Goal: Transaction & Acquisition: Purchase product/service

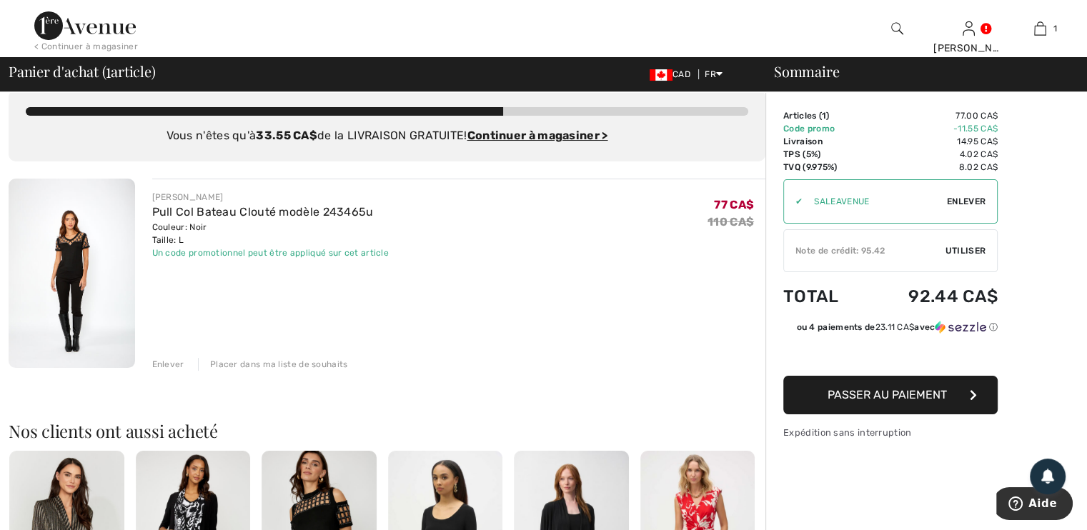
scroll to position [9, 0]
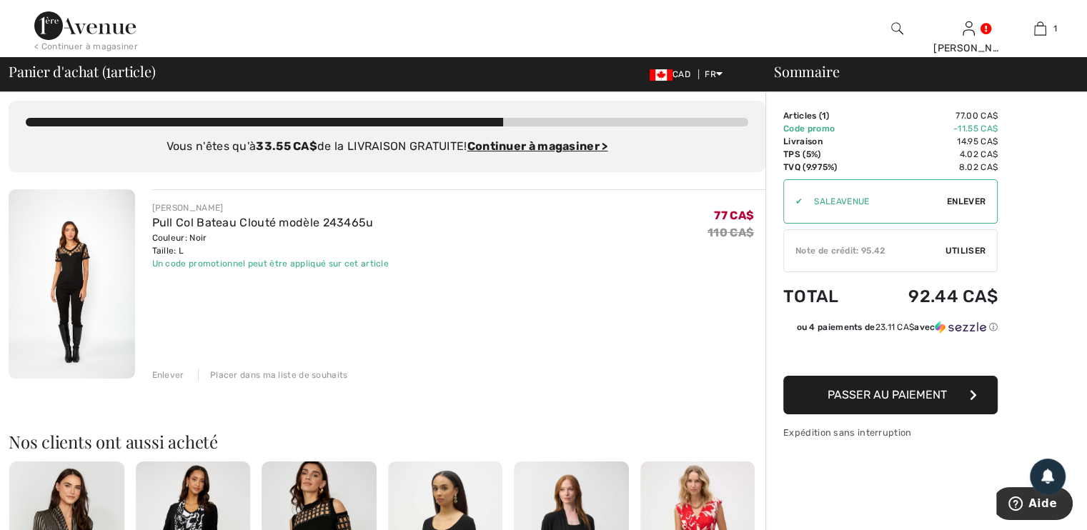
click at [912, 394] on span "Passer au paiement" at bounding box center [887, 395] width 119 height 14
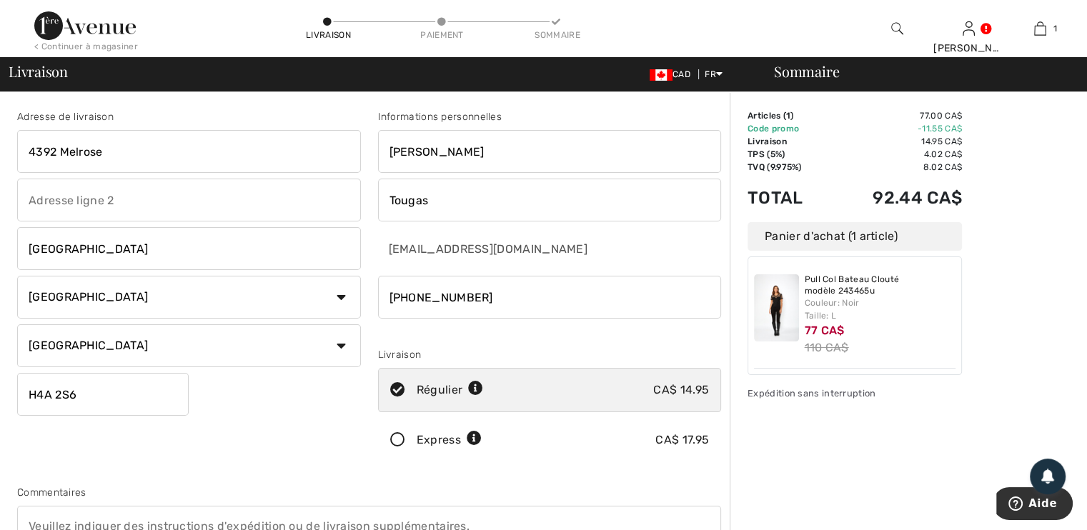
click at [61, 151] on input "4392 Melrose" at bounding box center [189, 151] width 344 height 43
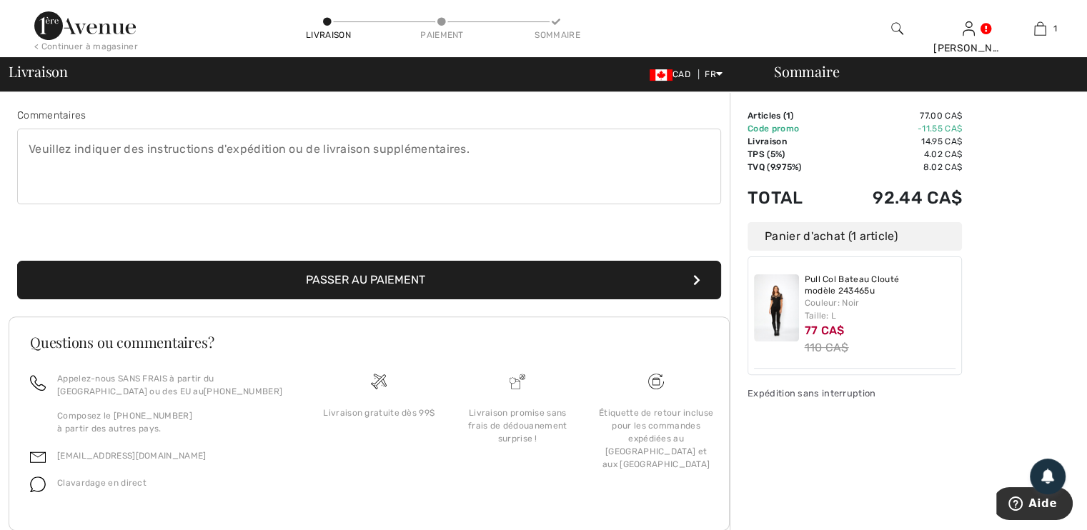
scroll to position [377, 0]
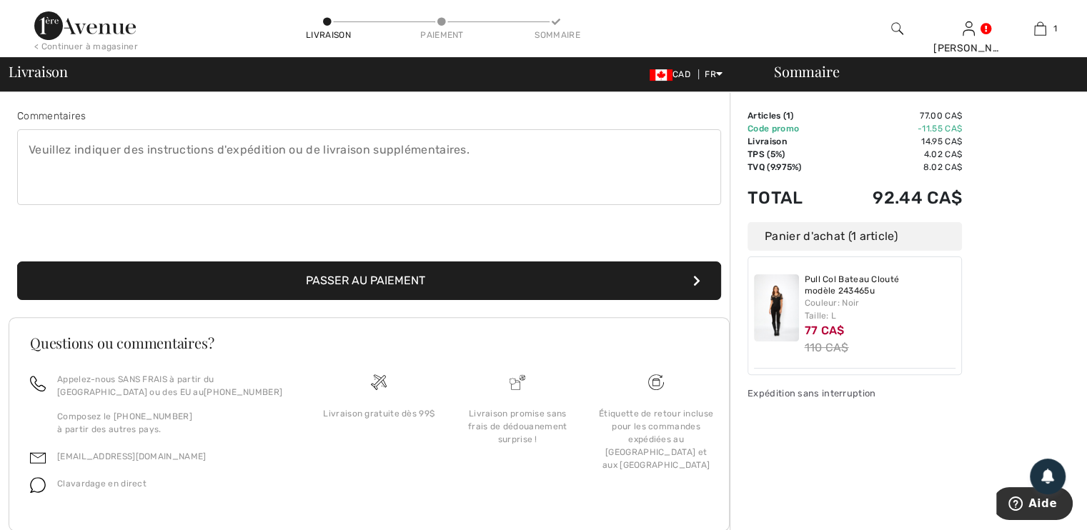
type input "4392 ave de Melrose"
click at [397, 274] on button "Passer au paiement" at bounding box center [369, 281] width 704 height 39
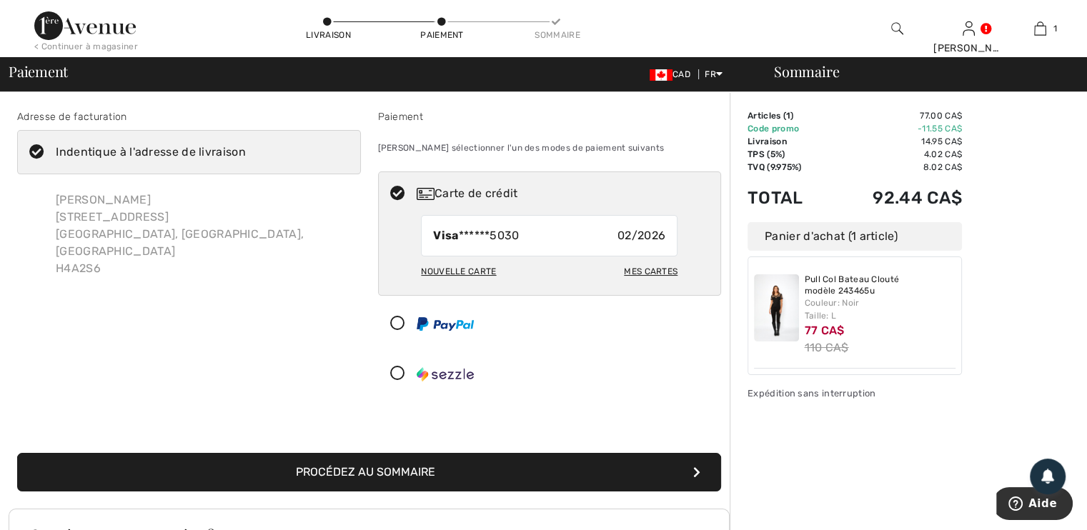
click at [466, 269] on div "Nouvelle carte" at bounding box center [458, 271] width 75 height 24
radio input "true"
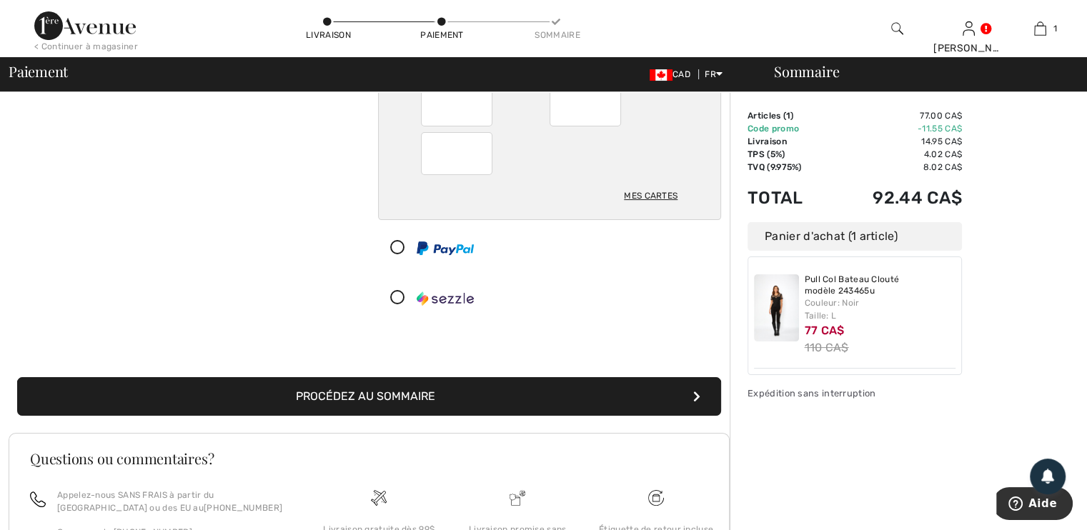
scroll to position [189, 0]
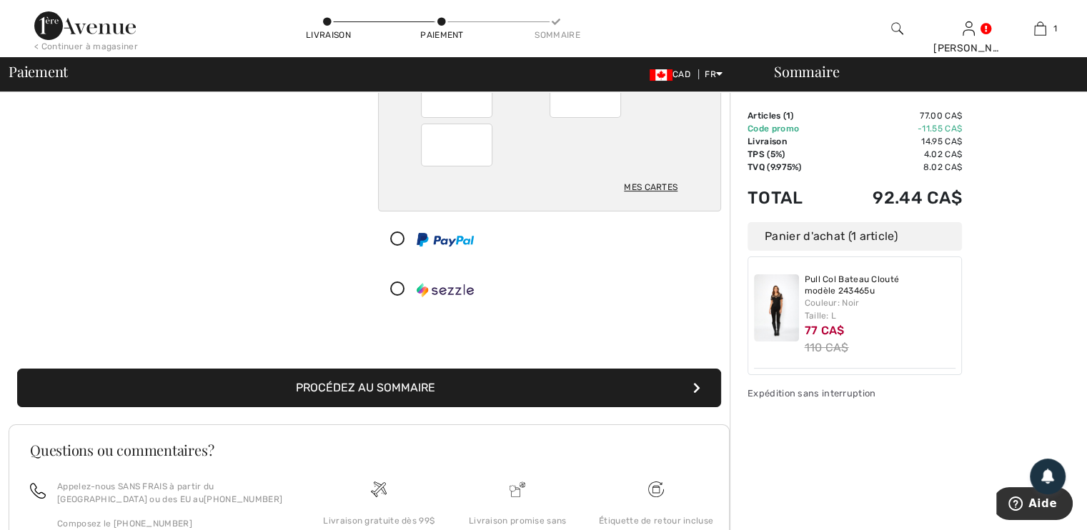
click at [374, 388] on button "Procédez au sommaire" at bounding box center [369, 388] width 704 height 39
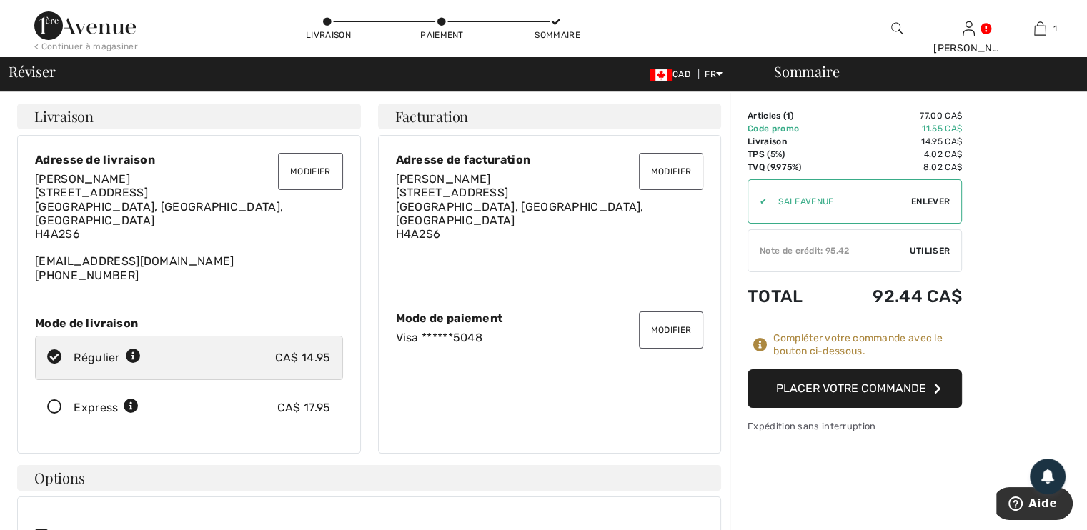
click at [840, 387] on button "Placer votre commande" at bounding box center [855, 388] width 214 height 39
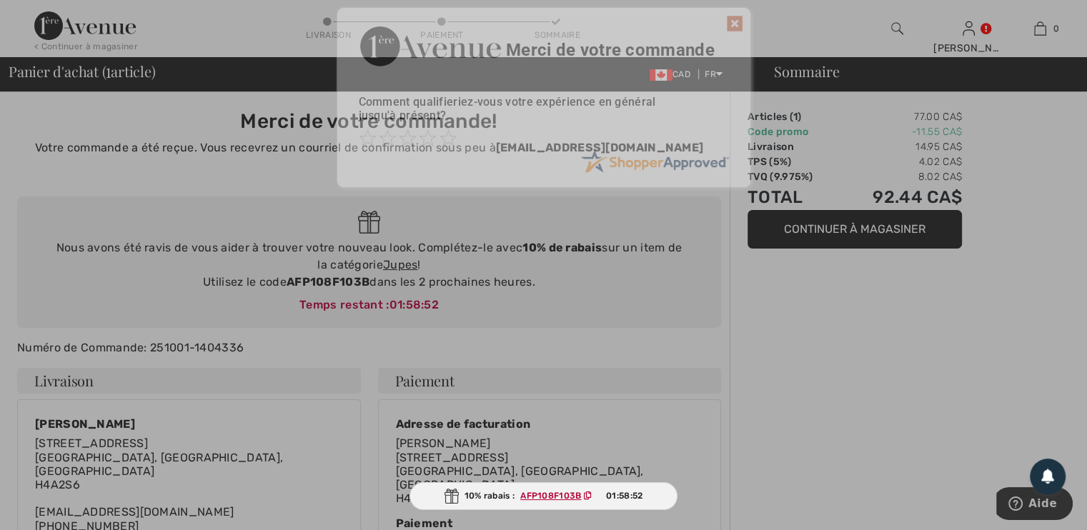
scroll to position [2, 0]
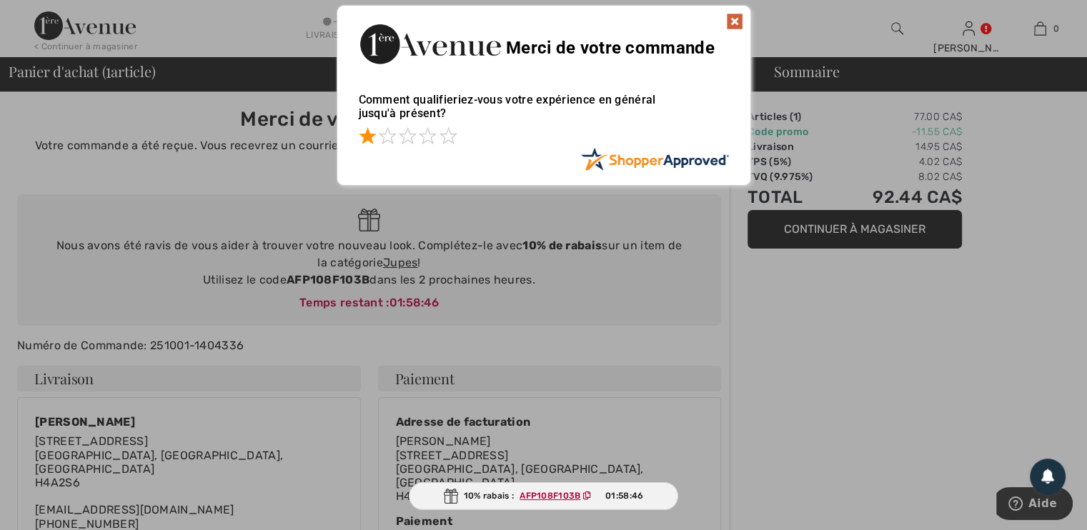
click at [366, 137] on span at bounding box center [367, 135] width 17 height 17
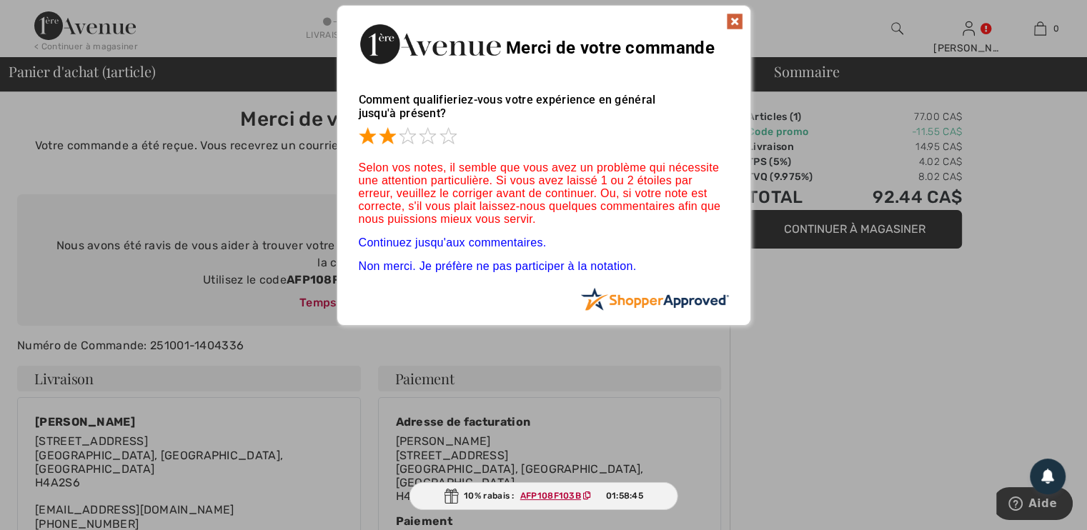
click at [384, 137] on span at bounding box center [387, 135] width 17 height 17
click at [412, 142] on span at bounding box center [407, 135] width 17 height 17
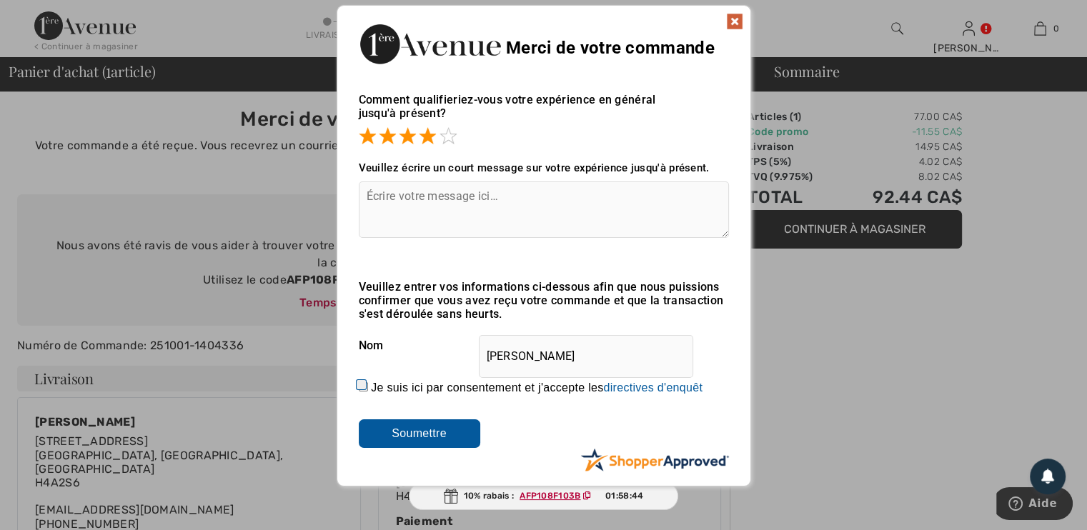
click at [426, 139] on span at bounding box center [427, 135] width 17 height 17
click at [446, 137] on span at bounding box center [448, 135] width 17 height 17
drag, startPoint x: 735, startPoint y: 16, endPoint x: 749, endPoint y: 26, distance: 17.4
click at [735, 16] on img at bounding box center [734, 21] width 17 height 17
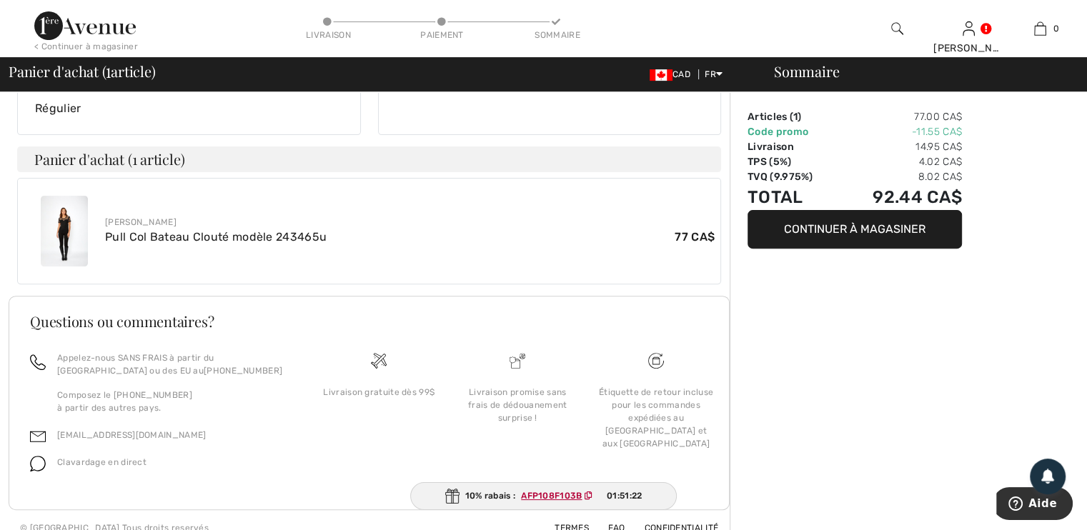
scroll to position [465, 0]
click at [552, 497] on ins "AFP108F103B" at bounding box center [552, 496] width 61 height 10
click at [451, 497] on img at bounding box center [452, 496] width 14 height 15
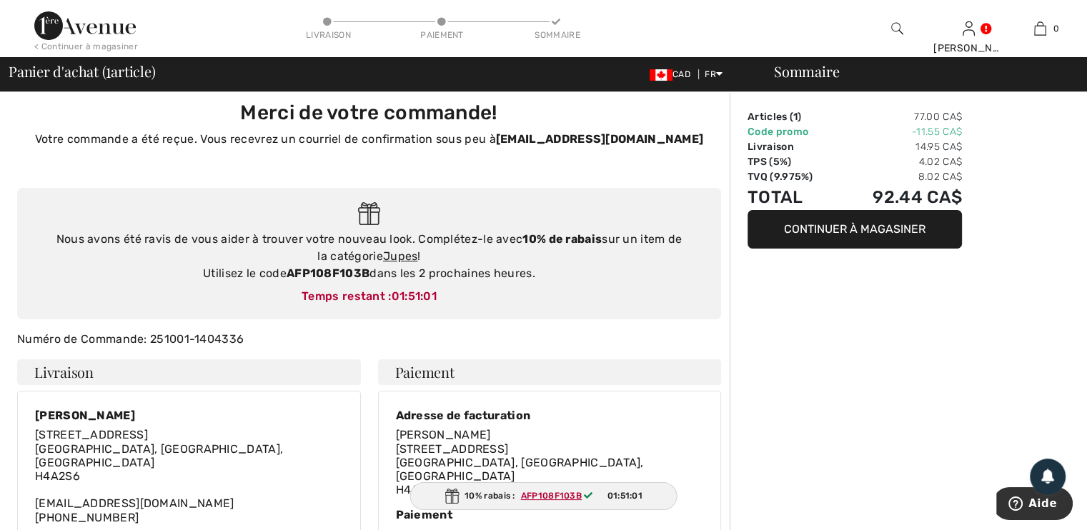
scroll to position [0, 0]
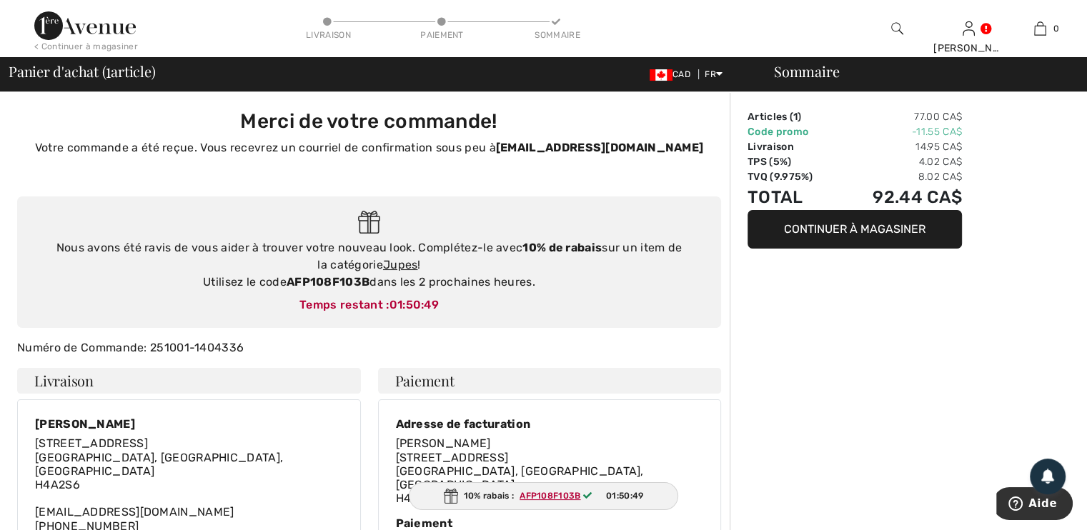
drag, startPoint x: 86, startPoint y: 25, endPoint x: 106, endPoint y: 43, distance: 26.3
click at [86, 26] on img at bounding box center [84, 25] width 101 height 29
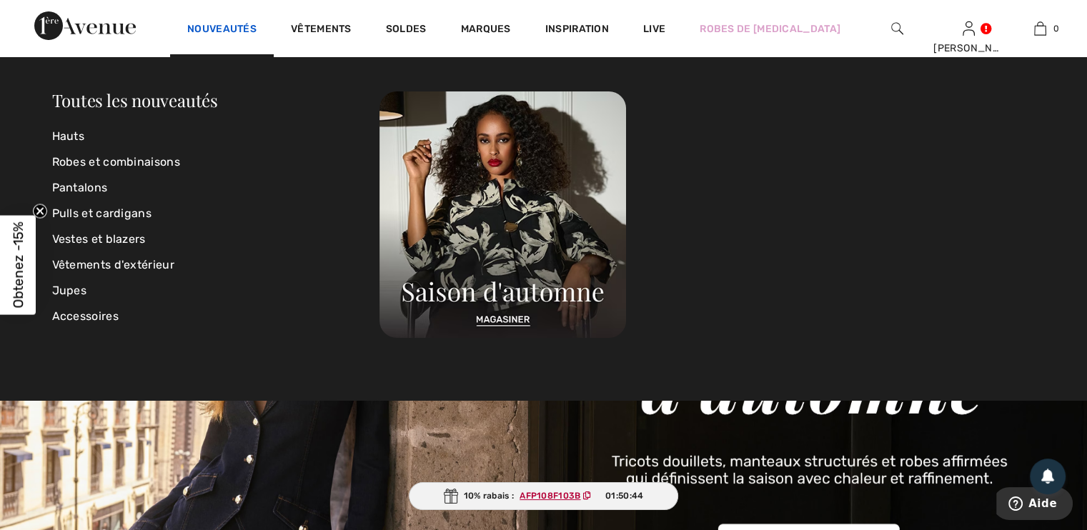
click at [213, 27] on link "Nouveautés" at bounding box center [221, 30] width 69 height 15
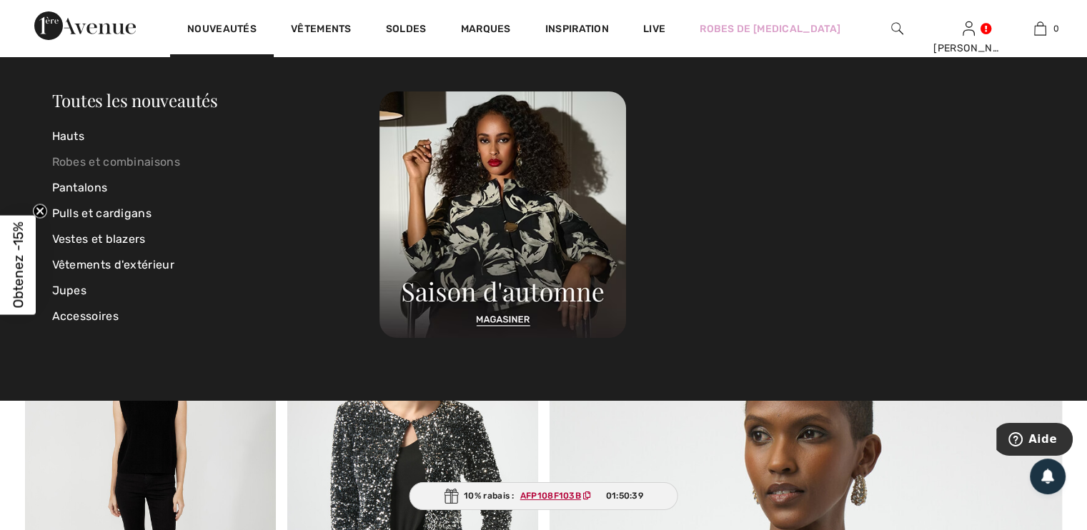
click at [132, 162] on link "Robes et combinaisons" at bounding box center [216, 162] width 328 height 26
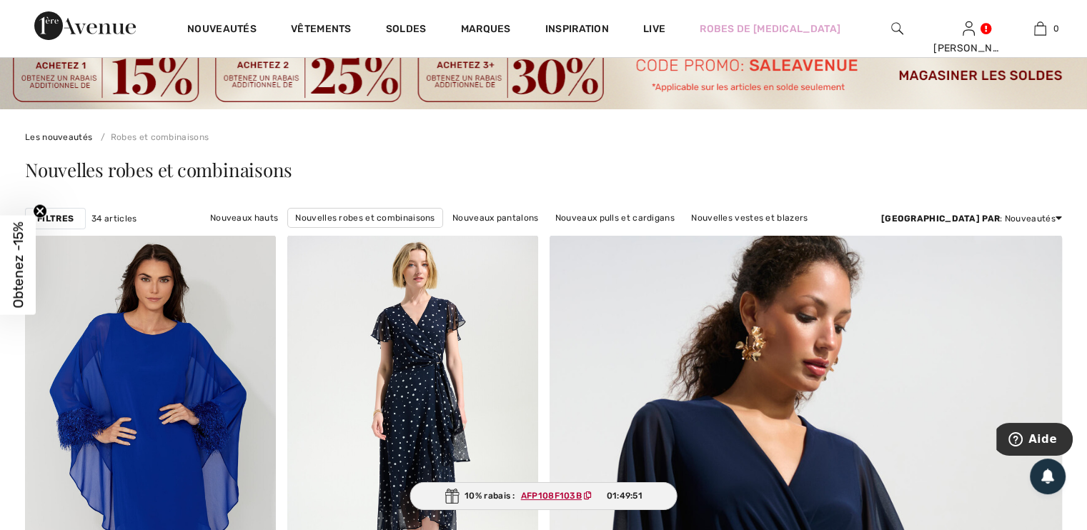
scroll to position [31, 0]
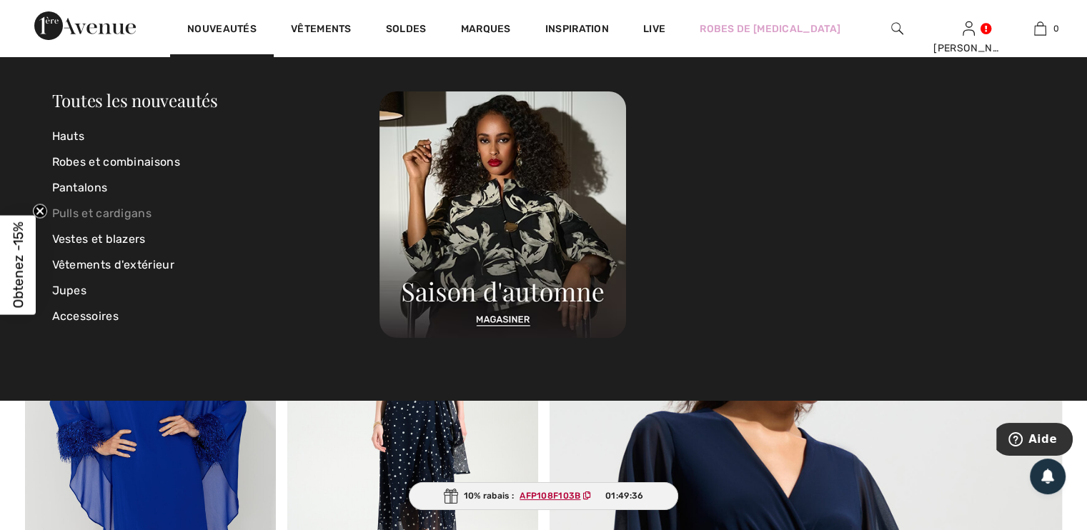
click at [129, 212] on link "Pulls et cardigans" at bounding box center [216, 214] width 328 height 26
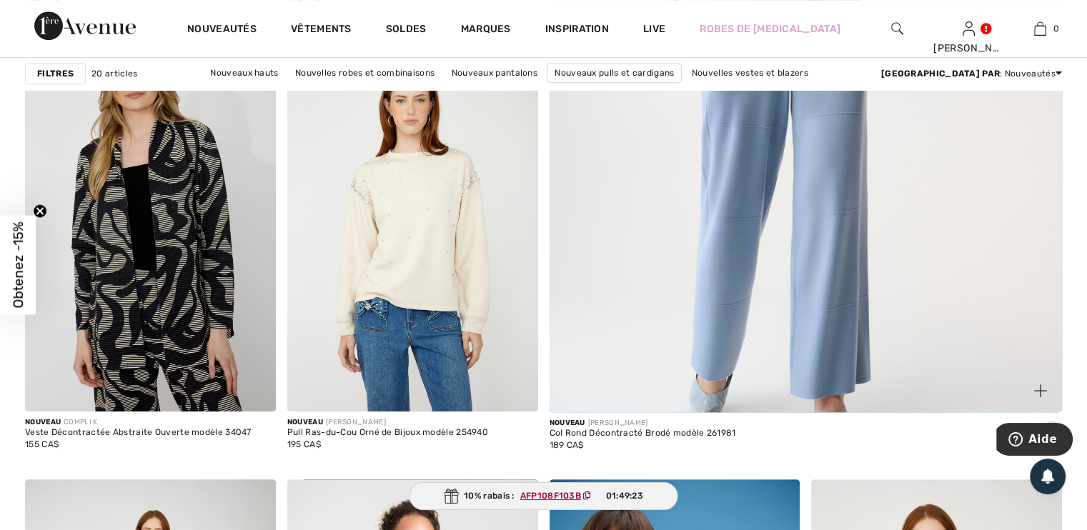
scroll to position [678, 0]
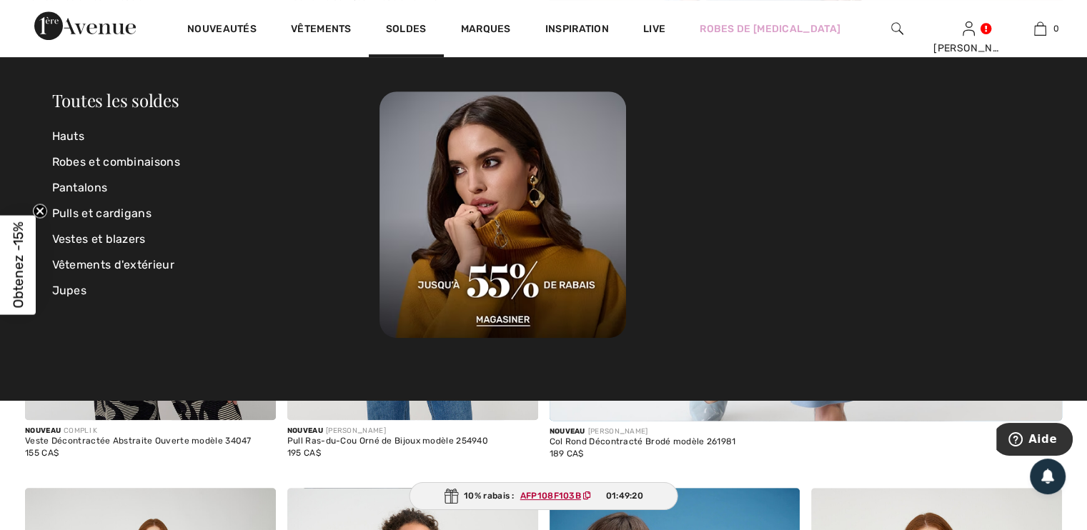
click at [403, 22] on div "Soldes" at bounding box center [406, 28] width 75 height 57
click at [74, 131] on link "Hauts" at bounding box center [216, 137] width 328 height 26
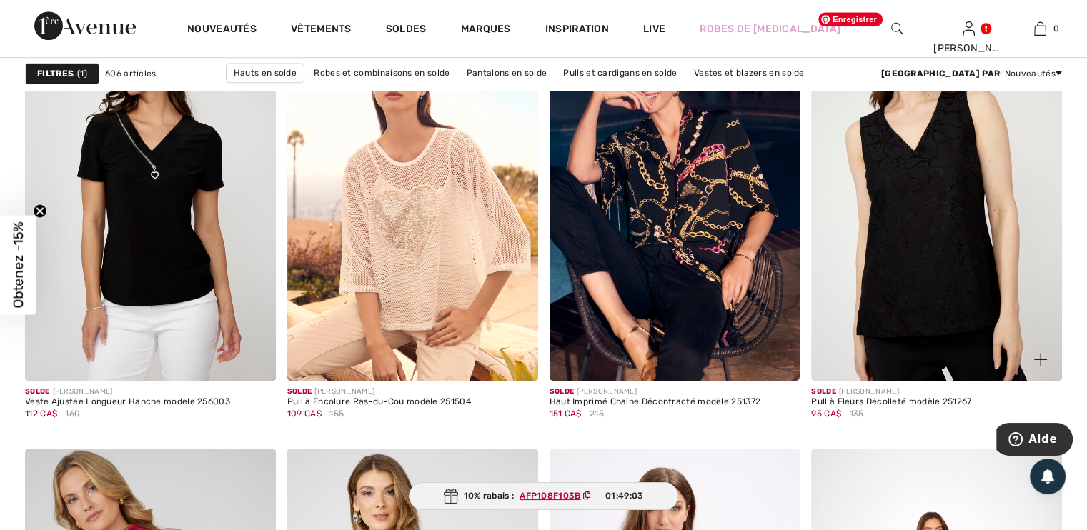
scroll to position [1178, 0]
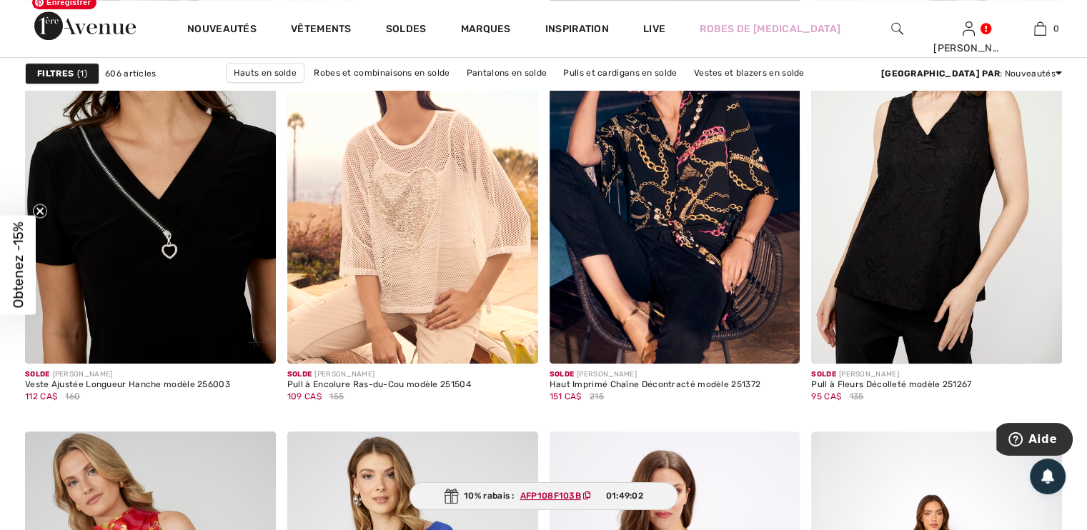
click at [153, 236] on img at bounding box center [150, 176] width 251 height 376
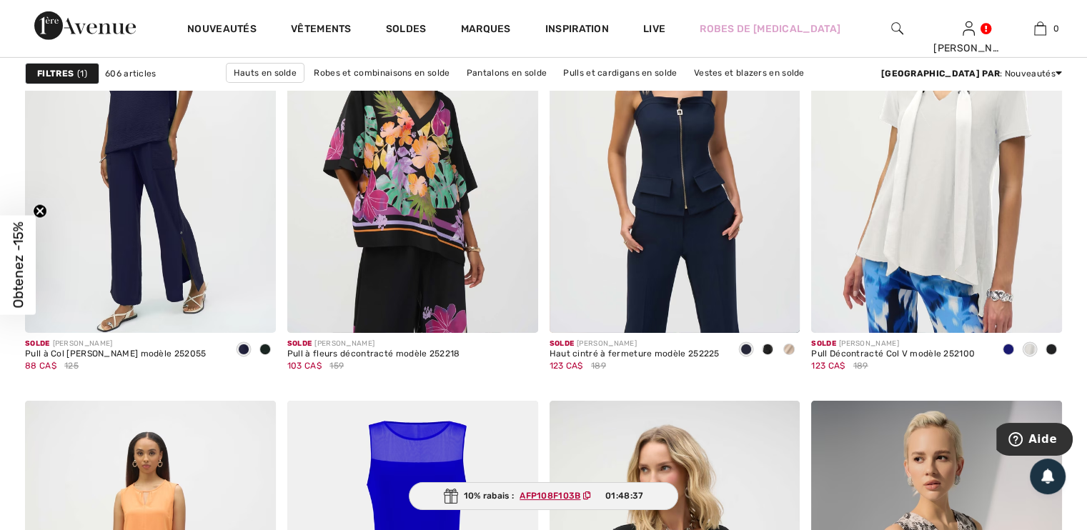
scroll to position [4764, 0]
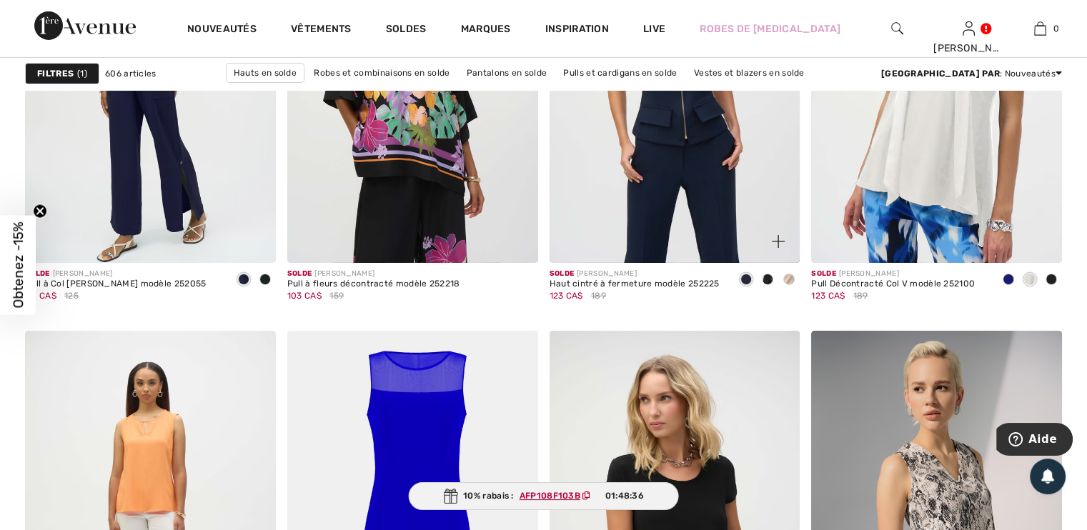
click at [763, 278] on span at bounding box center [767, 279] width 11 height 11
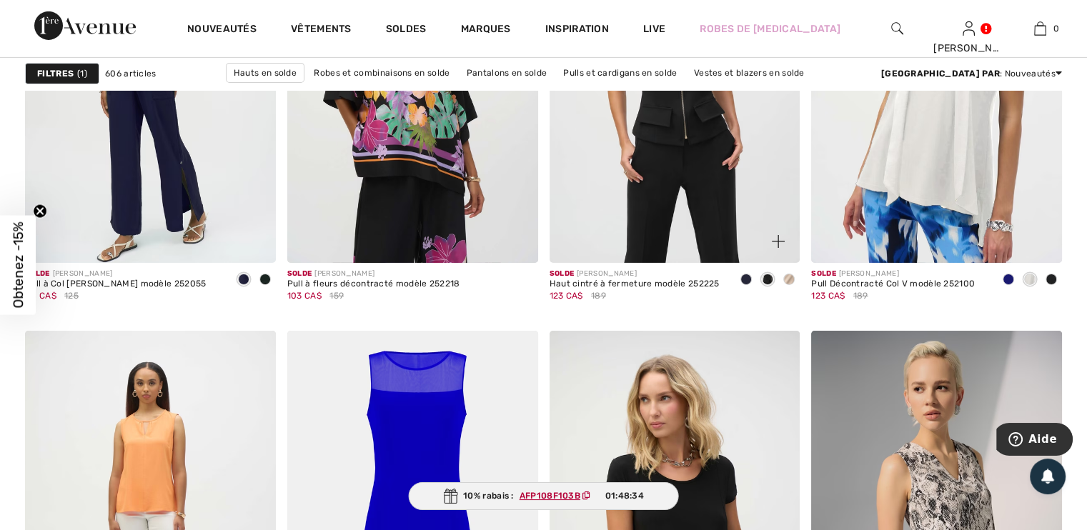
click at [697, 235] on img at bounding box center [675, 75] width 251 height 376
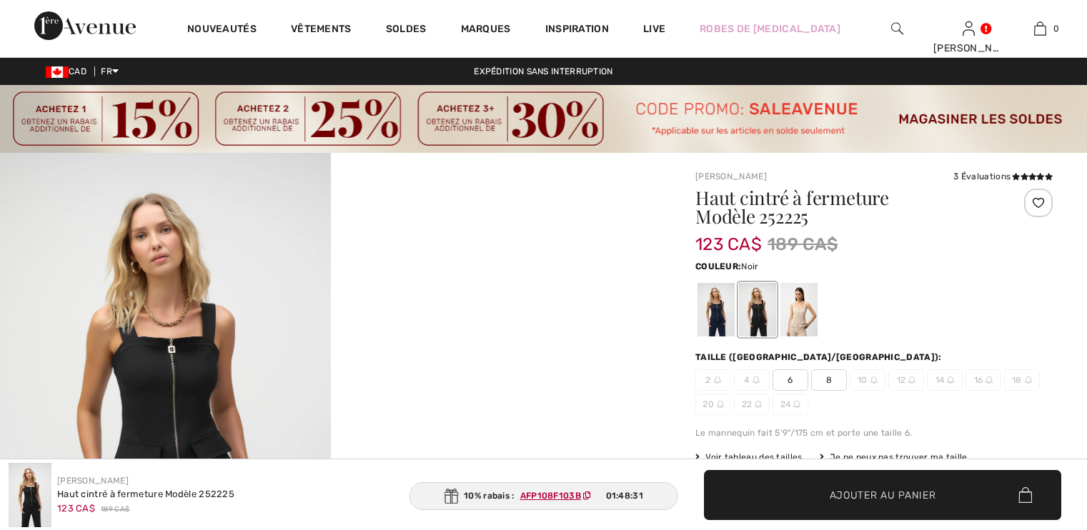
checkbox input "true"
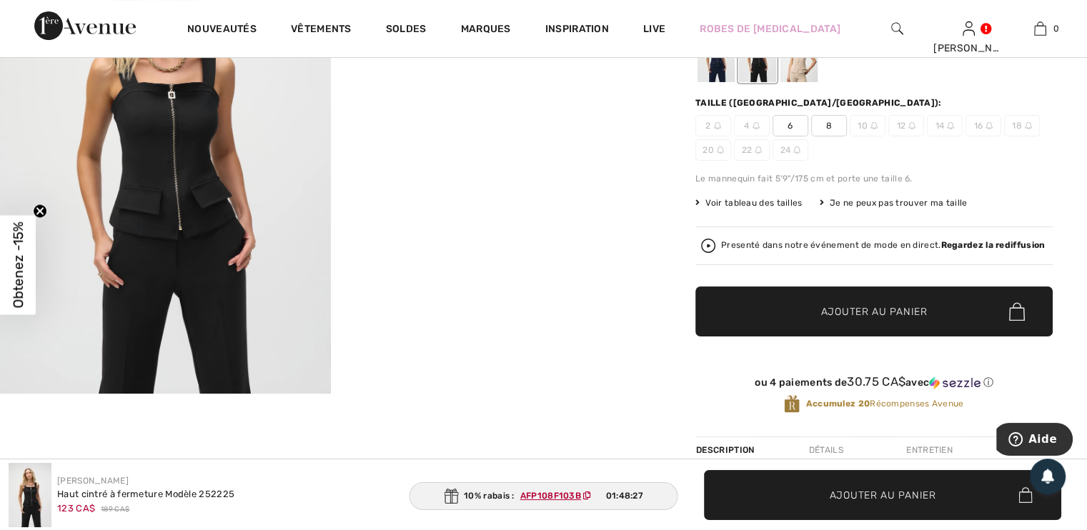
scroll to position [246, 0]
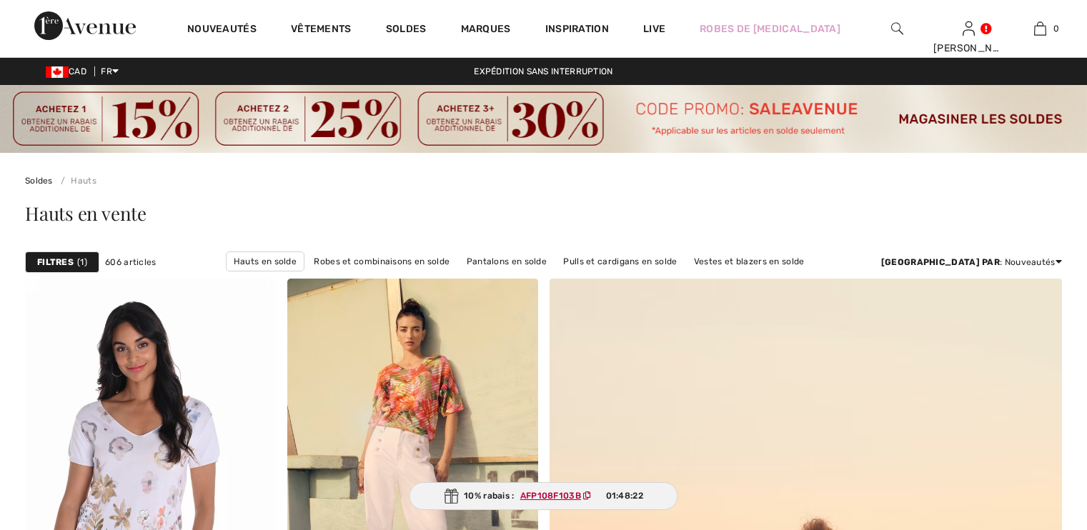
checkbox input "true"
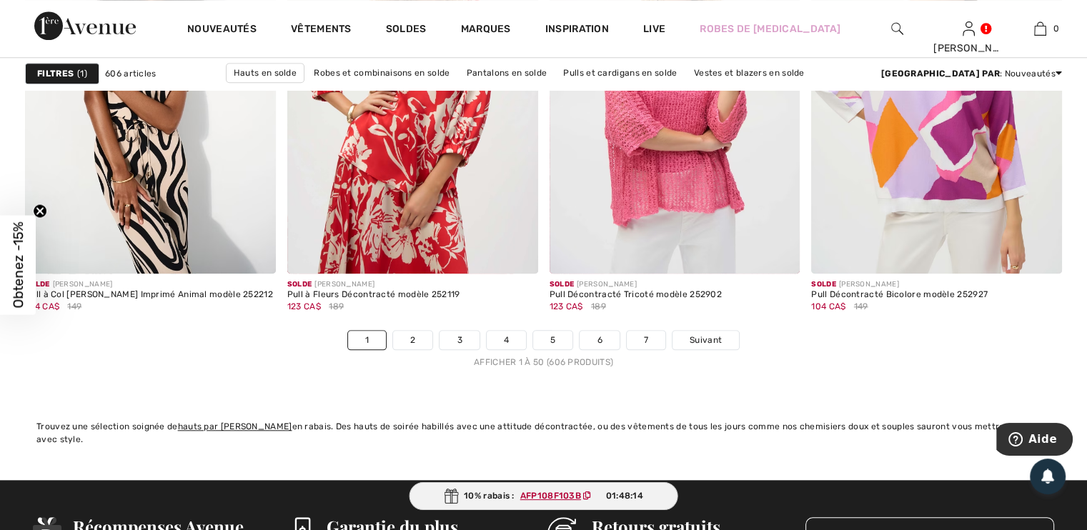
scroll to position [6709, 0]
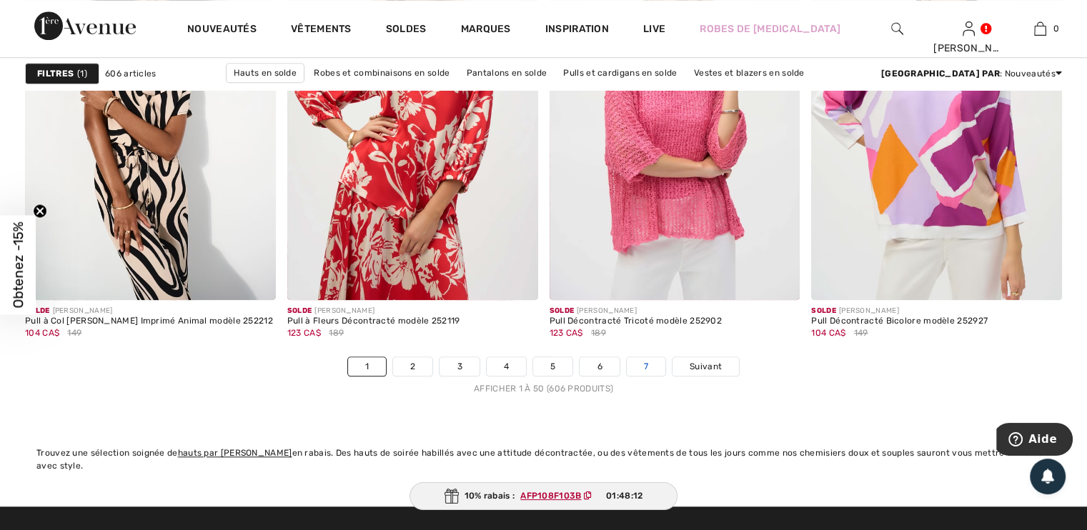
click at [646, 365] on link "7" at bounding box center [646, 366] width 39 height 19
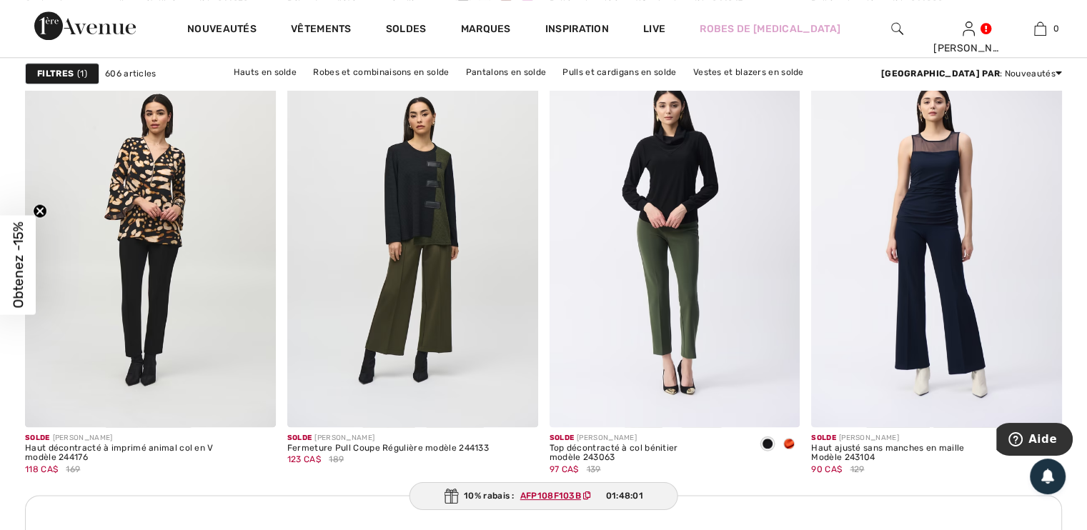
scroll to position [1603, 0]
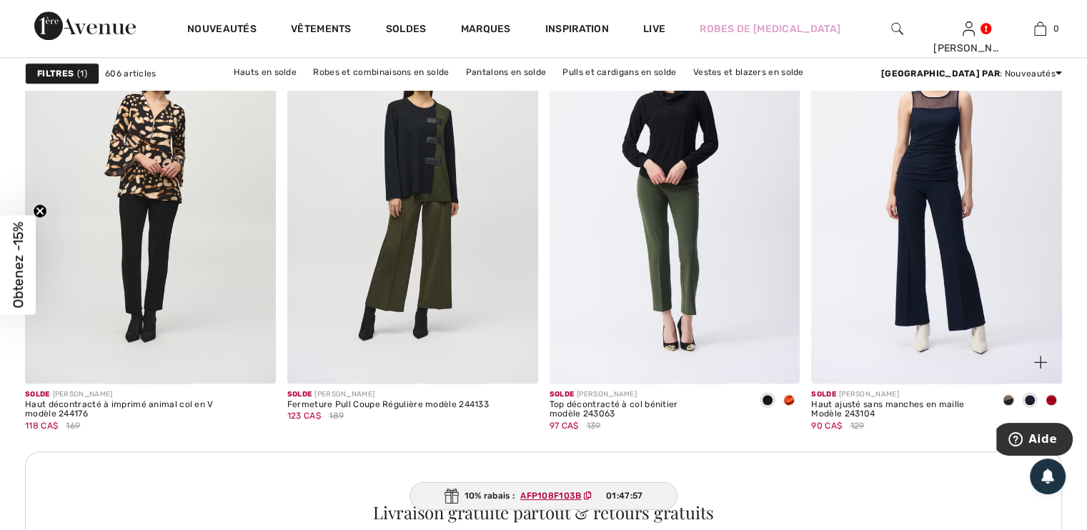
click at [1006, 399] on span at bounding box center [1008, 399] width 11 height 11
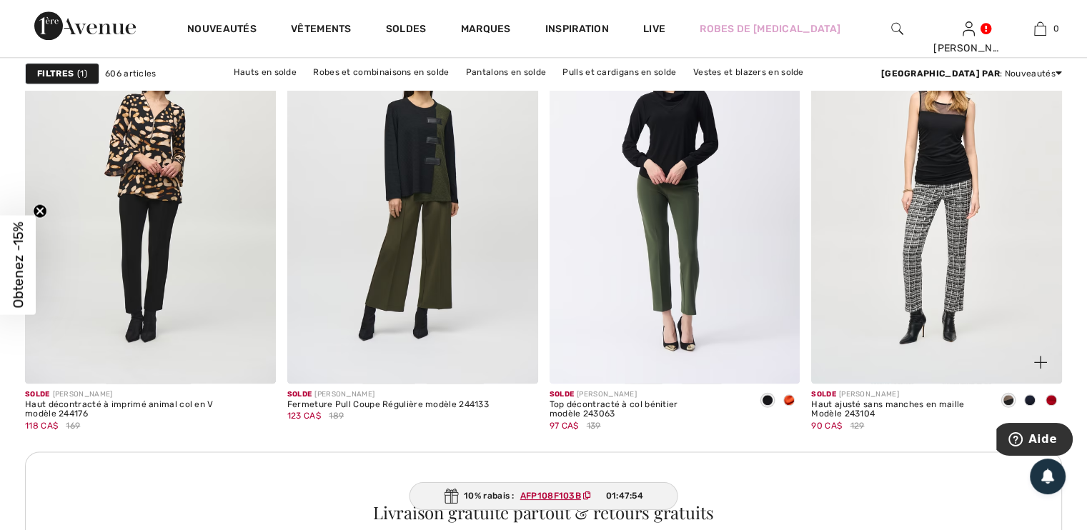
click at [1027, 398] on span at bounding box center [1029, 399] width 11 height 11
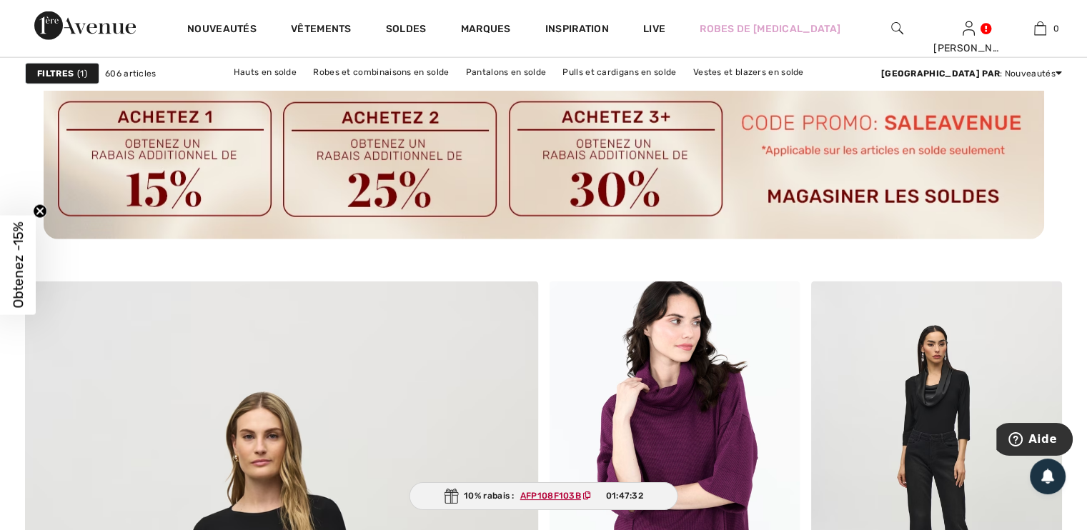
scroll to position [2003, 0]
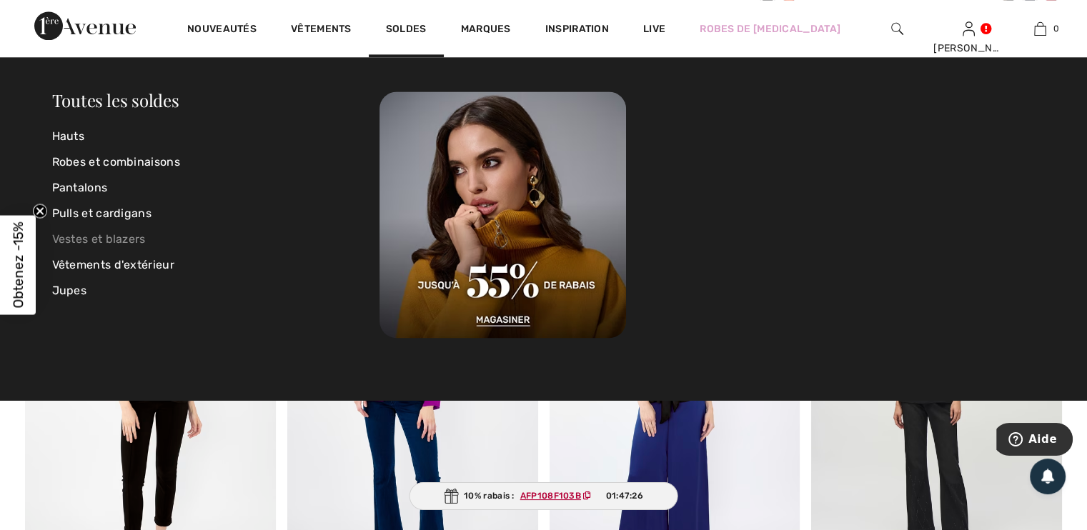
click at [131, 239] on link "Vestes et blazers" at bounding box center [216, 240] width 328 height 26
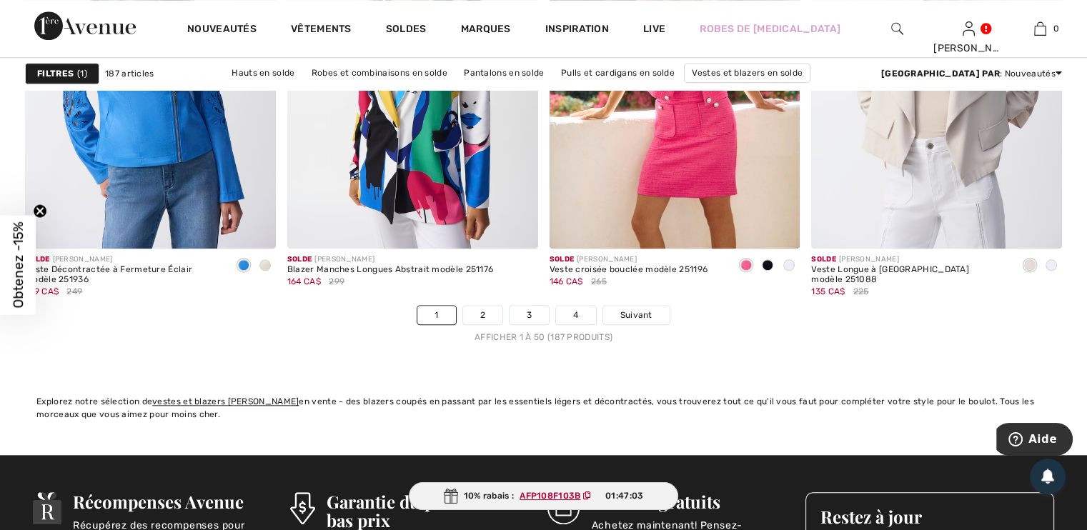
scroll to position [6726, 0]
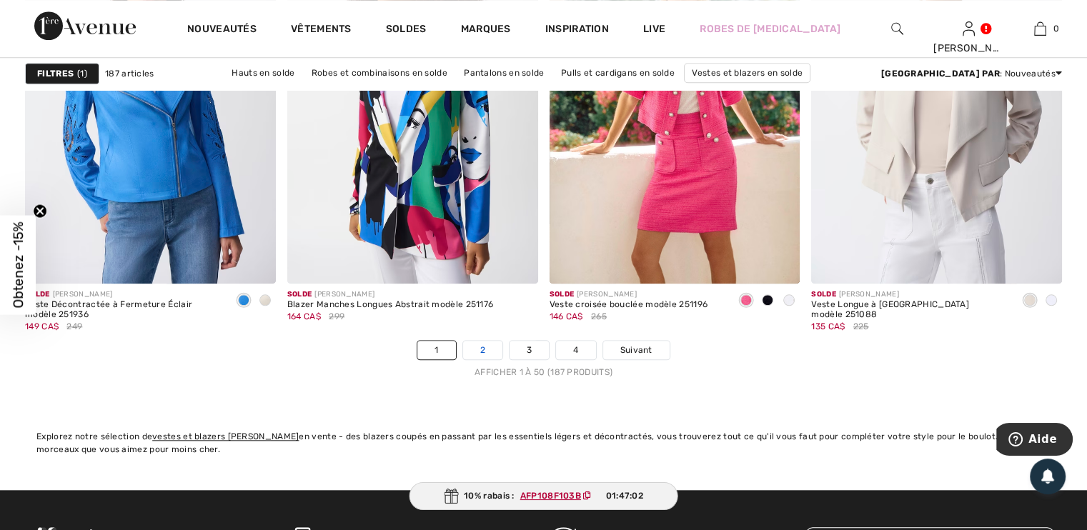
click at [482, 357] on link "2" at bounding box center [482, 350] width 39 height 19
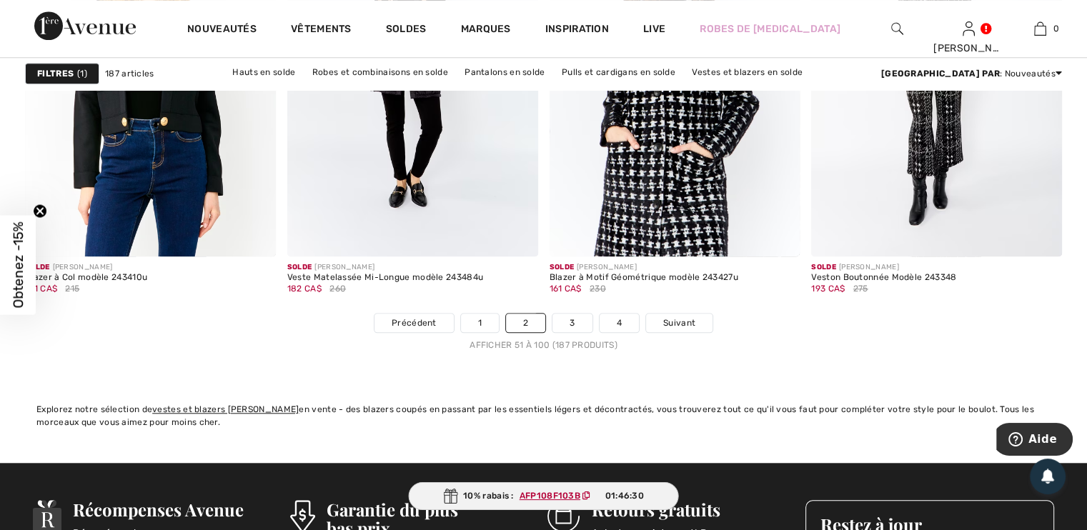
scroll to position [6752, 0]
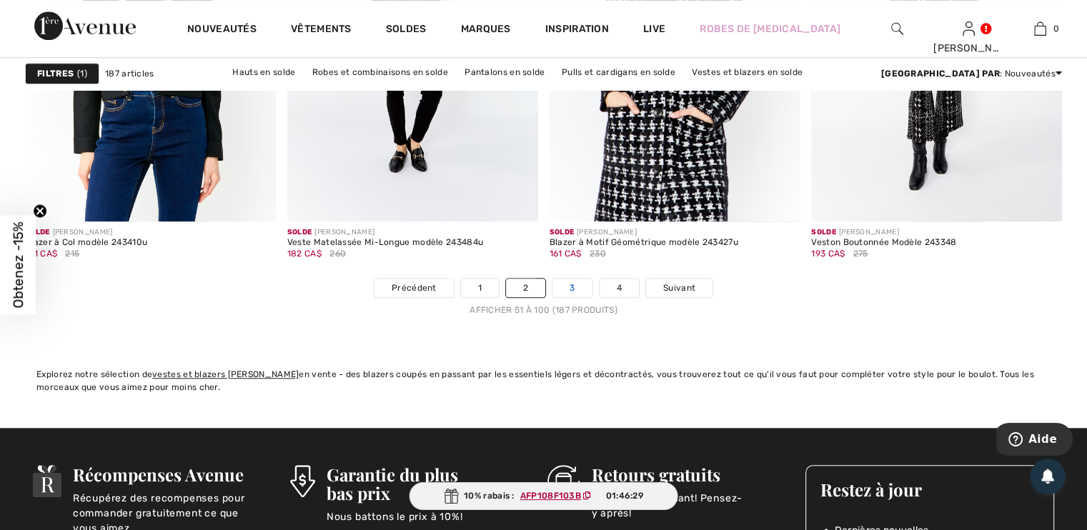
click at [571, 291] on link "3" at bounding box center [571, 288] width 39 height 19
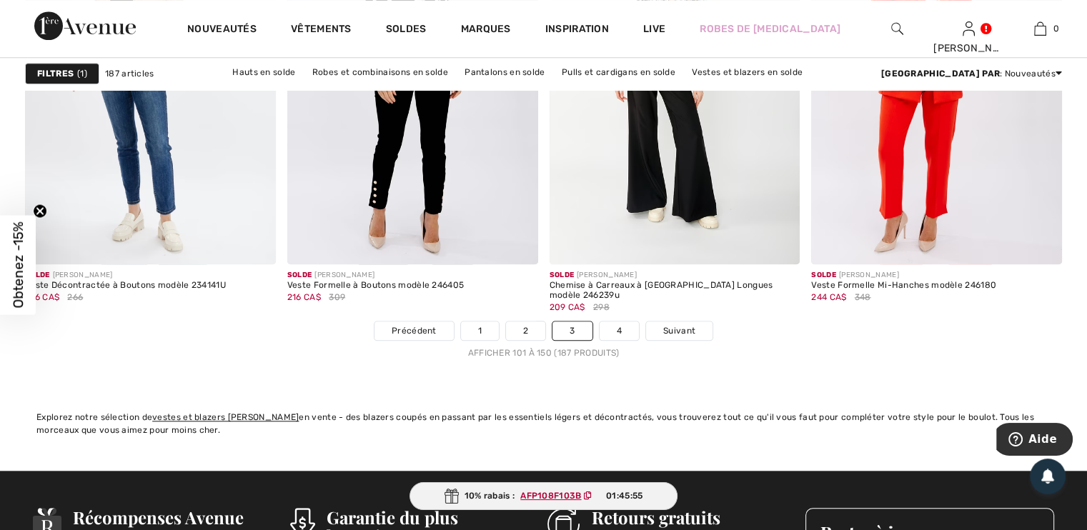
scroll to position [6736, 0]
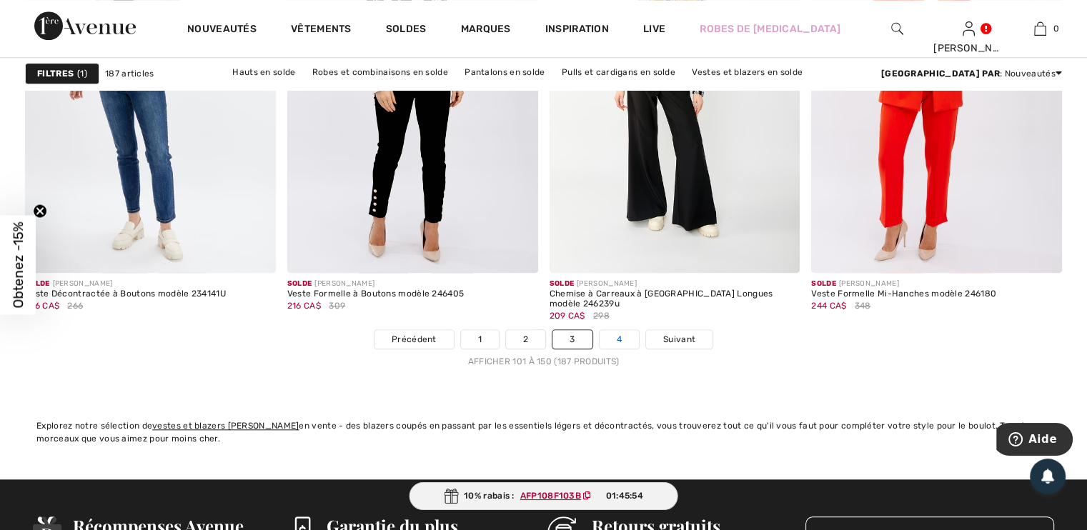
click at [622, 340] on link "4" at bounding box center [619, 339] width 39 height 19
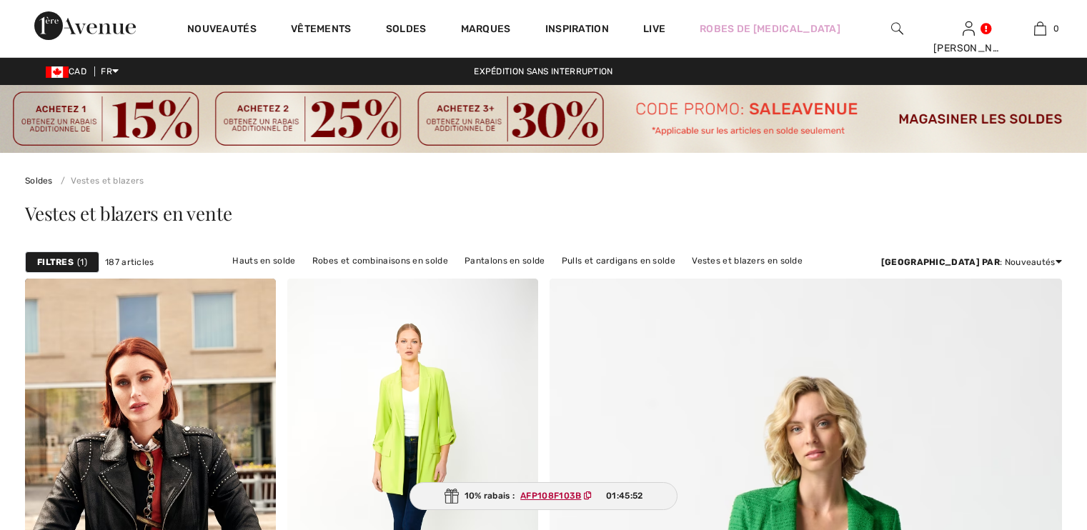
checkbox input "true"
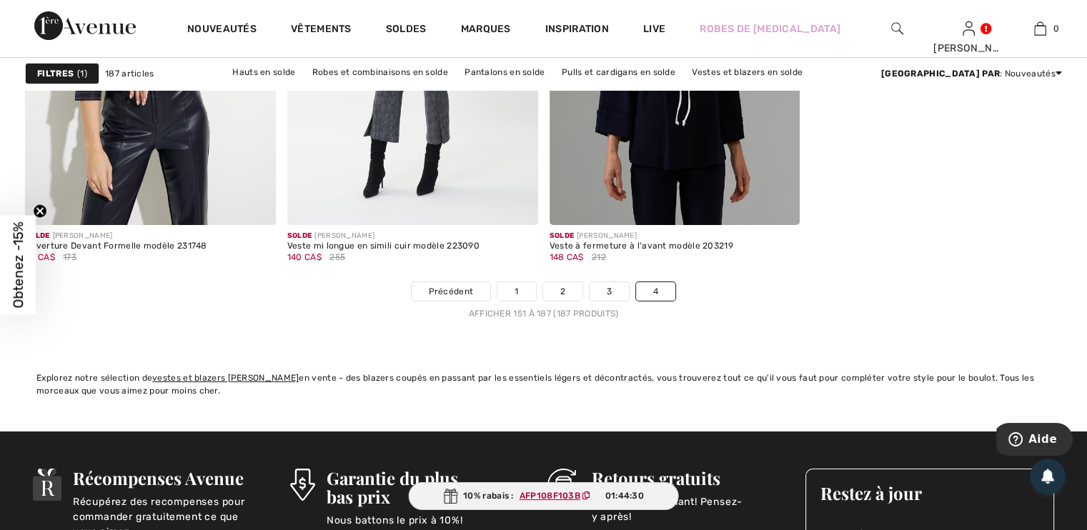
scroll to position [5281, 0]
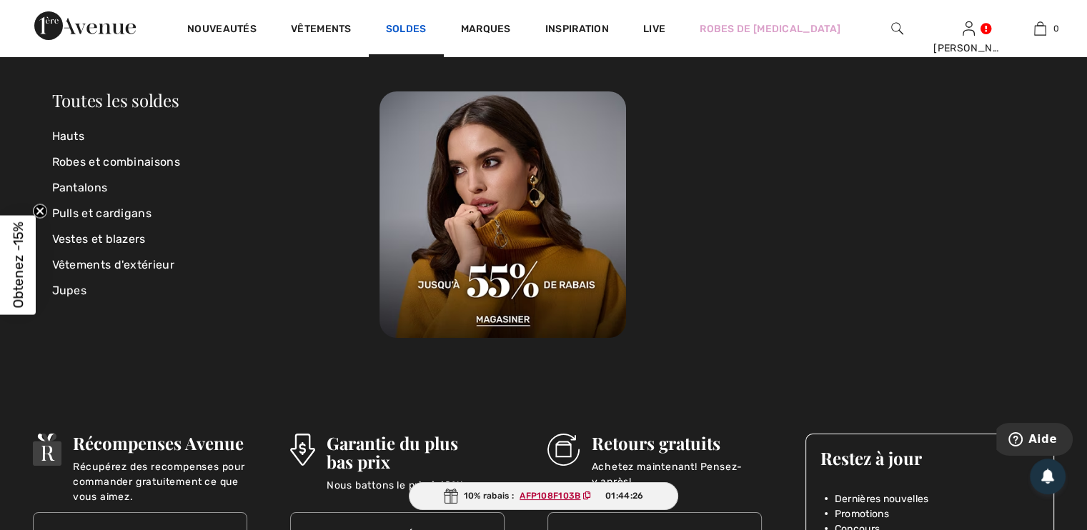
click at [403, 26] on link "Soldes" at bounding box center [406, 30] width 41 height 15
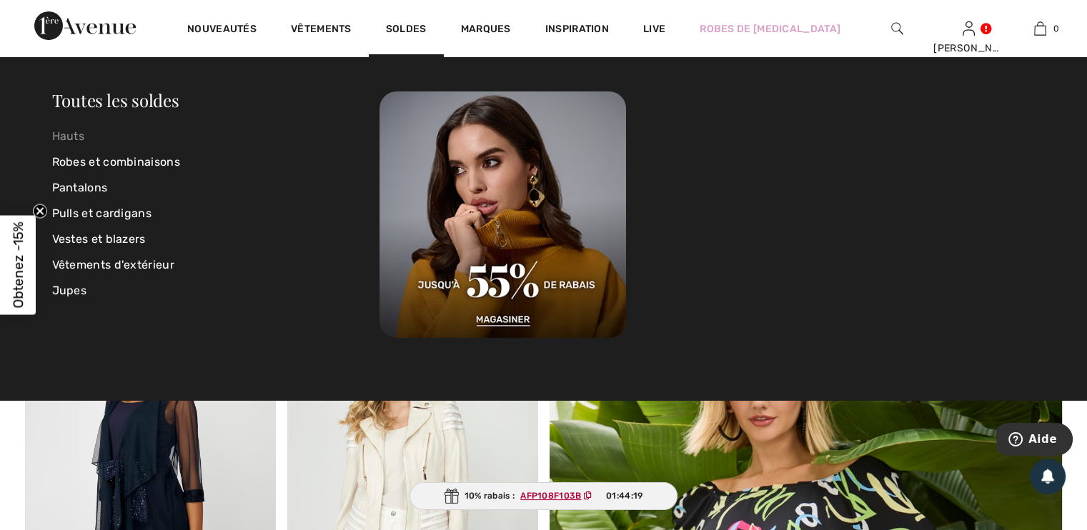
click at [80, 134] on link "Hauts" at bounding box center [216, 137] width 328 height 26
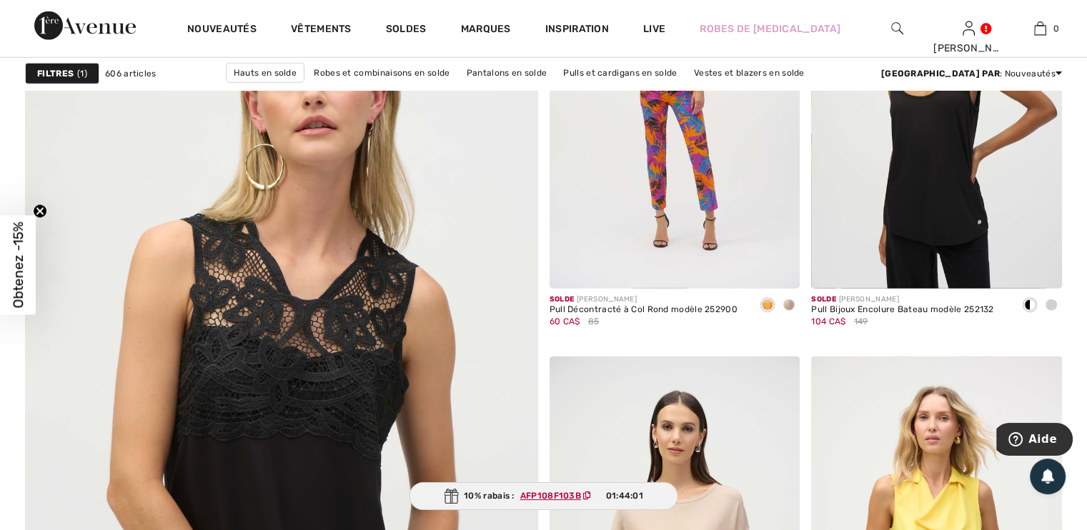
scroll to position [3842, 0]
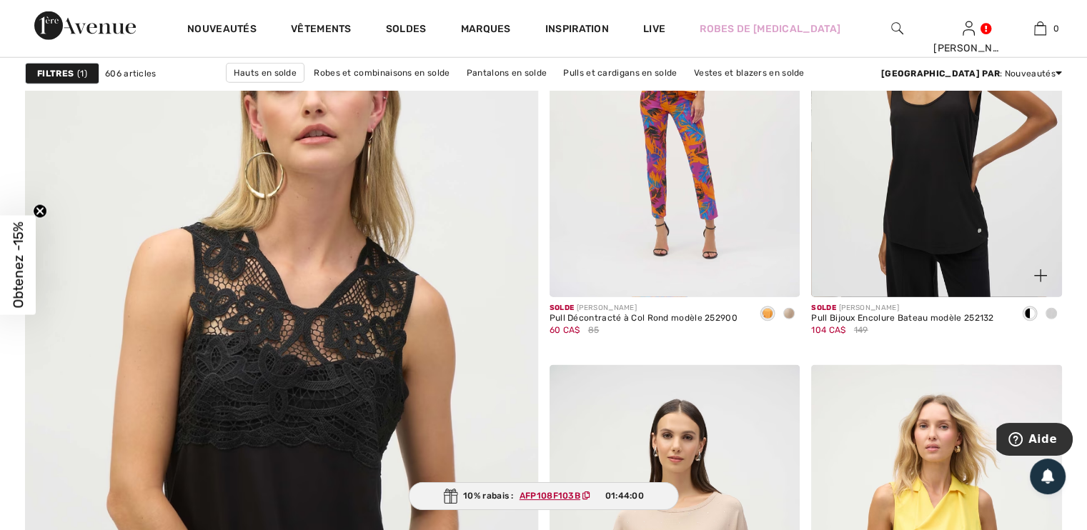
click at [1026, 308] on span at bounding box center [1029, 313] width 11 height 11
click at [1028, 313] on span at bounding box center [1029, 313] width 11 height 11
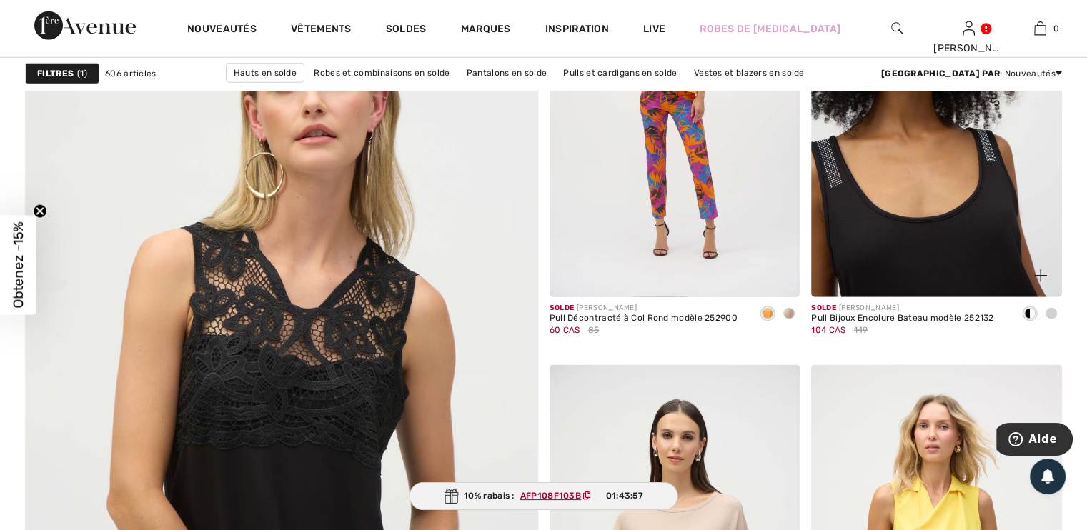
click at [963, 244] on img at bounding box center [936, 109] width 251 height 376
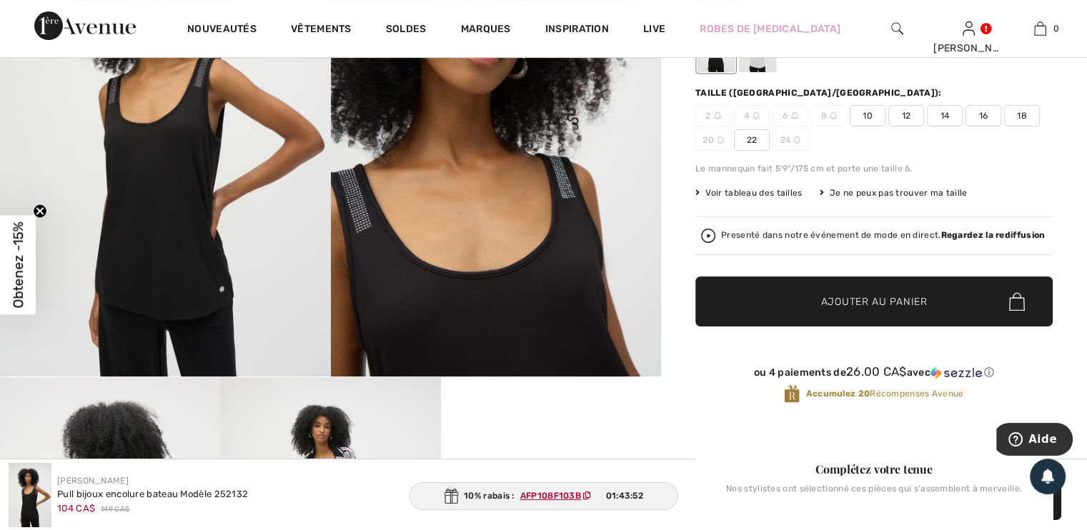
scroll to position [123, 0]
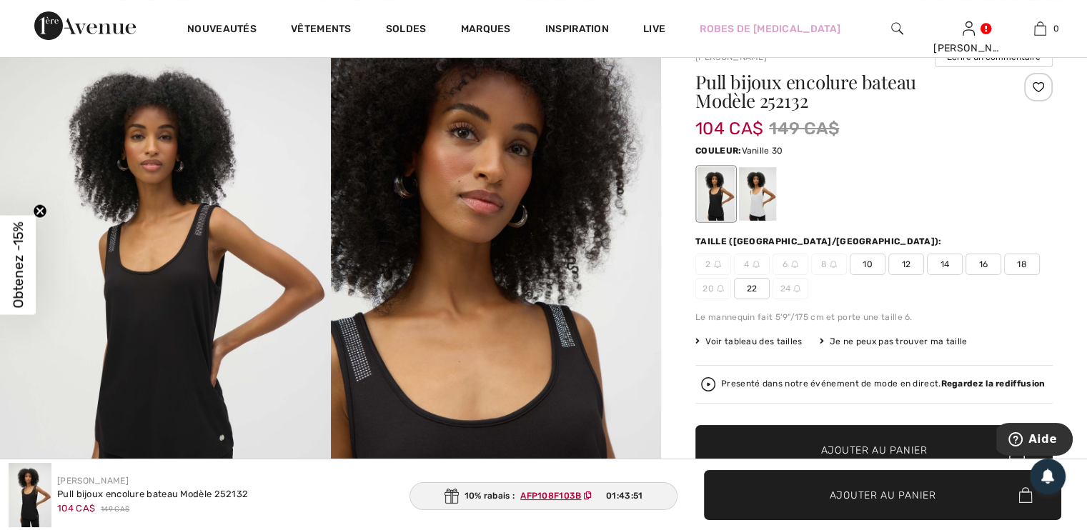
click at [754, 188] on div at bounding box center [757, 194] width 37 height 54
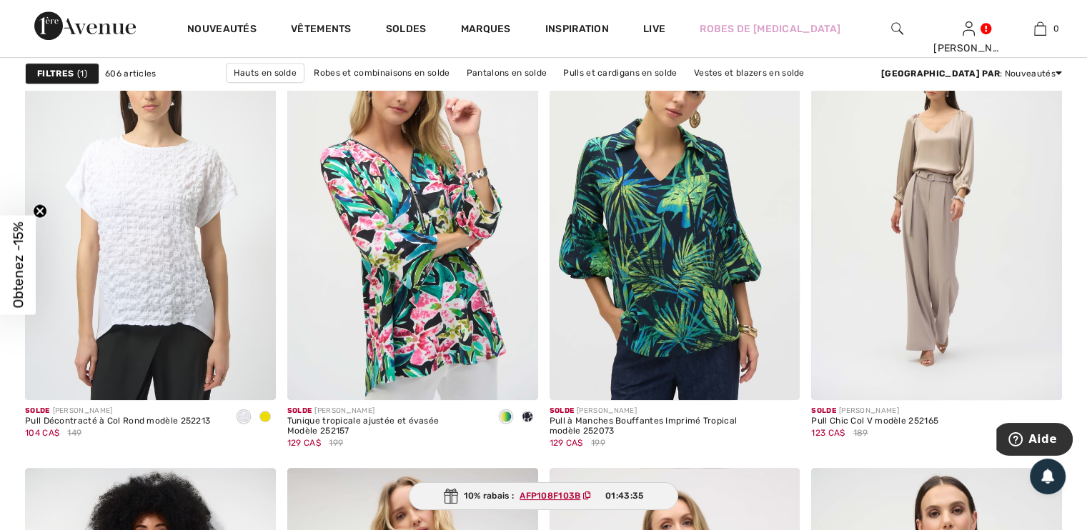
scroll to position [6741, 0]
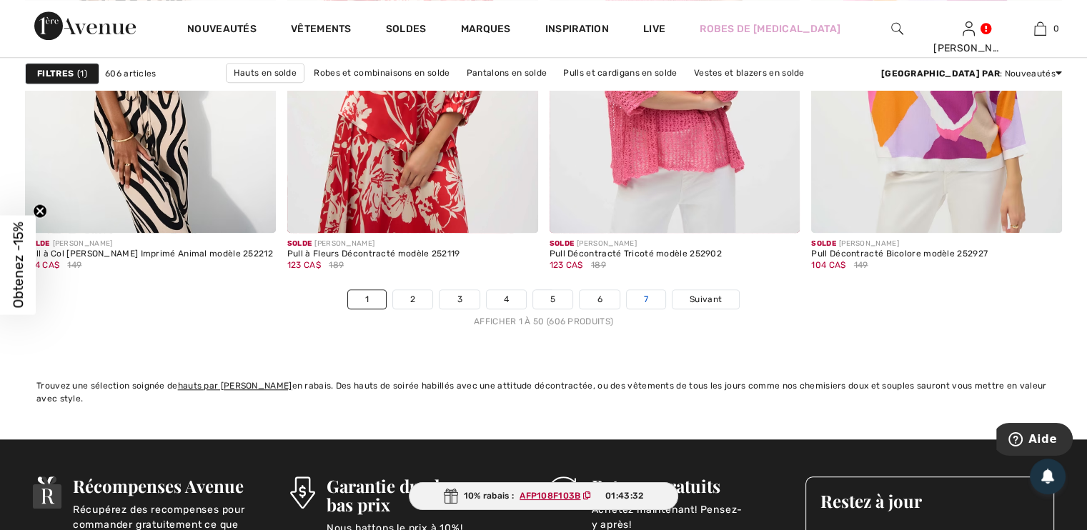
click at [649, 301] on link "7" at bounding box center [646, 299] width 39 height 19
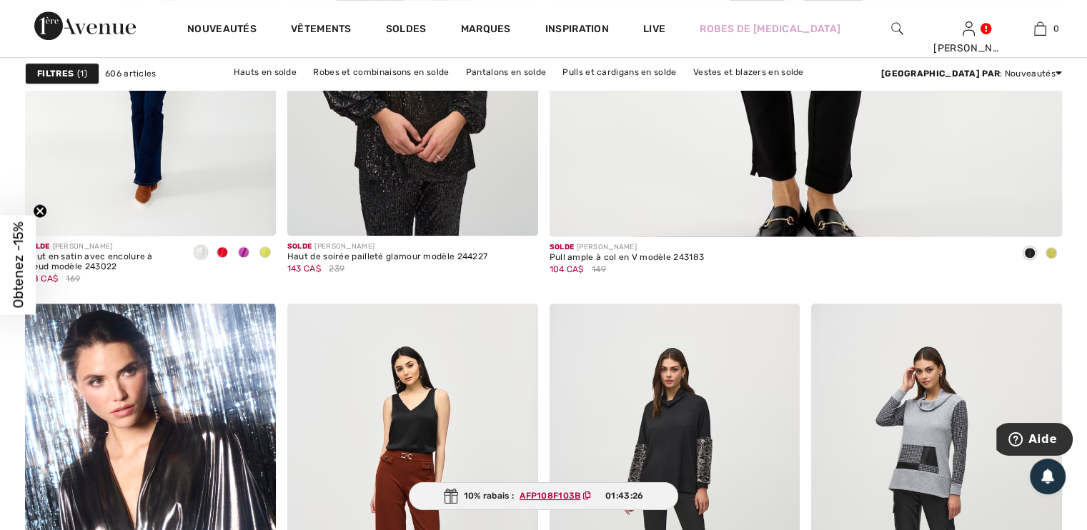
scroll to position [1091, 0]
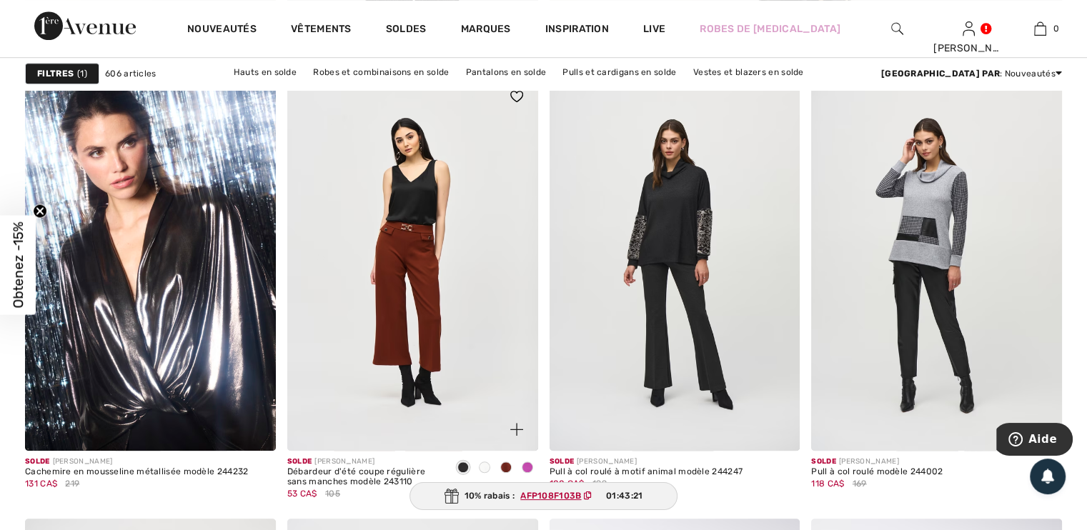
click at [507, 471] on span at bounding box center [505, 467] width 11 height 11
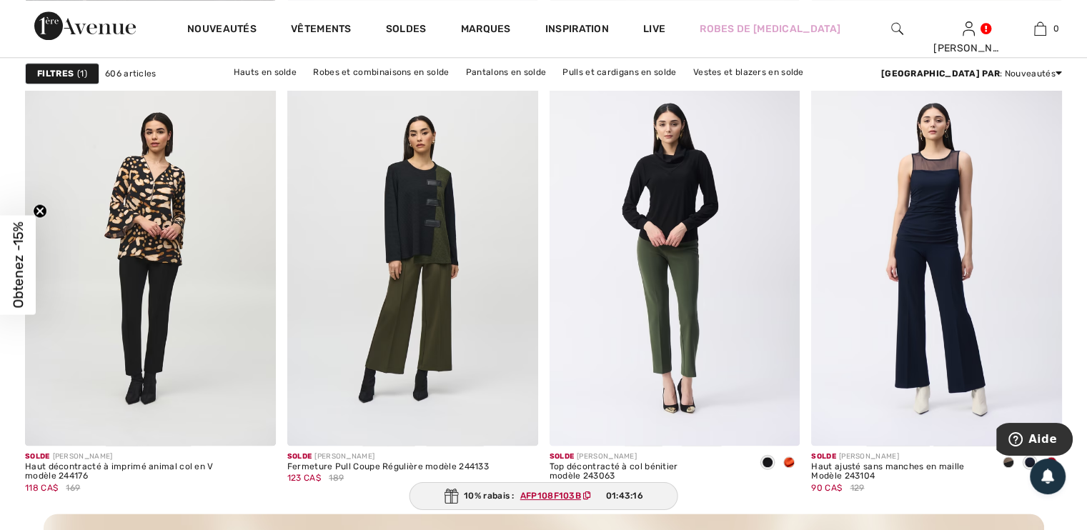
scroll to position [1664, 0]
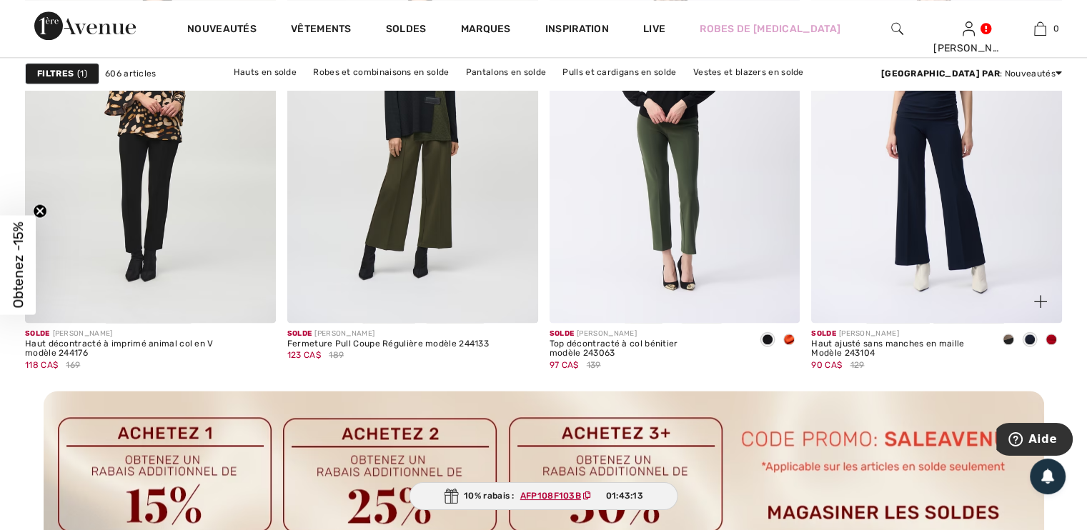
click at [1006, 338] on span at bounding box center [1008, 339] width 11 height 11
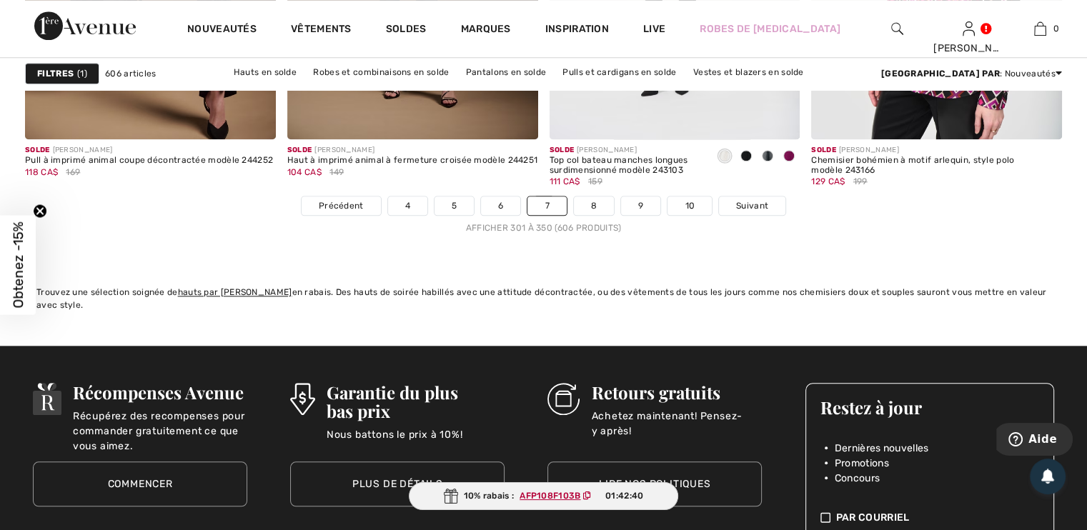
scroll to position [6895, 0]
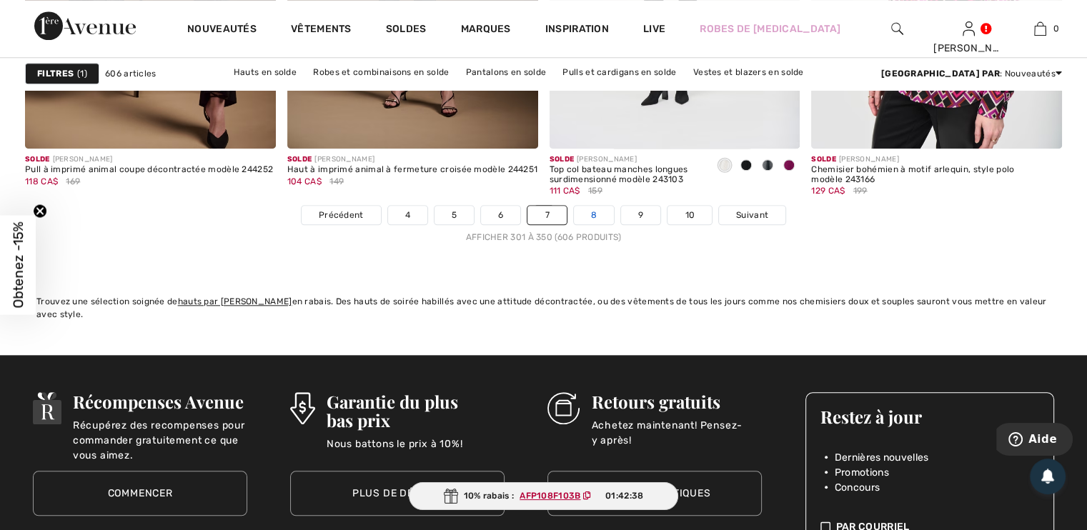
click at [596, 206] on link "8" at bounding box center [594, 215] width 40 height 19
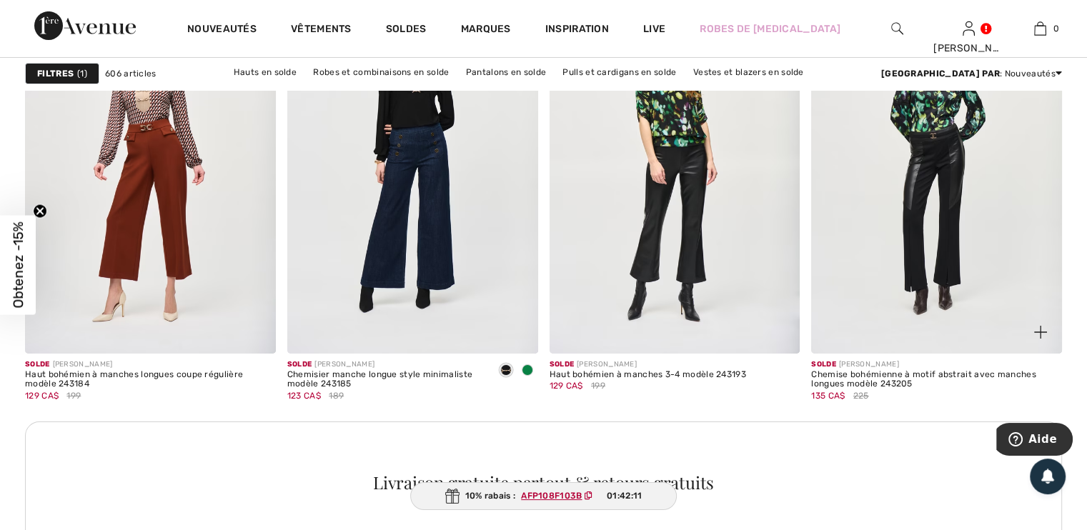
scroll to position [5109, 0]
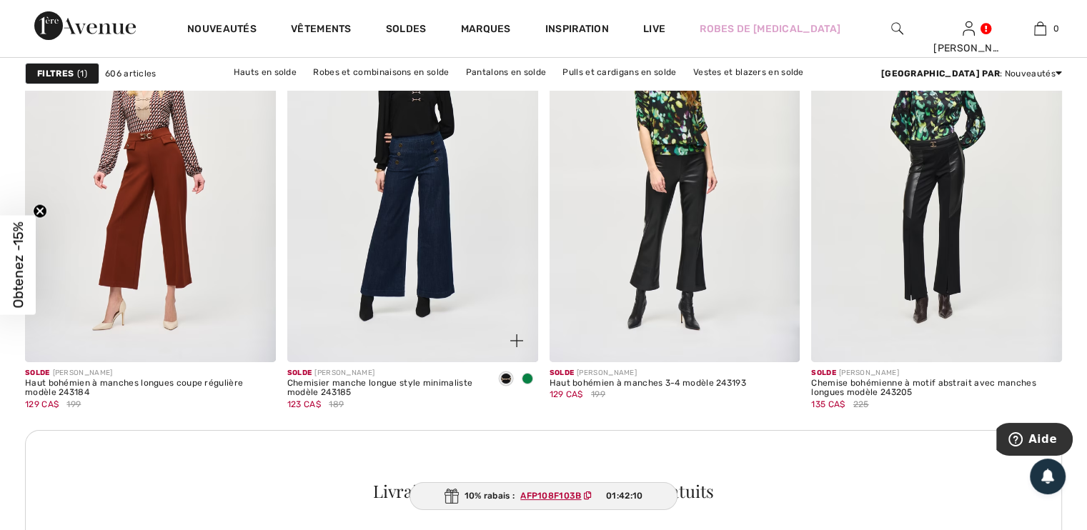
click at [530, 377] on span at bounding box center [527, 378] width 11 height 11
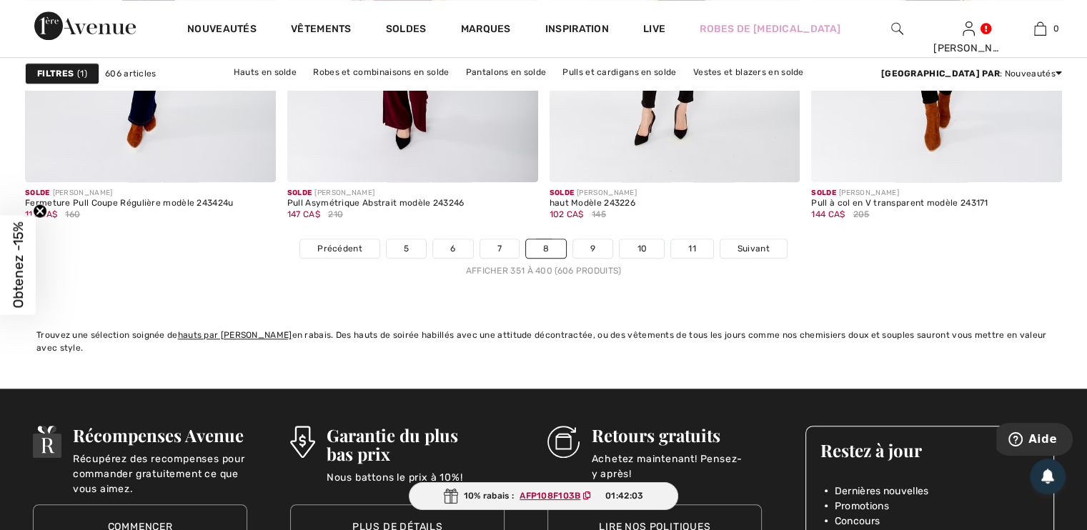
scroll to position [6800, 0]
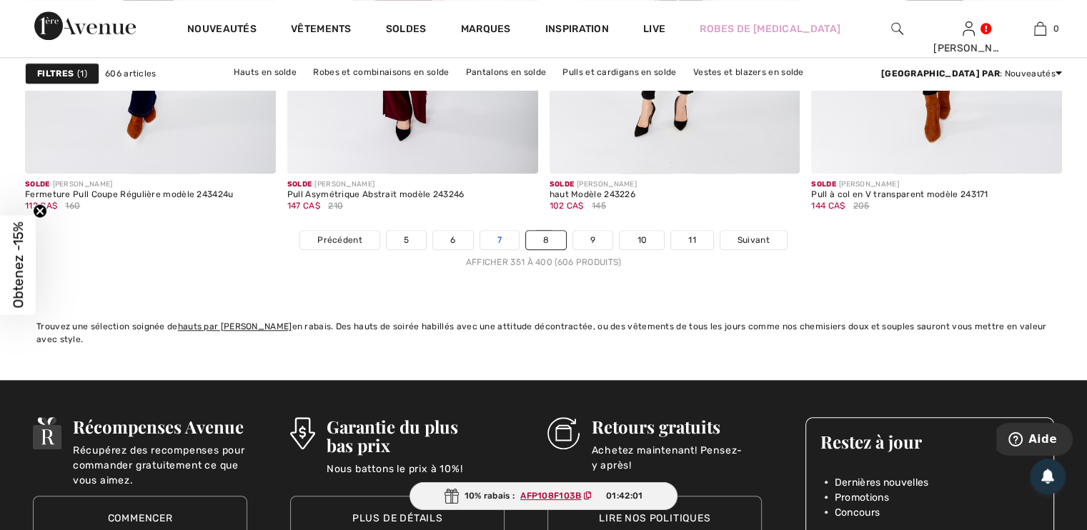
click at [492, 239] on link "7" at bounding box center [499, 240] width 39 height 19
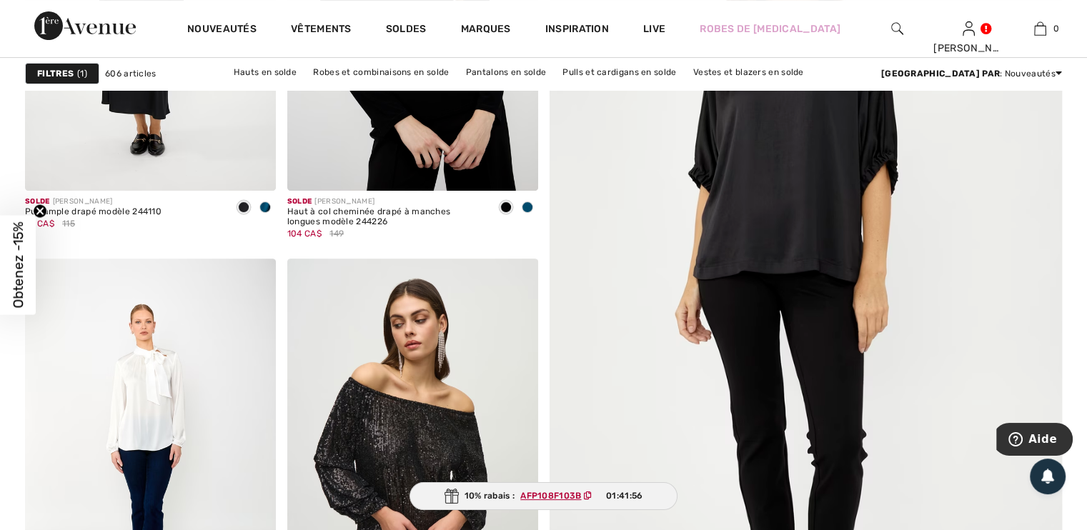
click at [889, 28] on div at bounding box center [896, 28] width 71 height 57
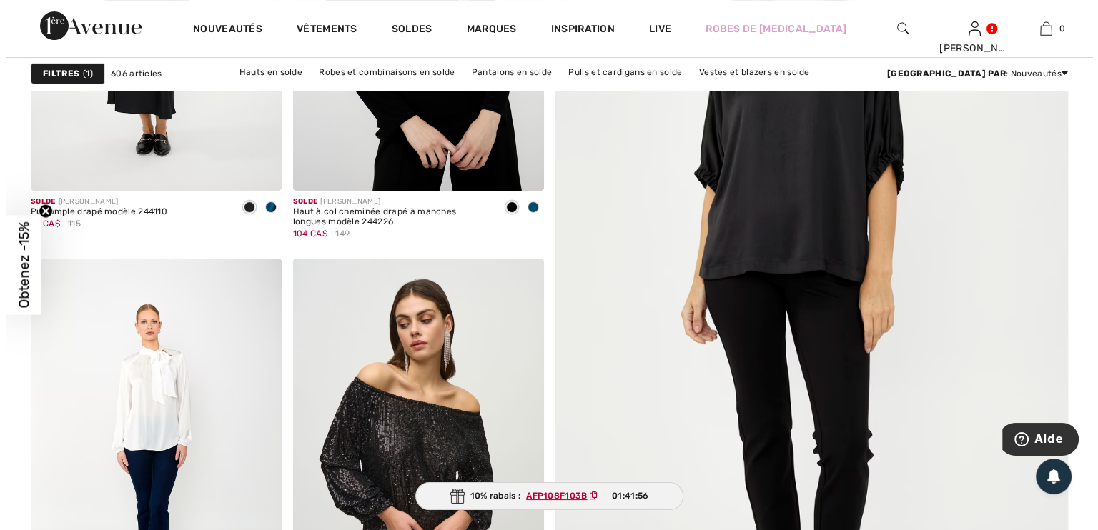
scroll to position [465, 0]
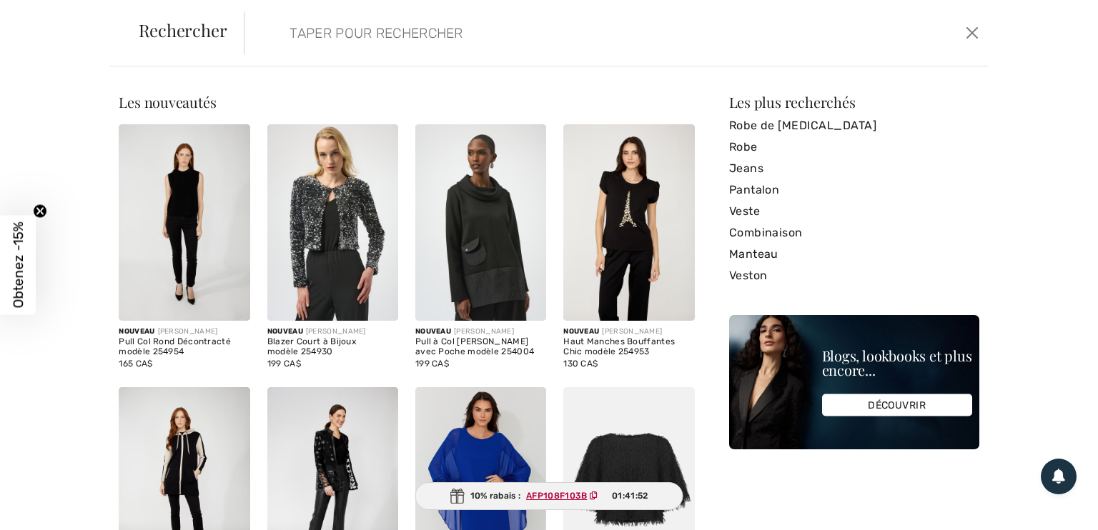
click at [302, 36] on input "search" at bounding box center [535, 32] width 512 height 43
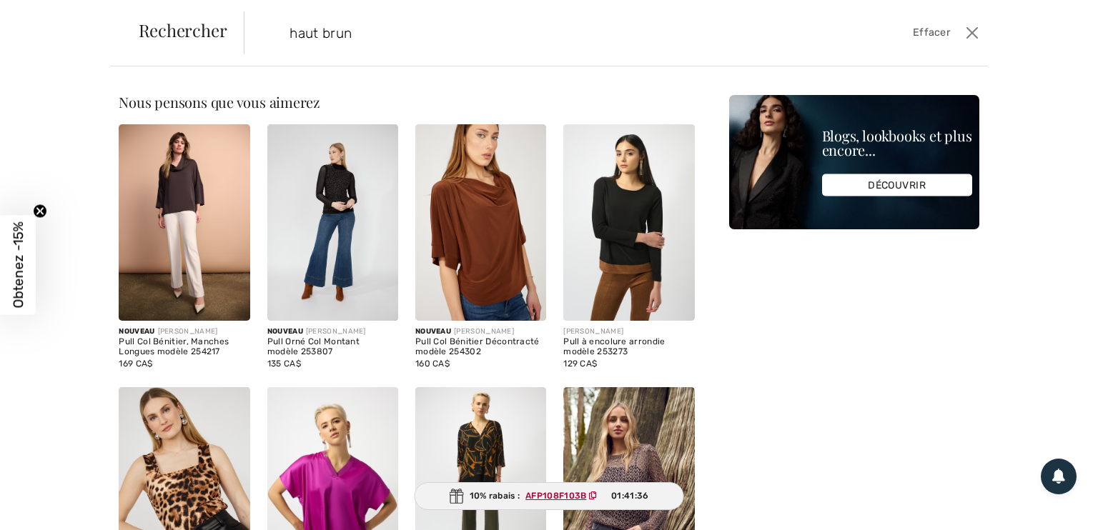
type input "haut brun"
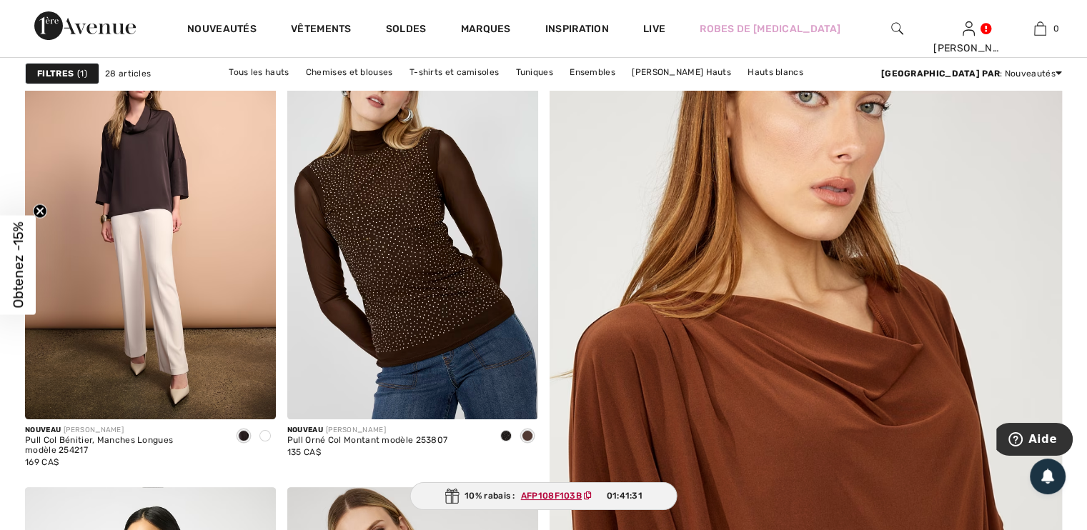
scroll to position [247, 0]
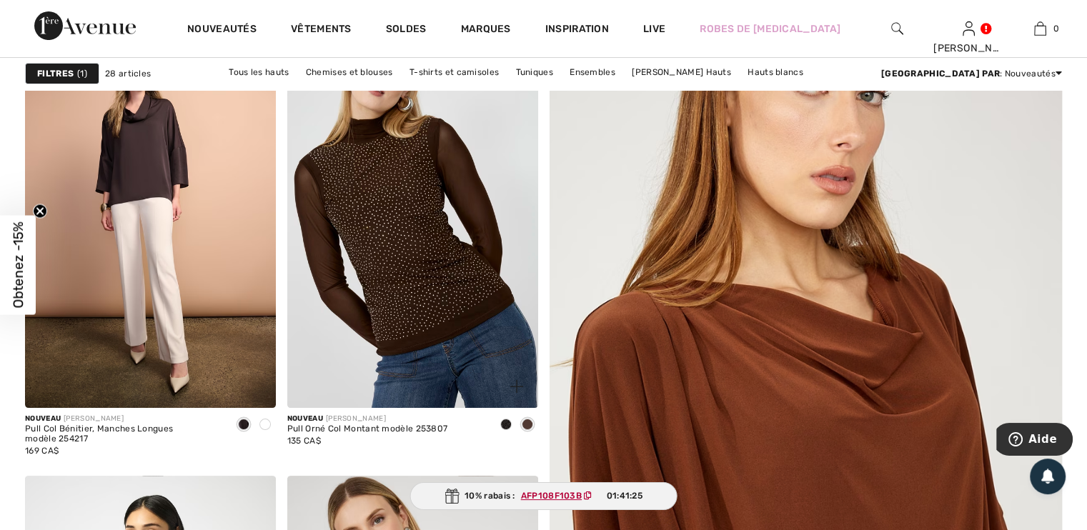
click at [523, 421] on span at bounding box center [527, 424] width 11 height 11
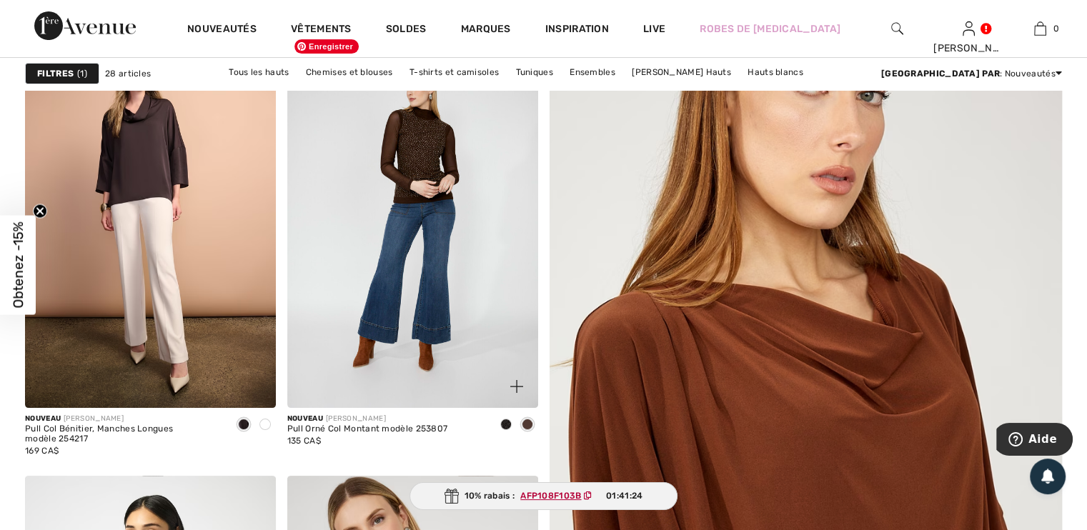
click at [446, 354] on img at bounding box center [412, 220] width 251 height 376
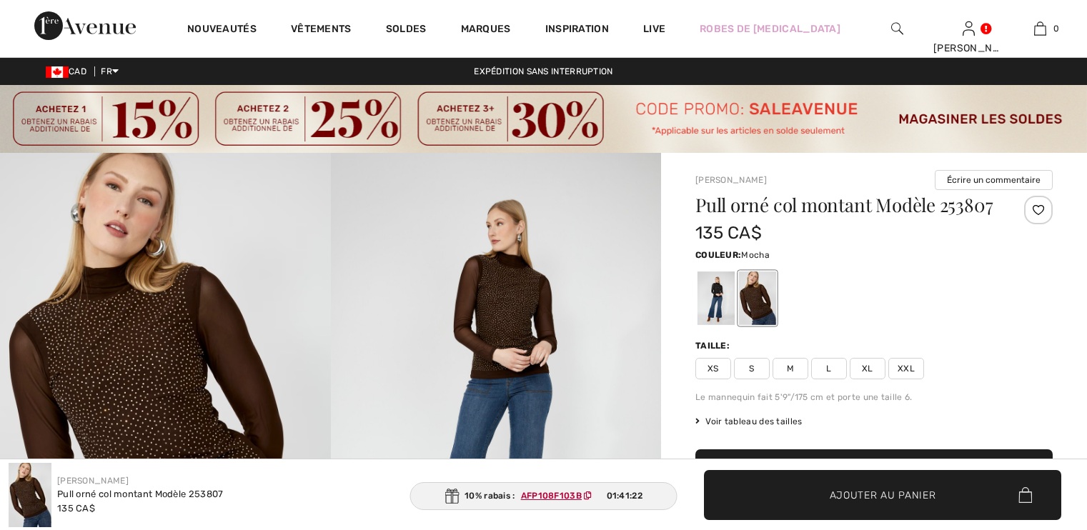
checkbox input "true"
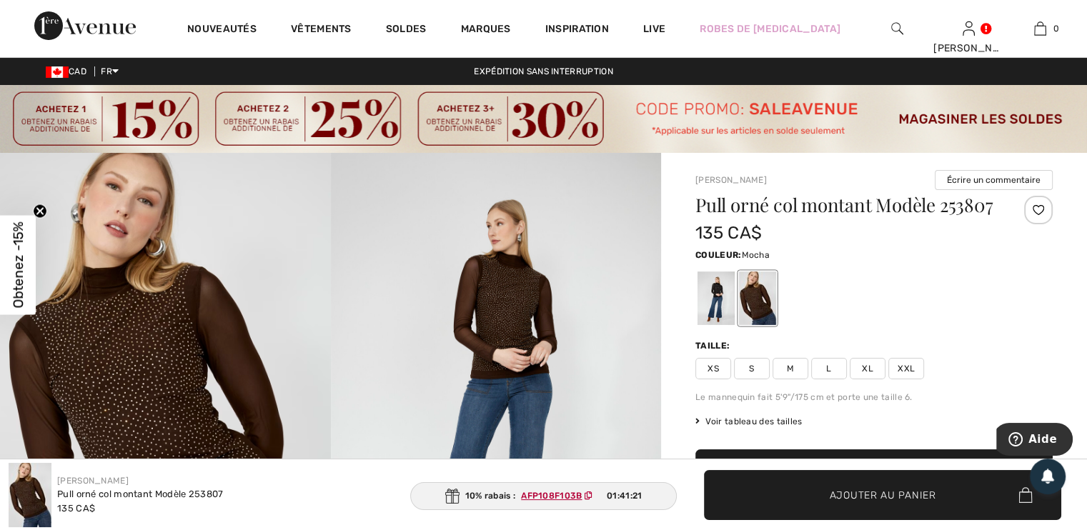
click at [835, 379] on span "L" at bounding box center [829, 368] width 36 height 21
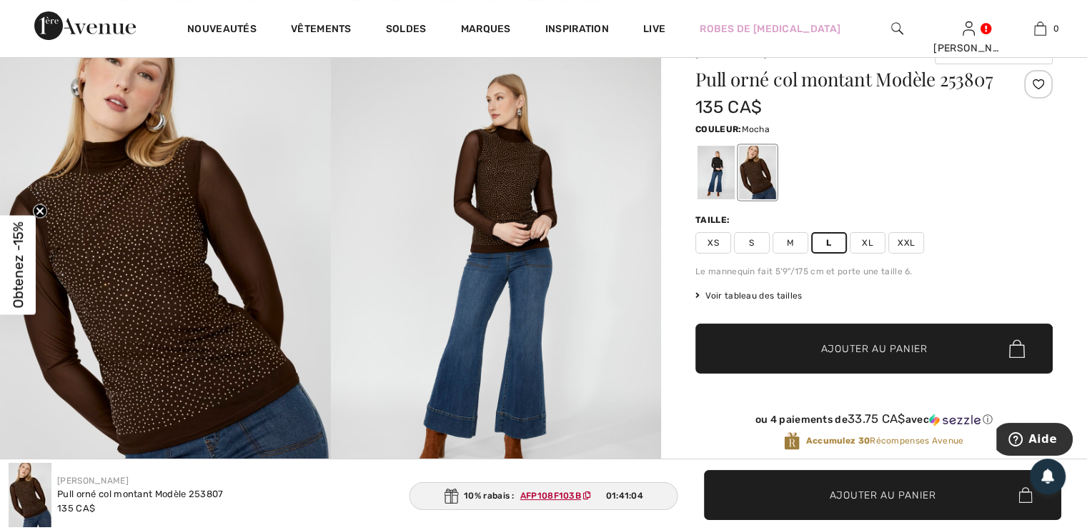
scroll to position [119, 0]
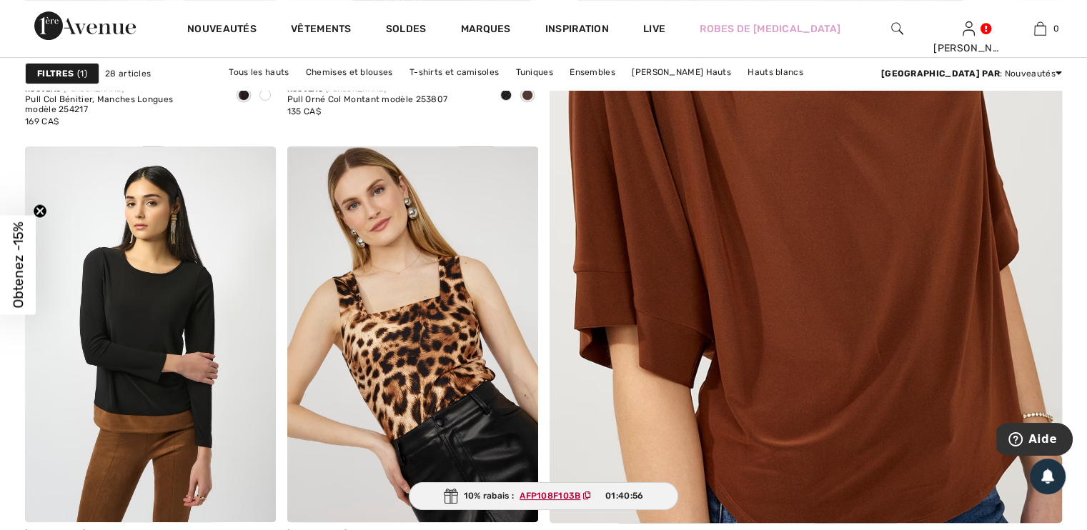
scroll to position [675, 0]
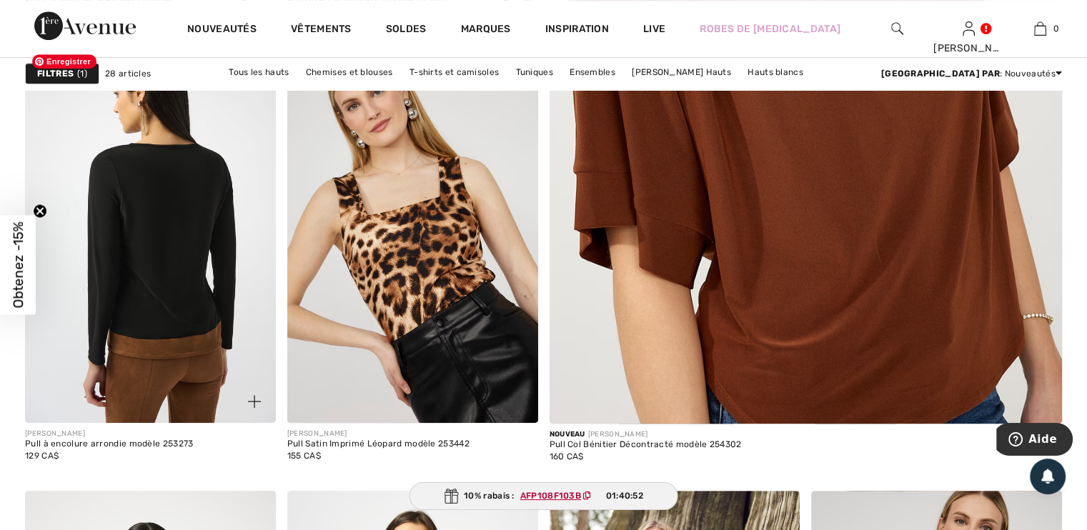
click at [171, 294] on img at bounding box center [150, 235] width 251 height 376
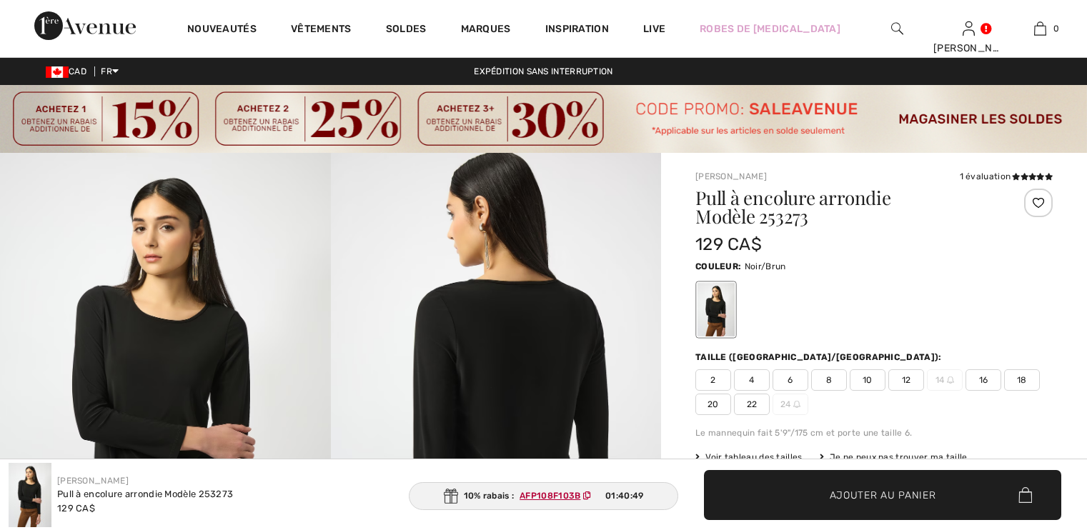
checkbox input "true"
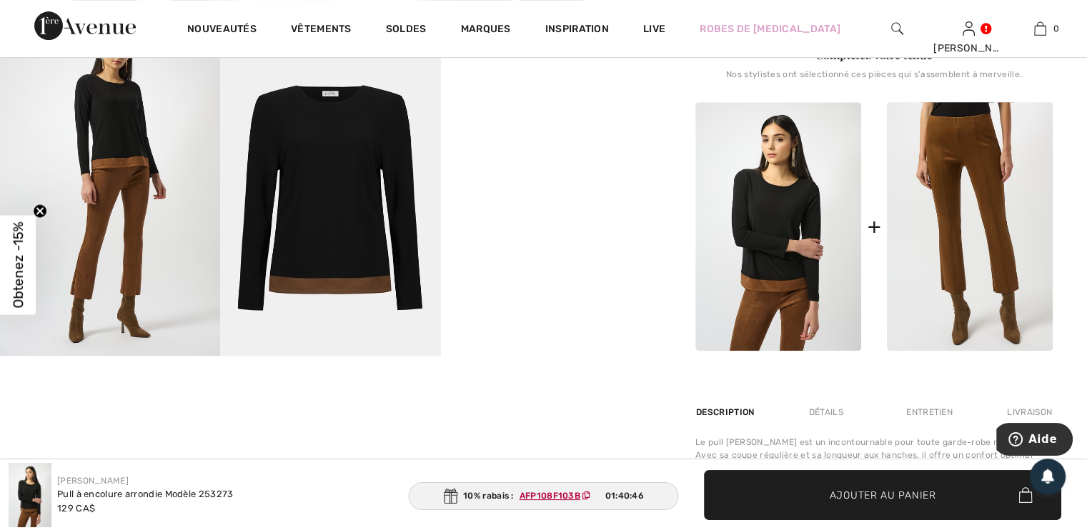
scroll to position [631, 0]
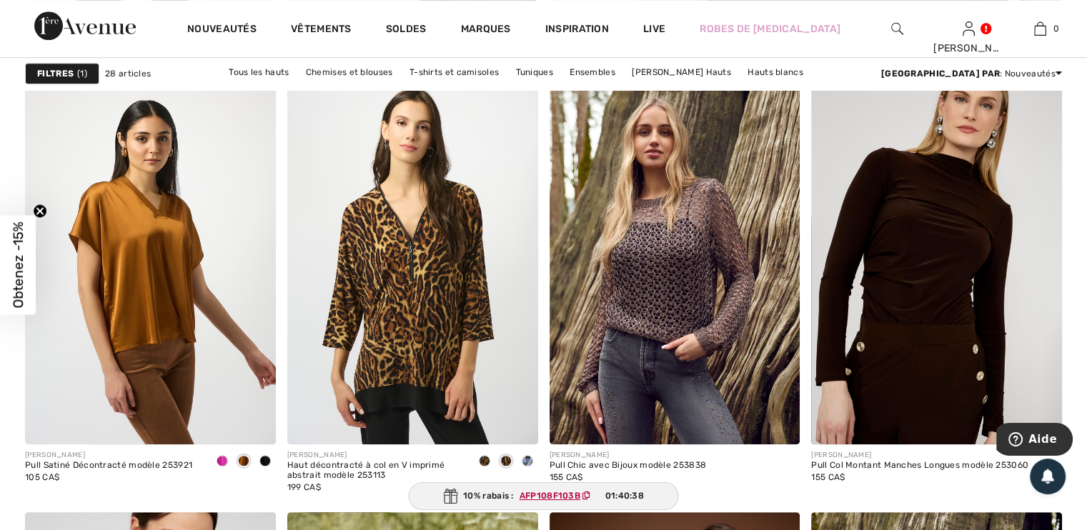
scroll to position [1116, 0]
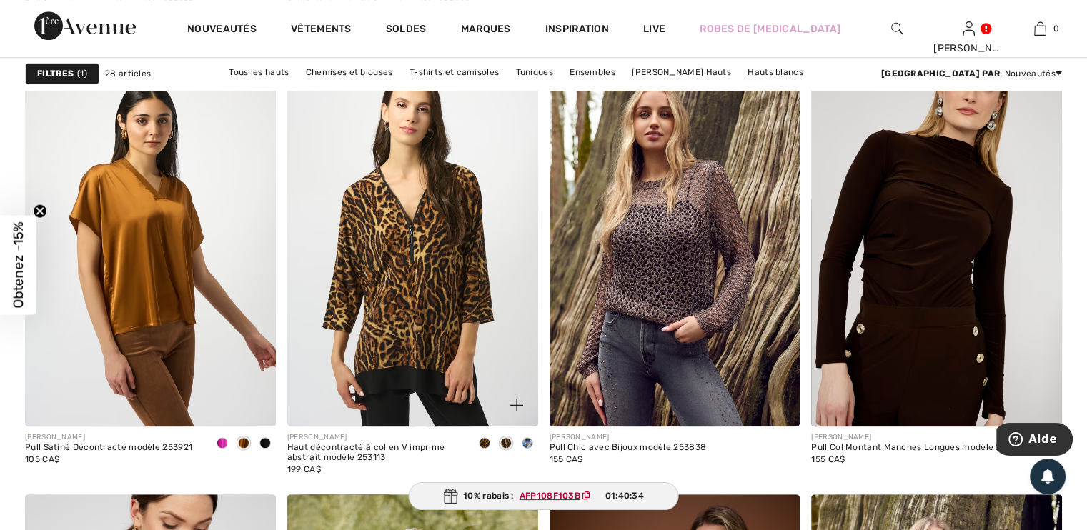
click at [509, 442] on span at bounding box center [505, 442] width 11 height 11
click at [483, 444] on span at bounding box center [484, 442] width 11 height 11
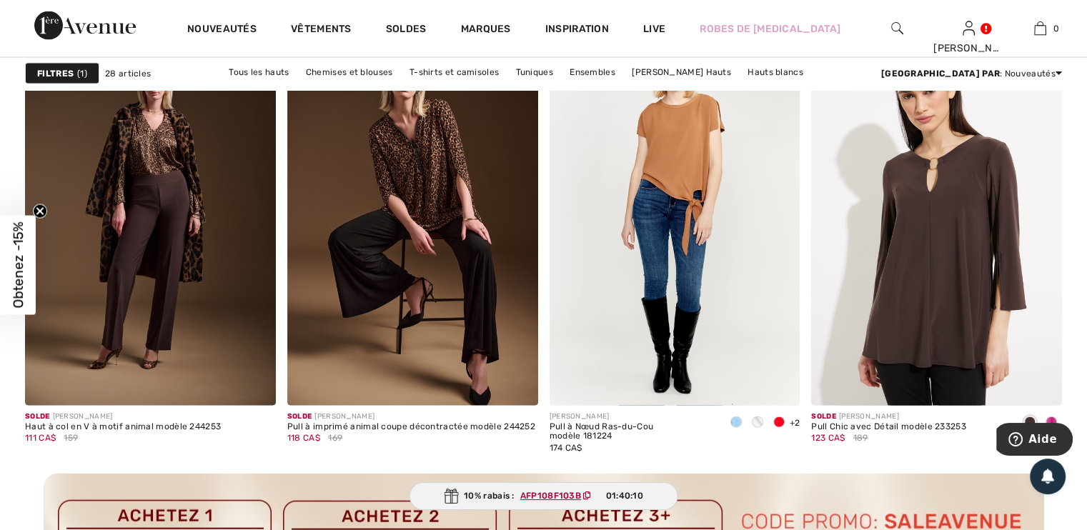
scroll to position [3096, 0]
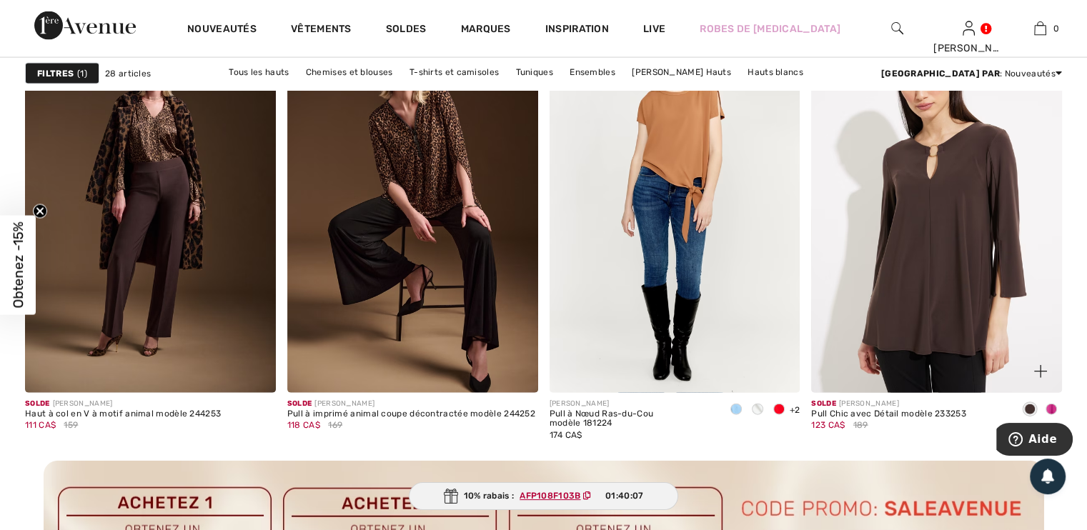
click at [1029, 410] on span at bounding box center [1029, 409] width 11 height 11
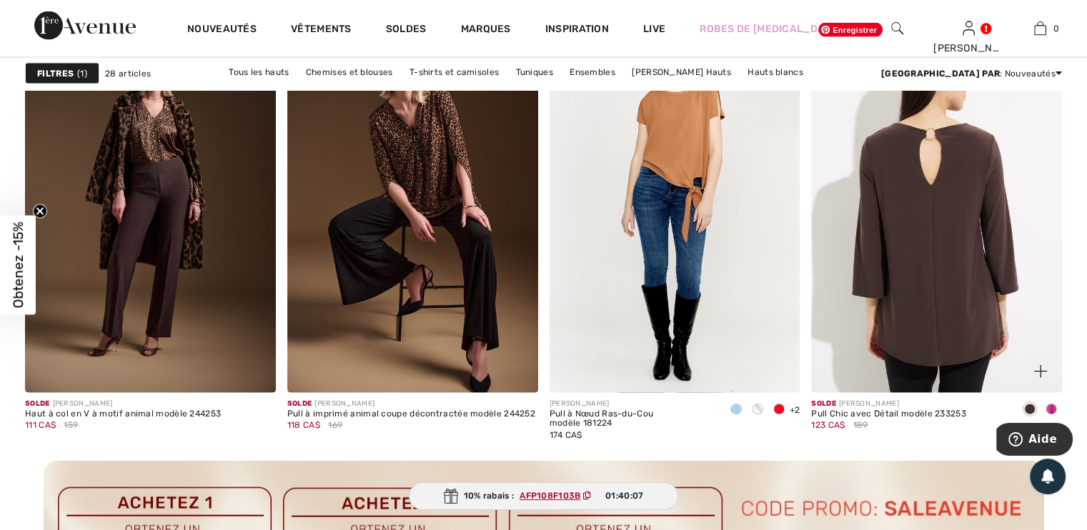
click at [941, 333] on img at bounding box center [936, 204] width 251 height 376
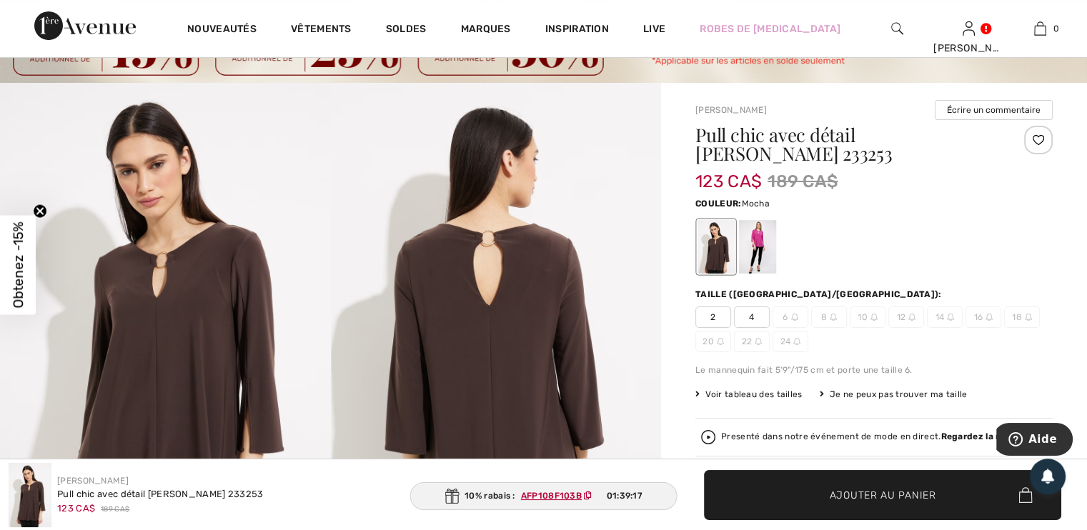
scroll to position [54, 0]
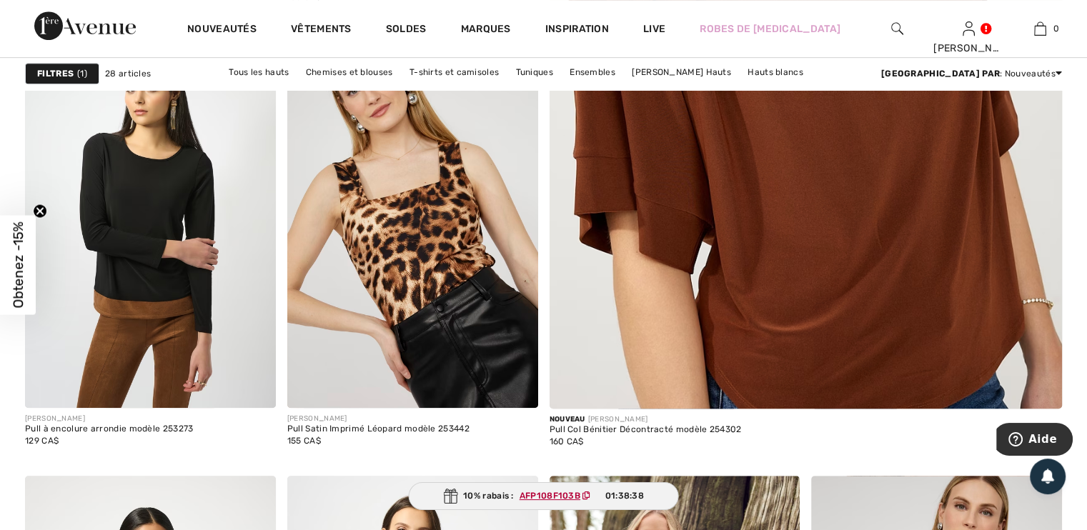
scroll to position [643, 0]
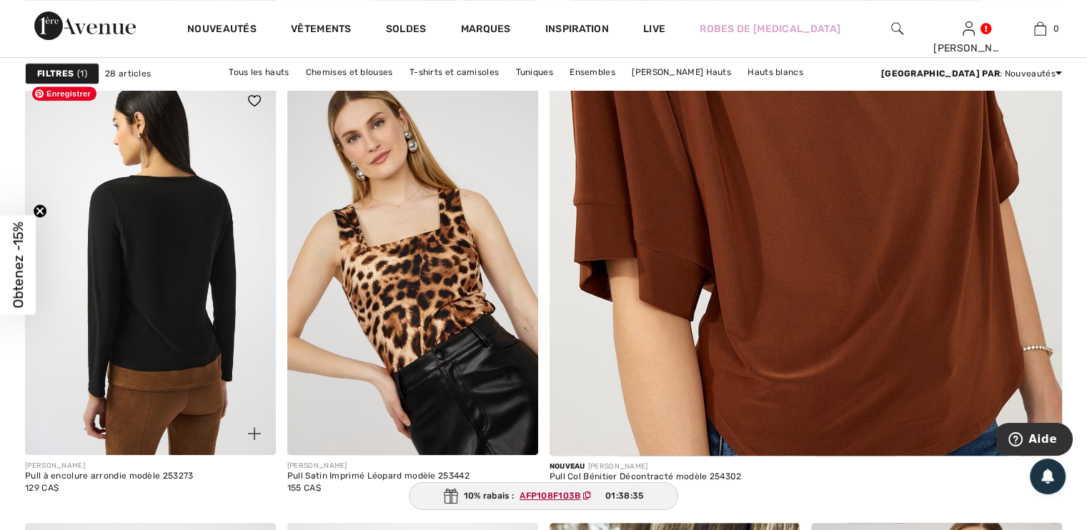
click at [154, 337] on img at bounding box center [150, 267] width 251 height 376
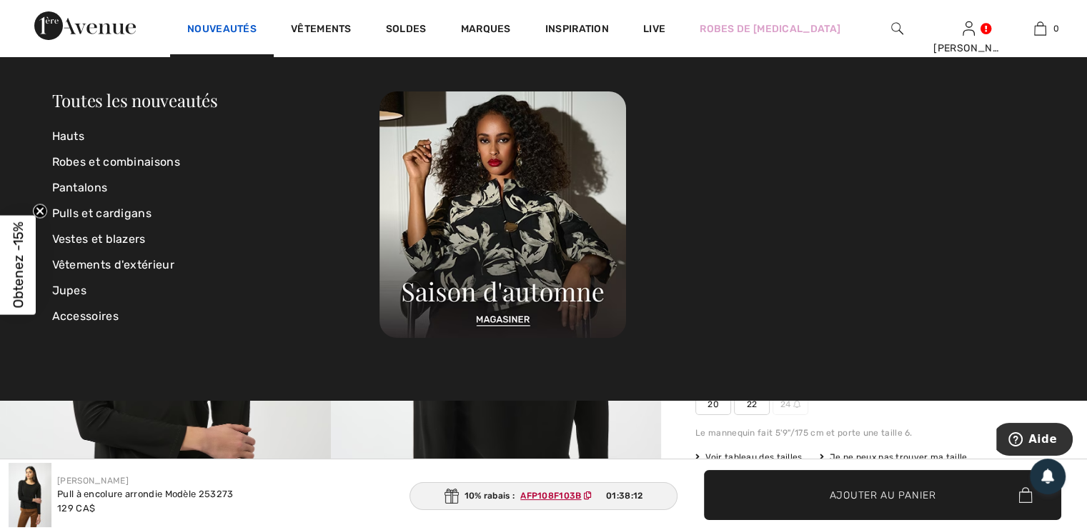
click at [202, 28] on link "Nouveautés" at bounding box center [221, 30] width 69 height 15
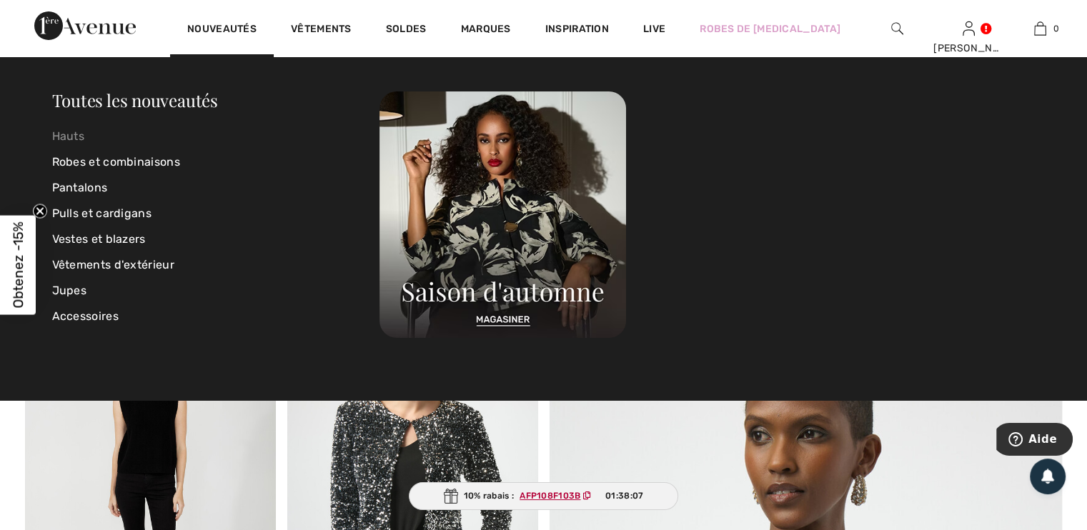
click at [71, 130] on link "Hauts" at bounding box center [216, 137] width 328 height 26
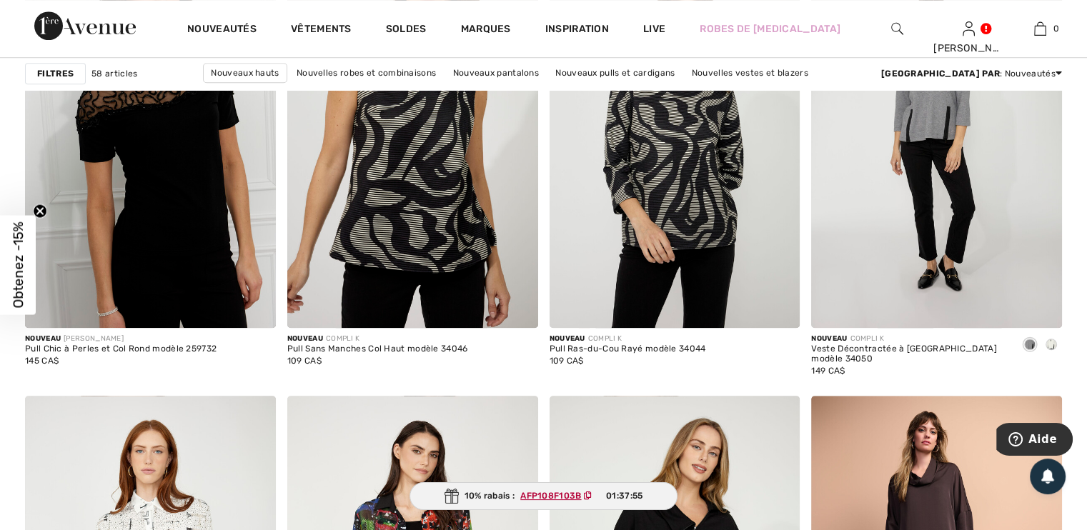
scroll to position [1196, 0]
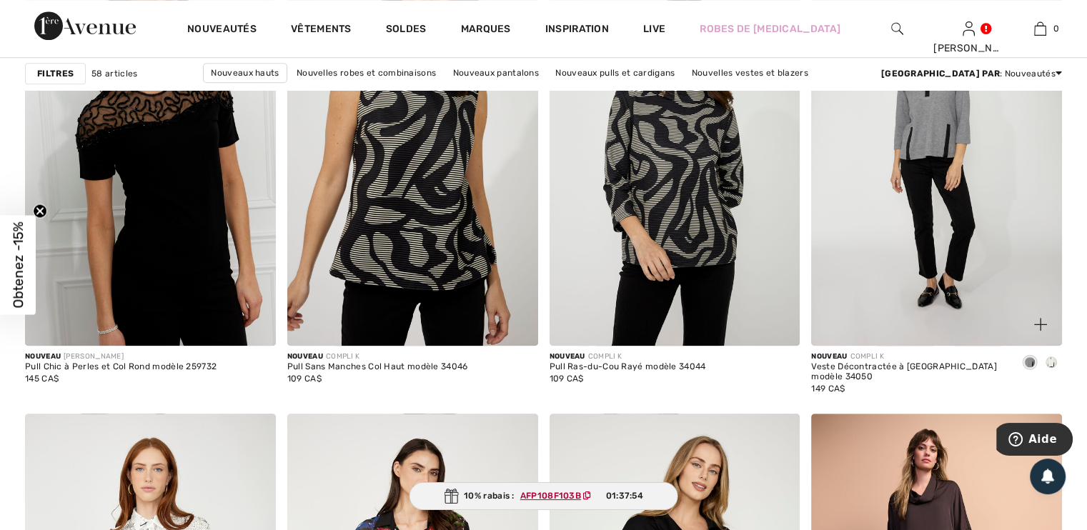
click at [1025, 358] on span at bounding box center [1029, 362] width 11 height 11
click at [1049, 359] on span at bounding box center [1051, 362] width 11 height 11
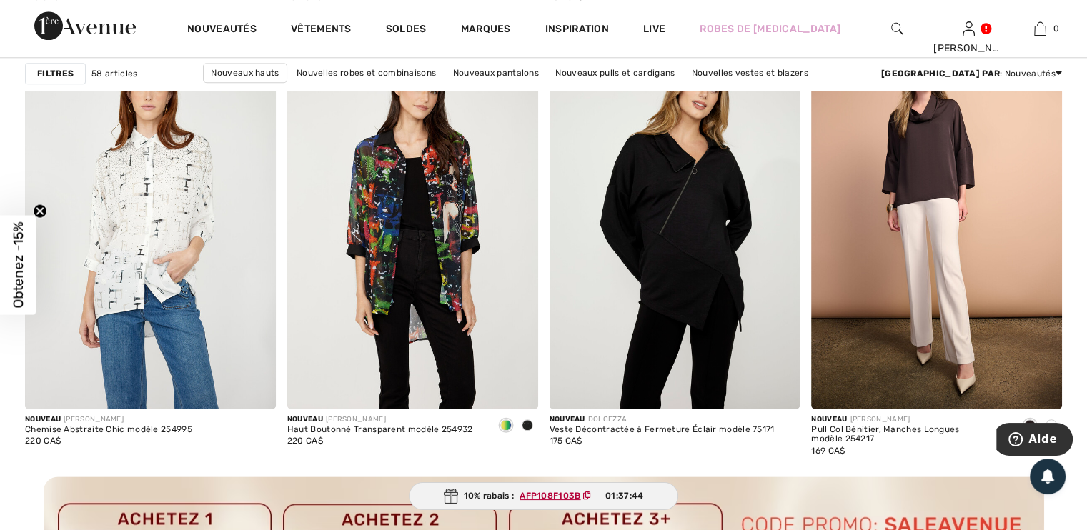
scroll to position [1569, 0]
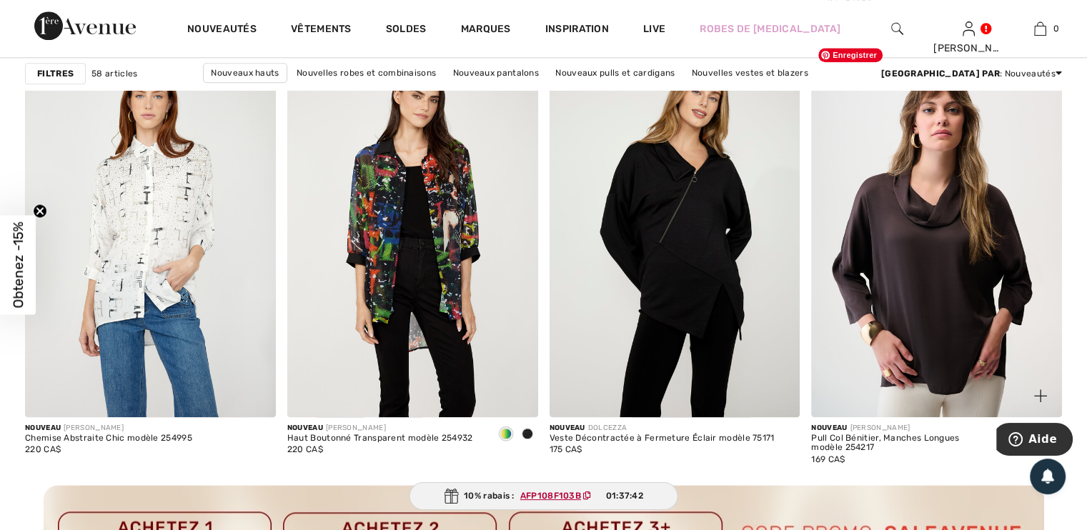
click at [963, 274] on img at bounding box center [936, 229] width 251 height 376
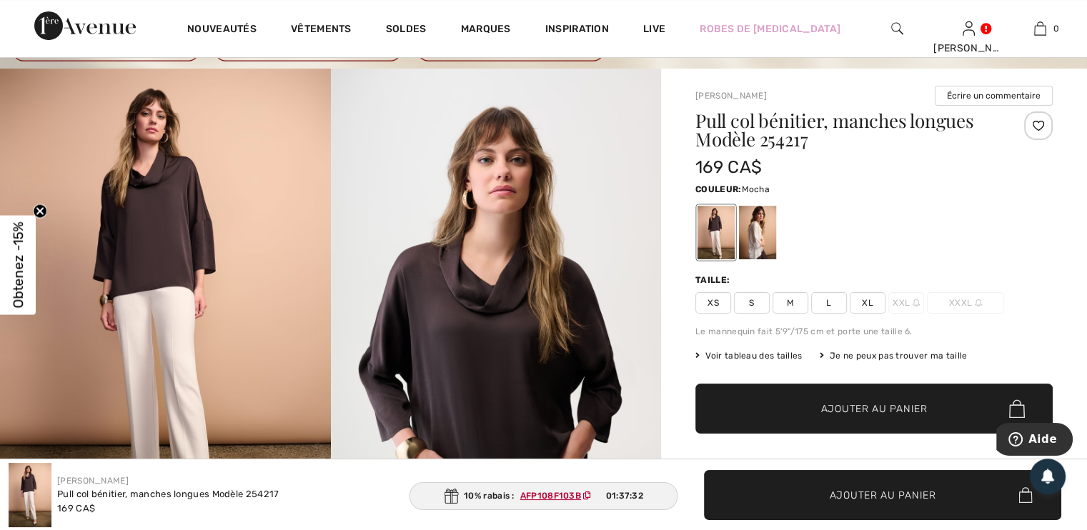
scroll to position [89, 0]
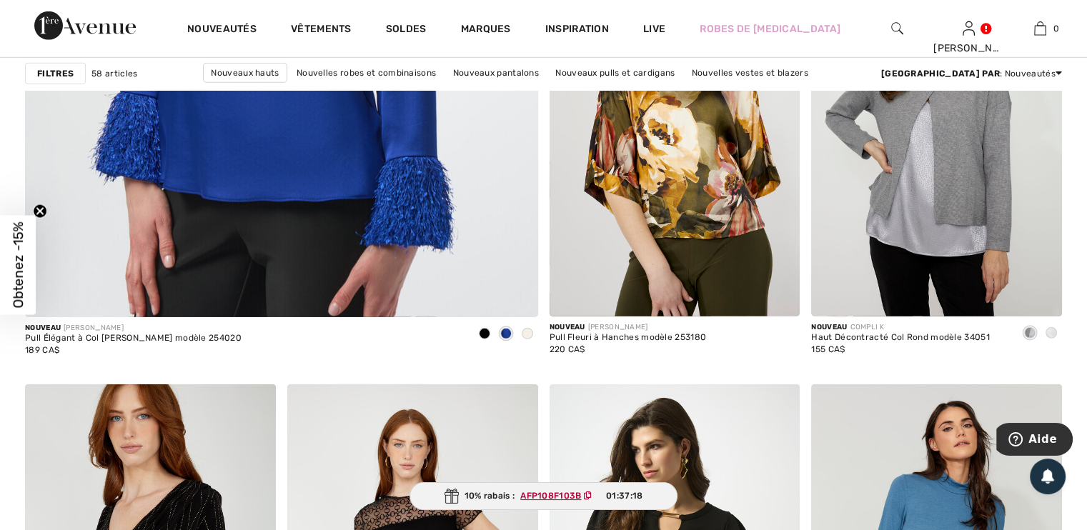
scroll to position [4240, 0]
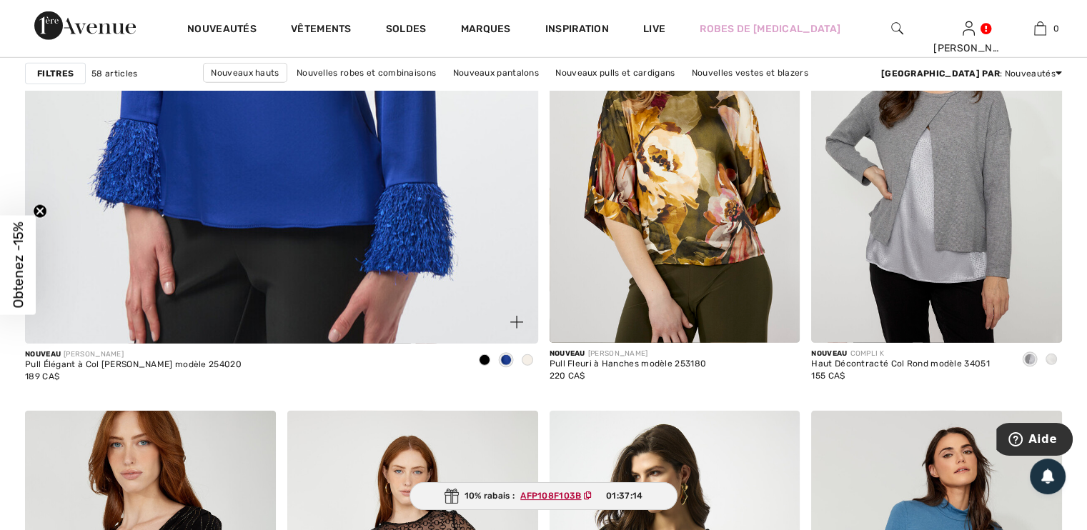
click at [487, 357] on span at bounding box center [484, 359] width 11 height 11
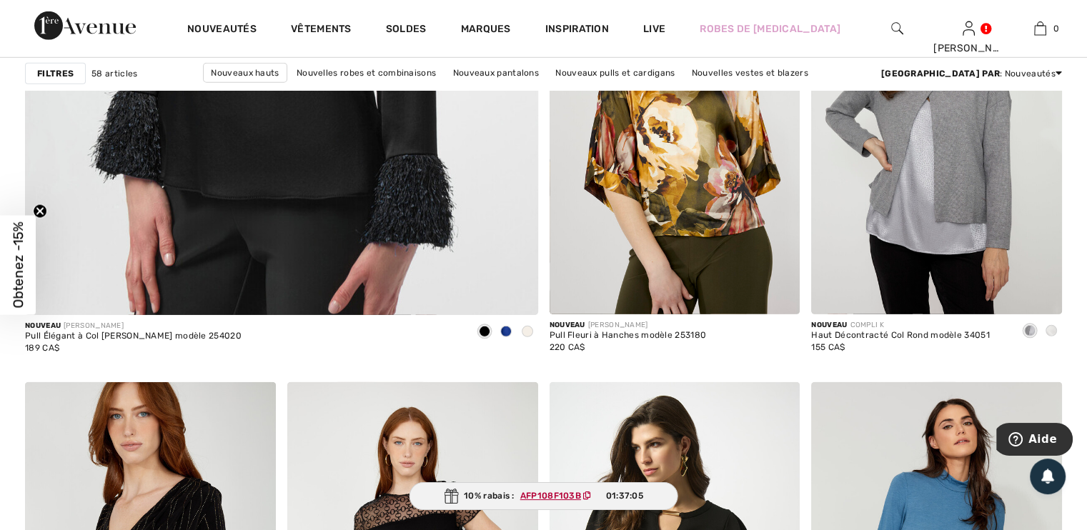
scroll to position [4277, 0]
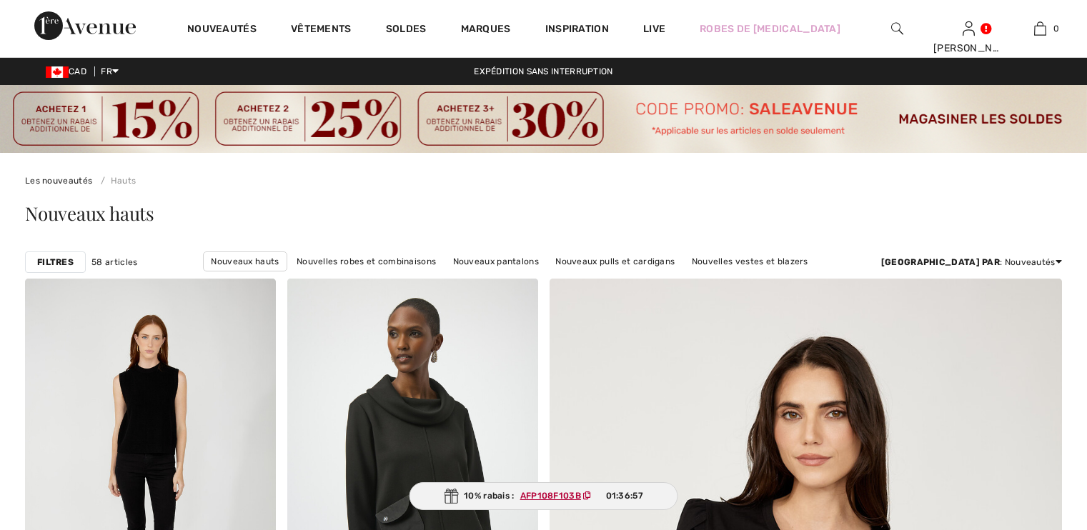
checkbox input "true"
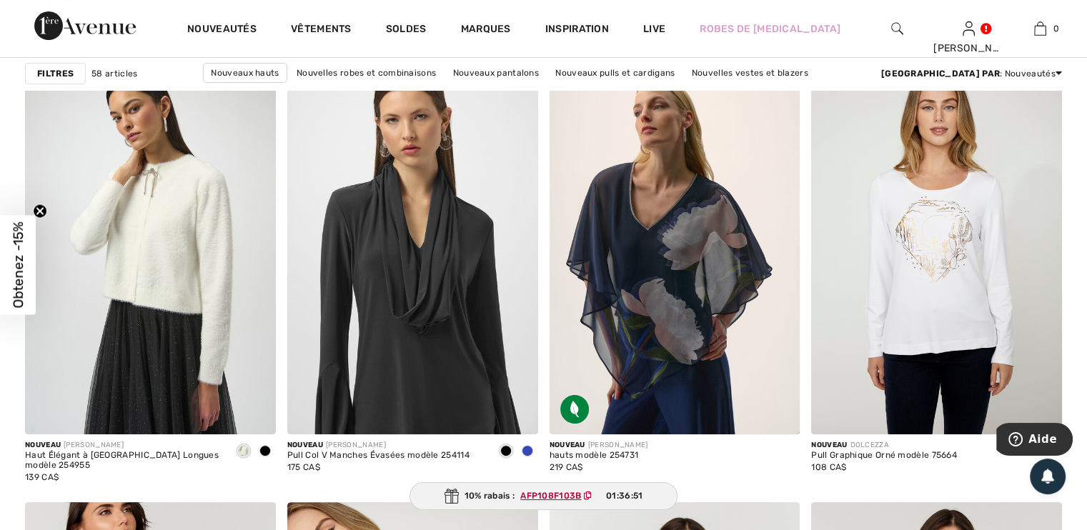
scroll to position [5740, 0]
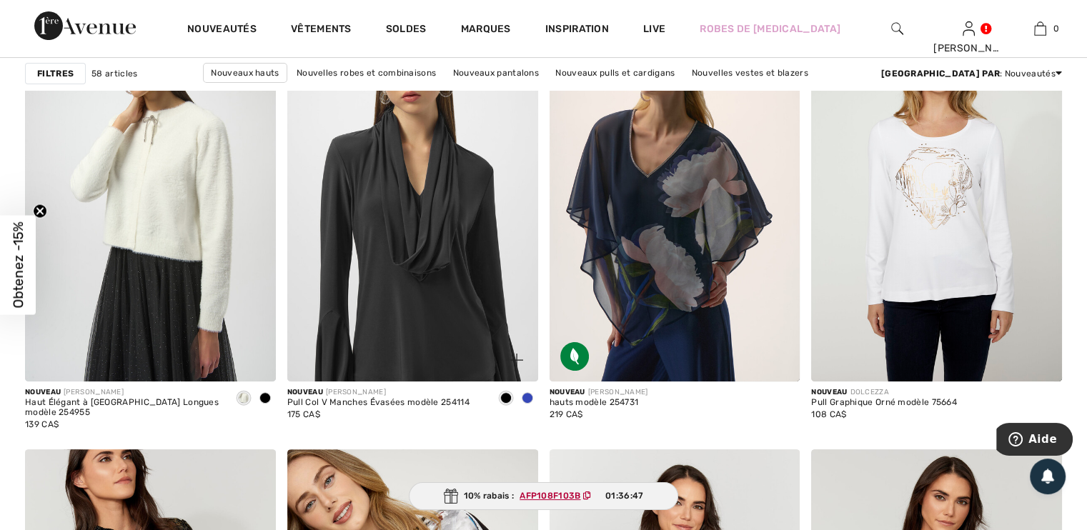
click at [529, 398] on span at bounding box center [527, 397] width 11 height 11
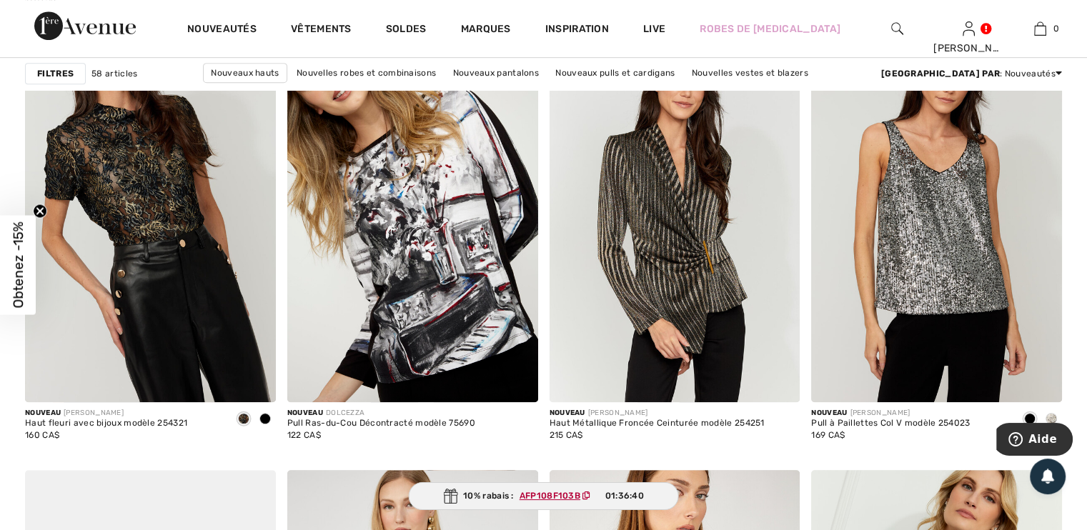
scroll to position [6199, 0]
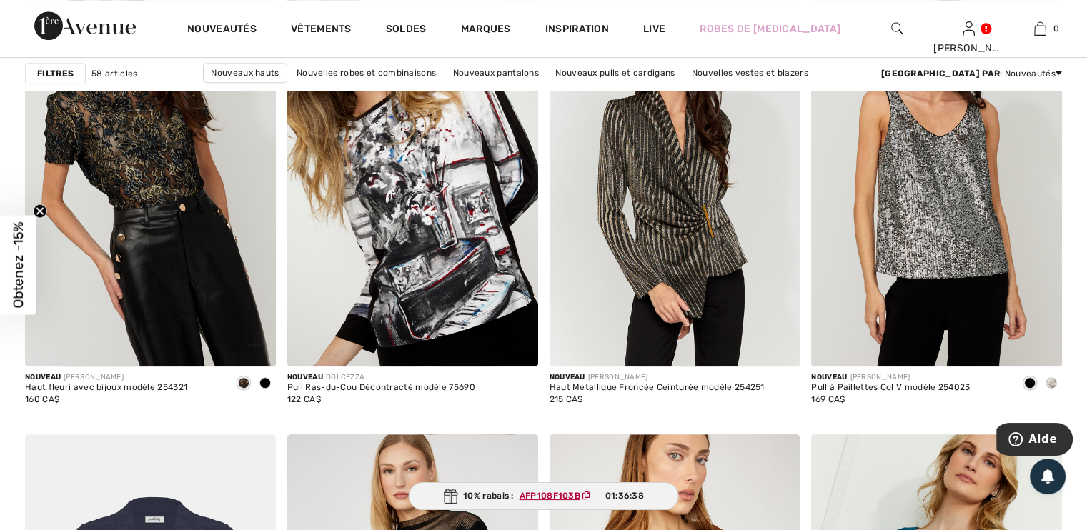
click at [244, 382] on span at bounding box center [243, 382] width 11 height 11
click at [264, 380] on span at bounding box center [264, 382] width 11 height 11
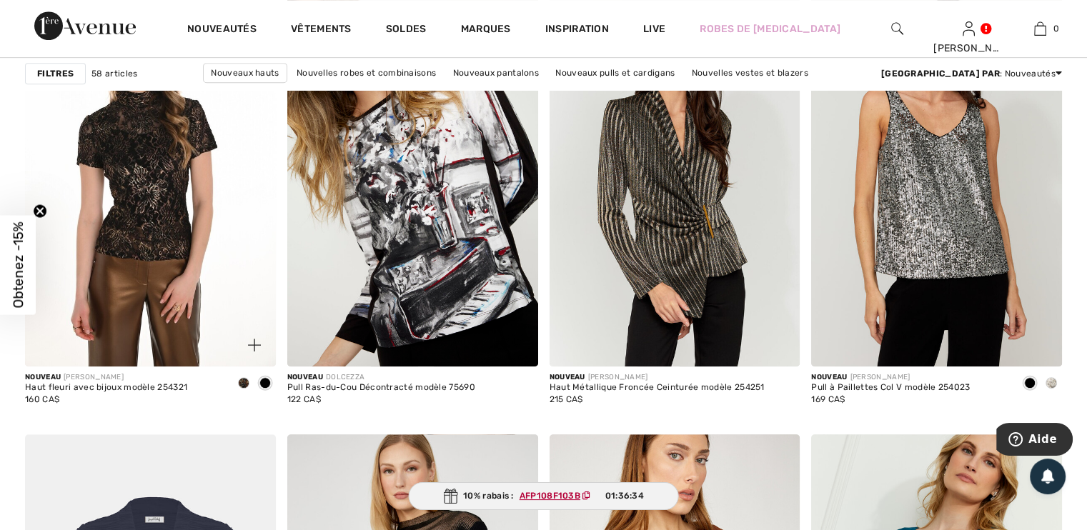
click at [242, 383] on span at bounding box center [243, 382] width 11 height 11
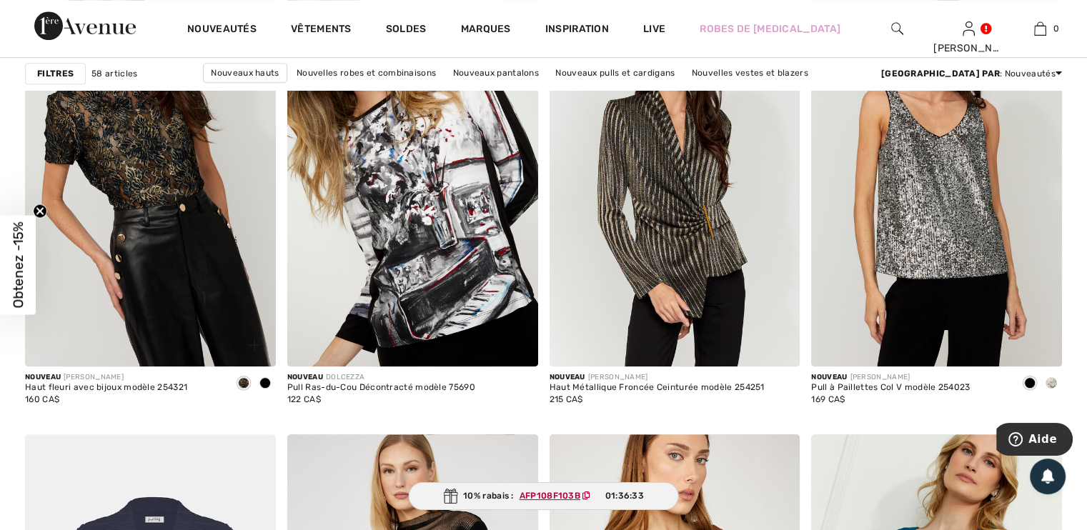
click at [225, 305] on img at bounding box center [150, 179] width 251 height 376
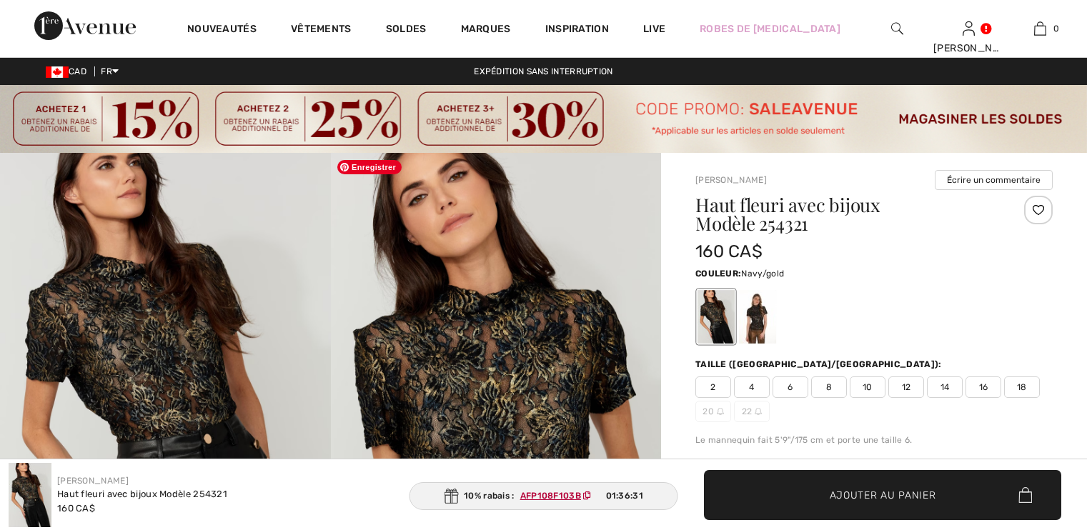
checkbox input "true"
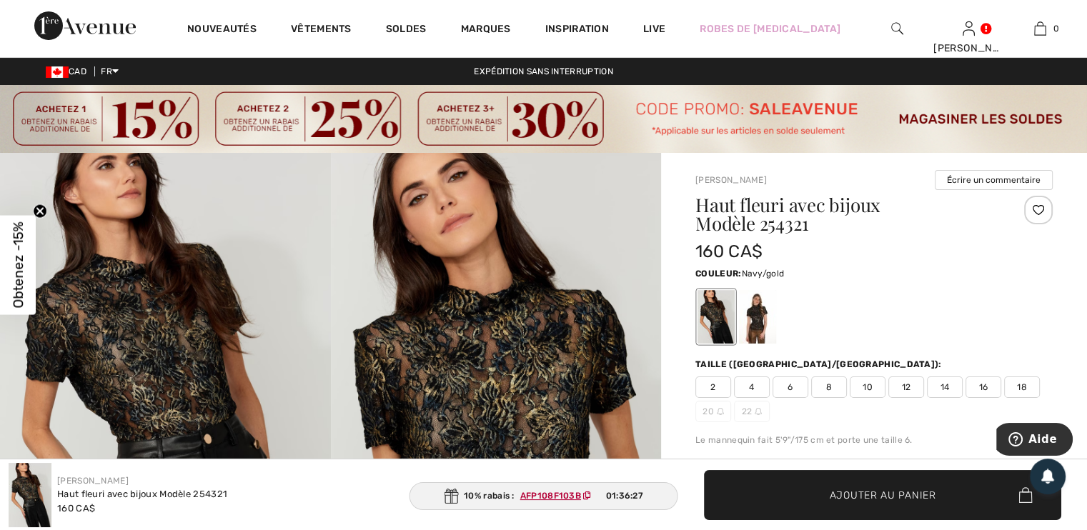
scroll to position [19, 0]
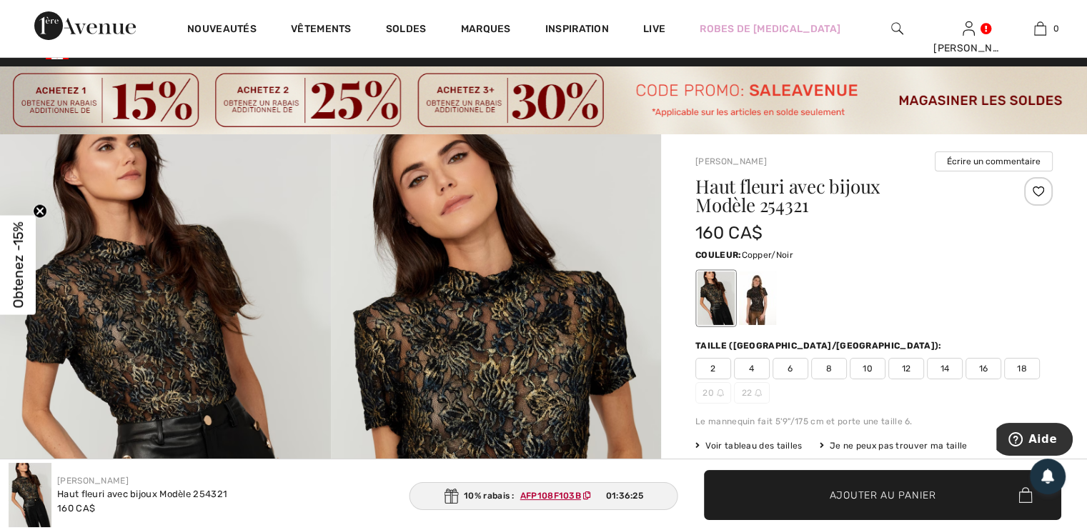
click at [752, 286] on div at bounding box center [757, 299] width 37 height 54
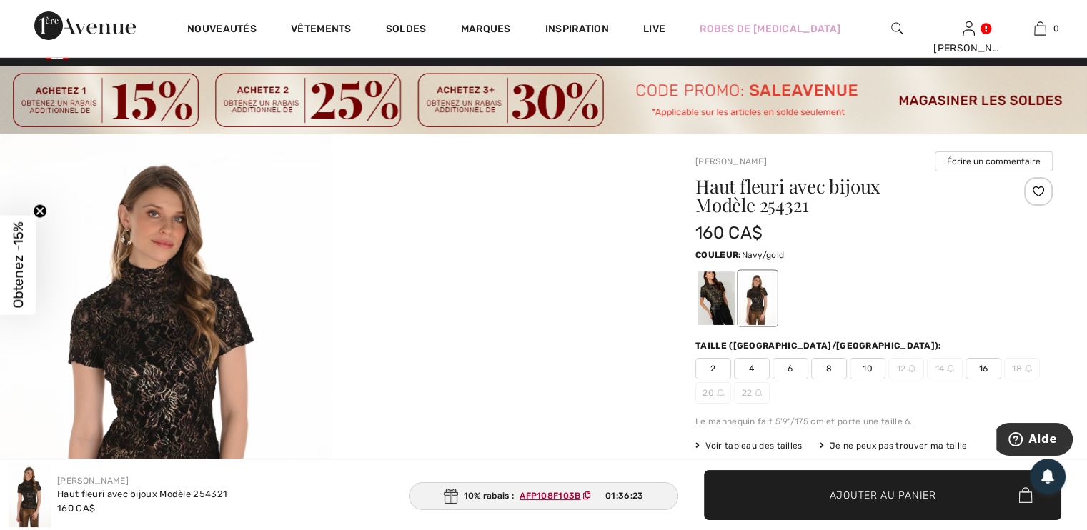
click at [729, 282] on div at bounding box center [716, 299] width 37 height 54
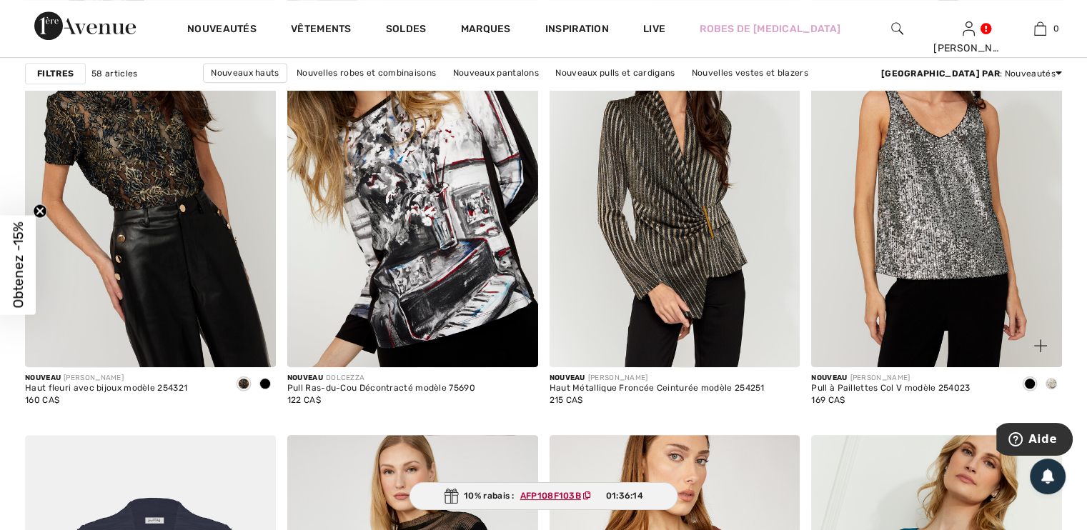
click at [1027, 380] on span at bounding box center [1029, 383] width 11 height 11
click at [1028, 384] on span at bounding box center [1029, 383] width 11 height 11
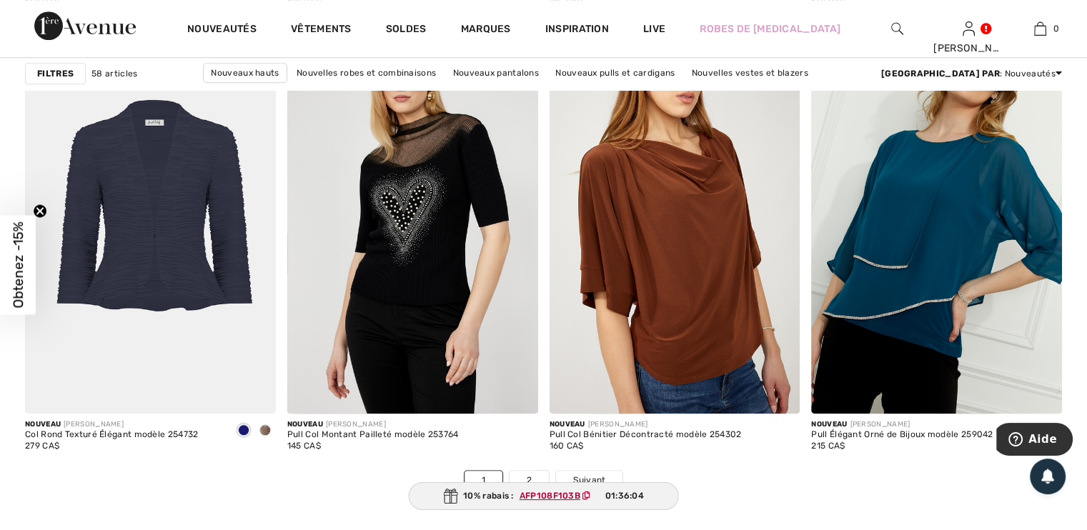
scroll to position [6569, 0]
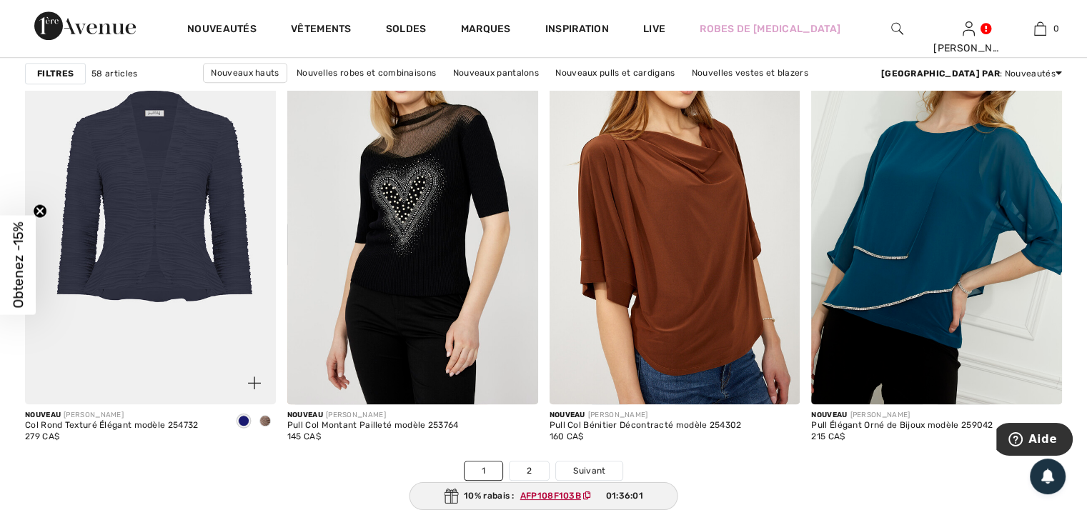
click at [269, 417] on span at bounding box center [264, 420] width 11 height 11
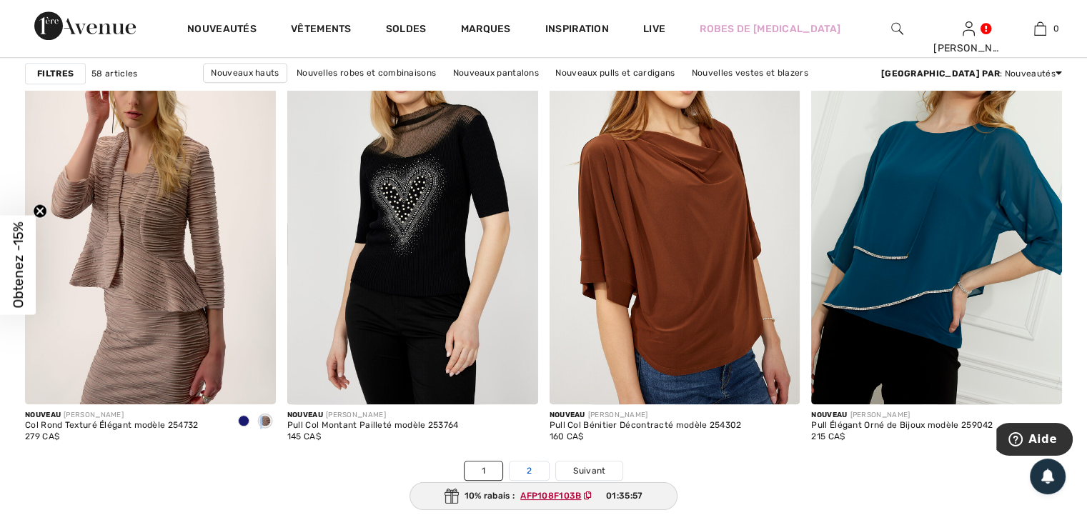
click at [531, 467] on link "2" at bounding box center [529, 471] width 39 height 19
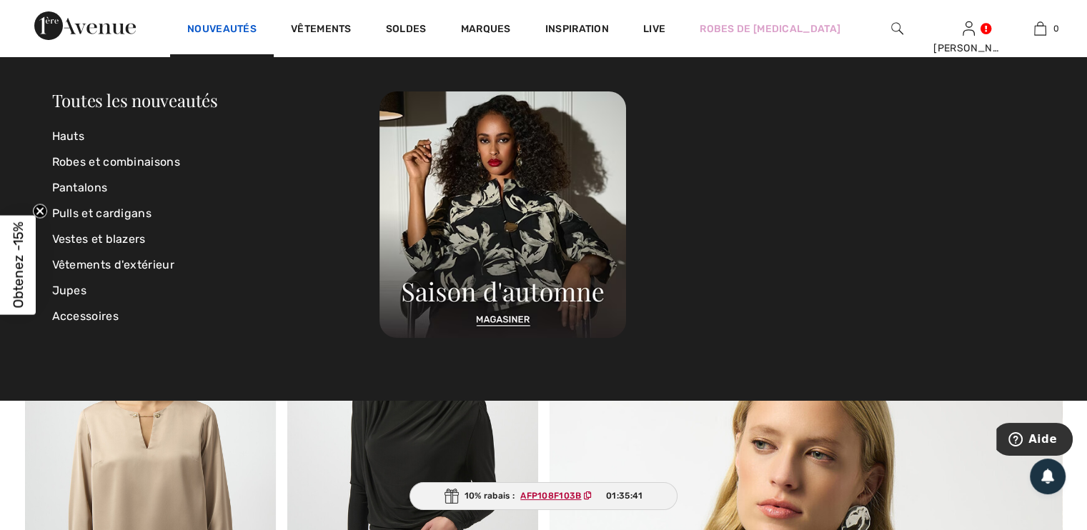
click at [209, 26] on link "Nouveautés" at bounding box center [221, 30] width 69 height 15
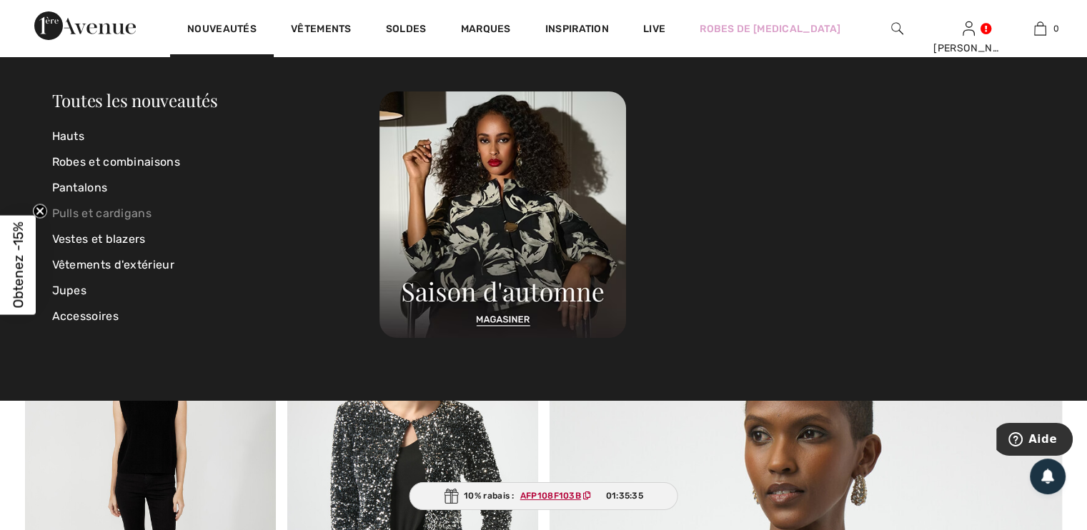
click at [134, 213] on link "Pulls et cardigans" at bounding box center [216, 214] width 328 height 26
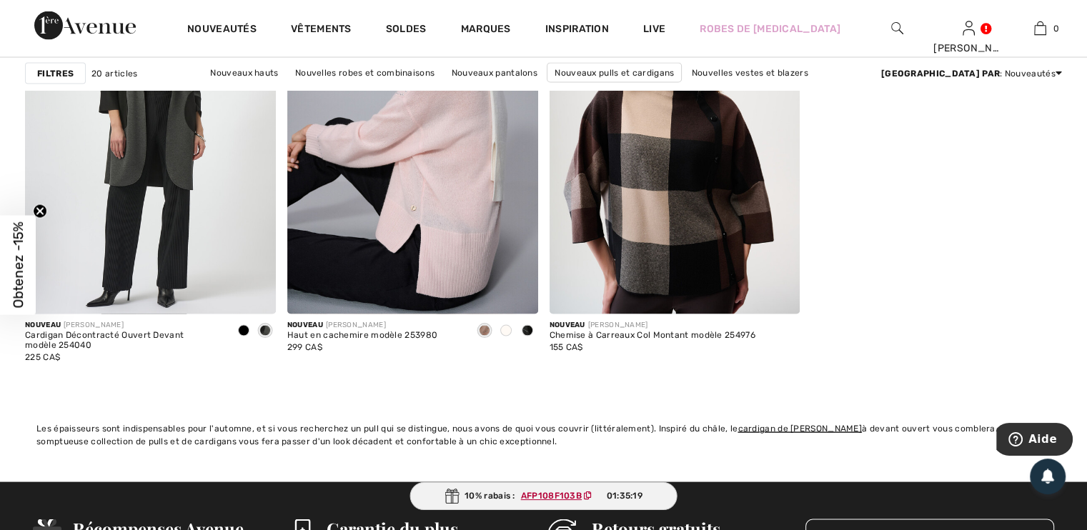
scroll to position [2718, 0]
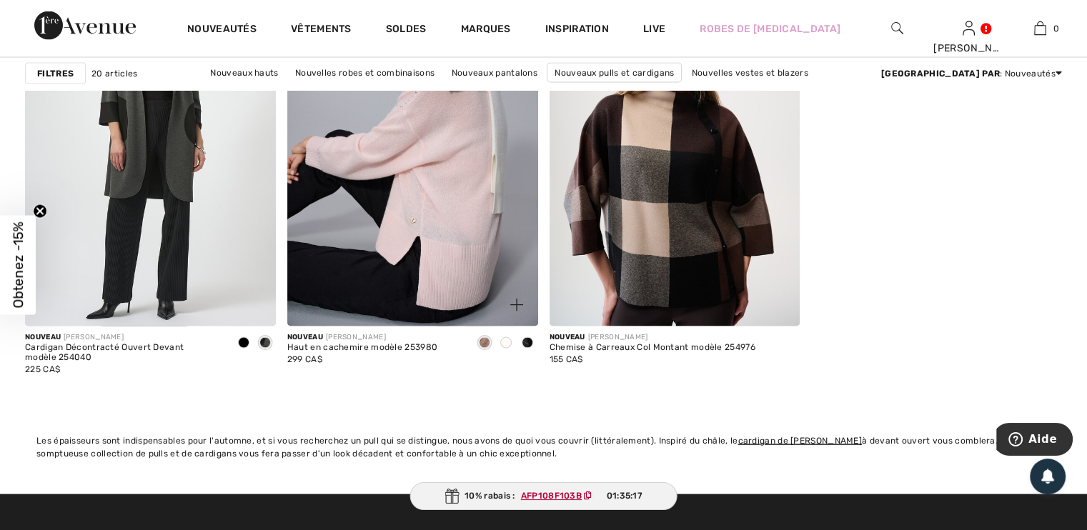
click at [482, 343] on span at bounding box center [484, 342] width 11 height 11
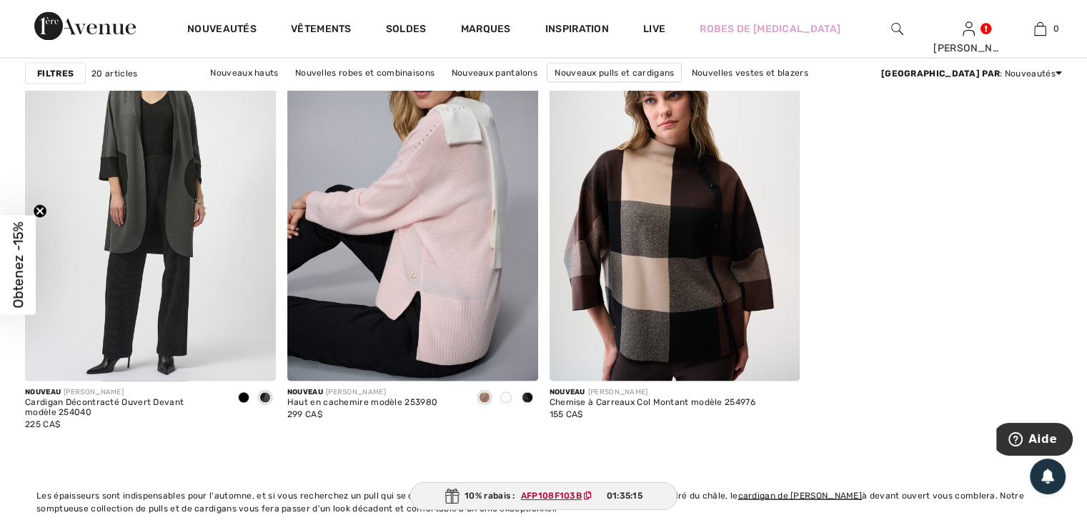
scroll to position [2621, 0]
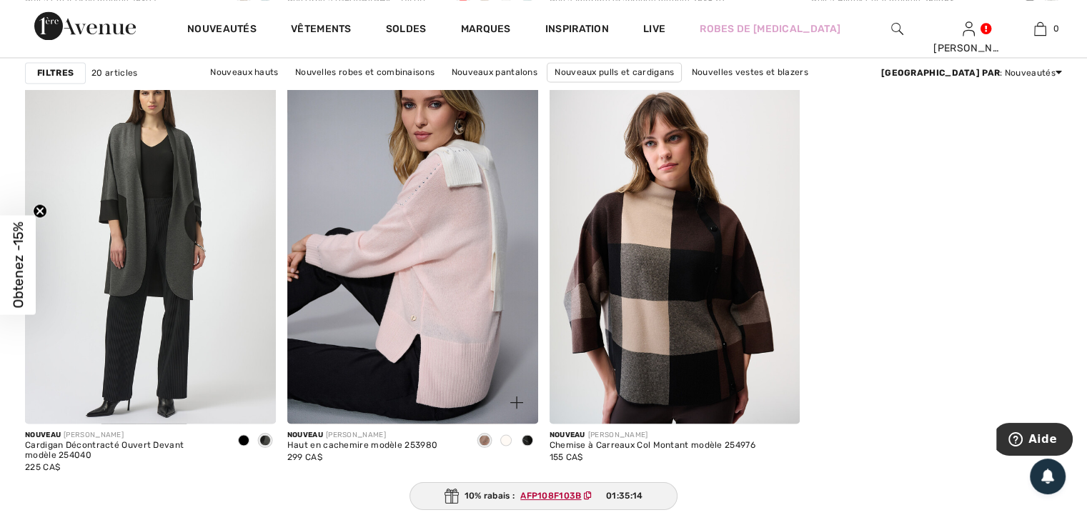
click at [482, 440] on span at bounding box center [484, 440] width 11 height 11
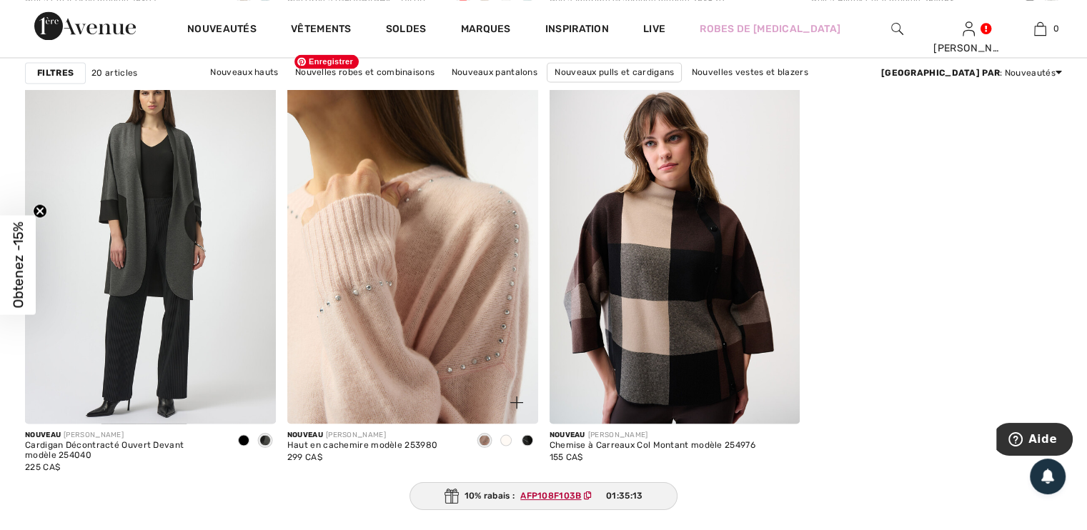
click at [473, 358] on img at bounding box center [412, 236] width 251 height 376
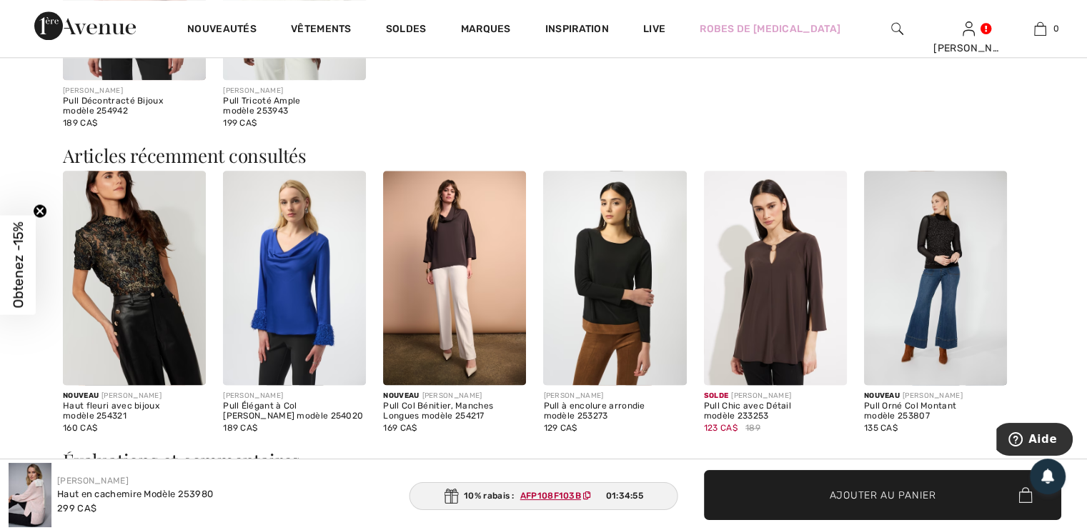
scroll to position [1845, 0]
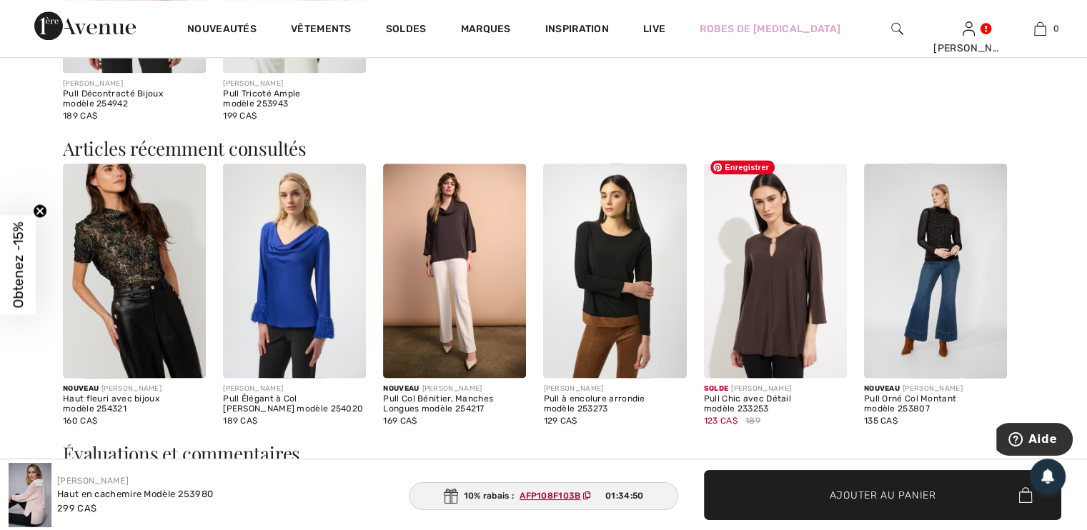
click at [765, 305] on img at bounding box center [775, 271] width 143 height 214
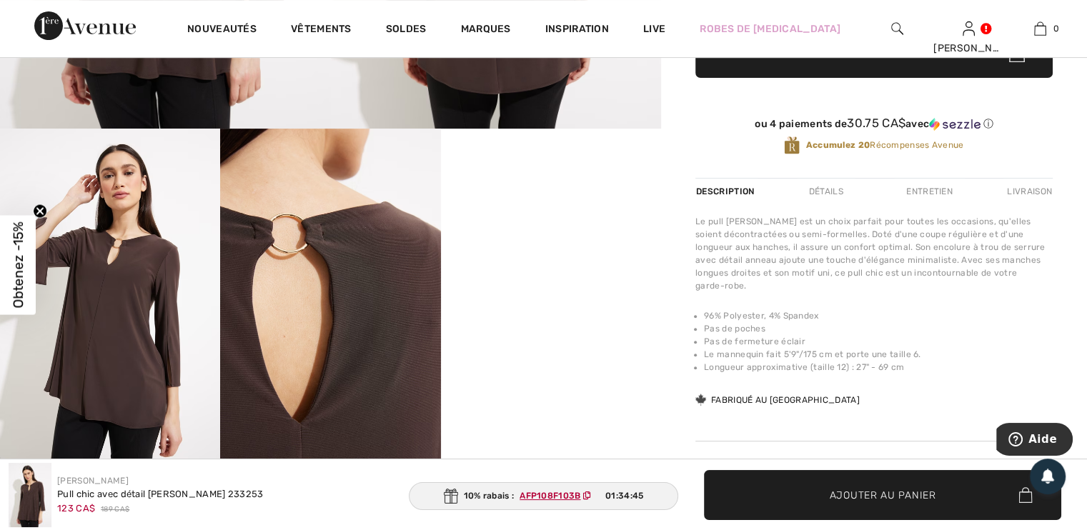
scroll to position [532, 0]
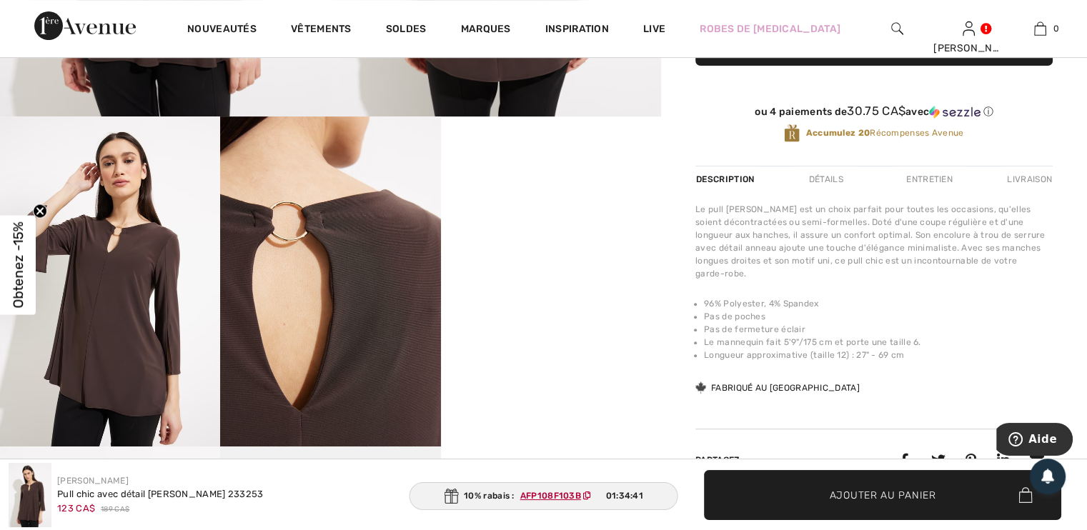
click at [550, 227] on video "Your browser does not support the video tag." at bounding box center [551, 171] width 220 height 110
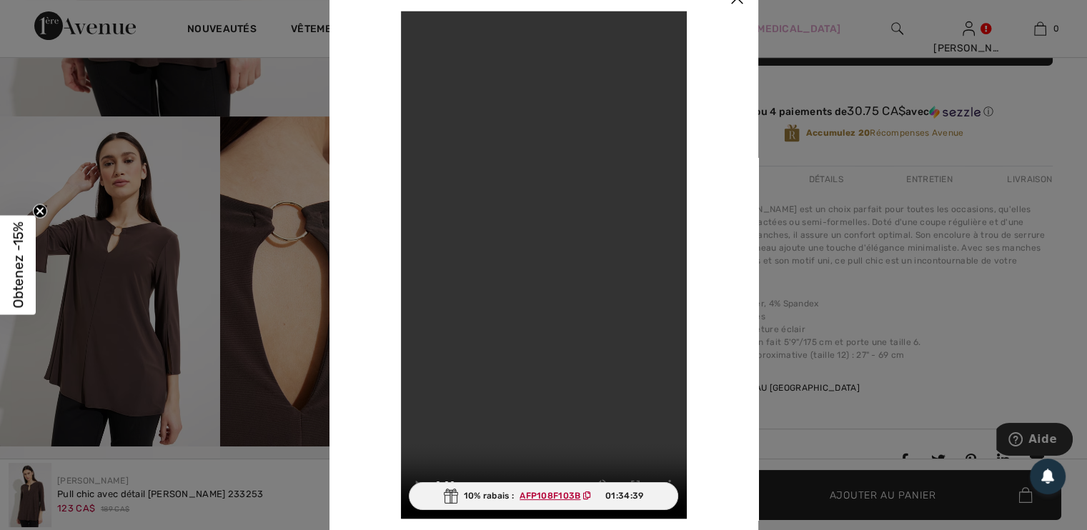
click at [637, 317] on video "Your browser does not support the video tag." at bounding box center [544, 265] width 286 height 508
click at [612, 287] on video "Your browser does not support the video tag." at bounding box center [544, 265] width 286 height 508
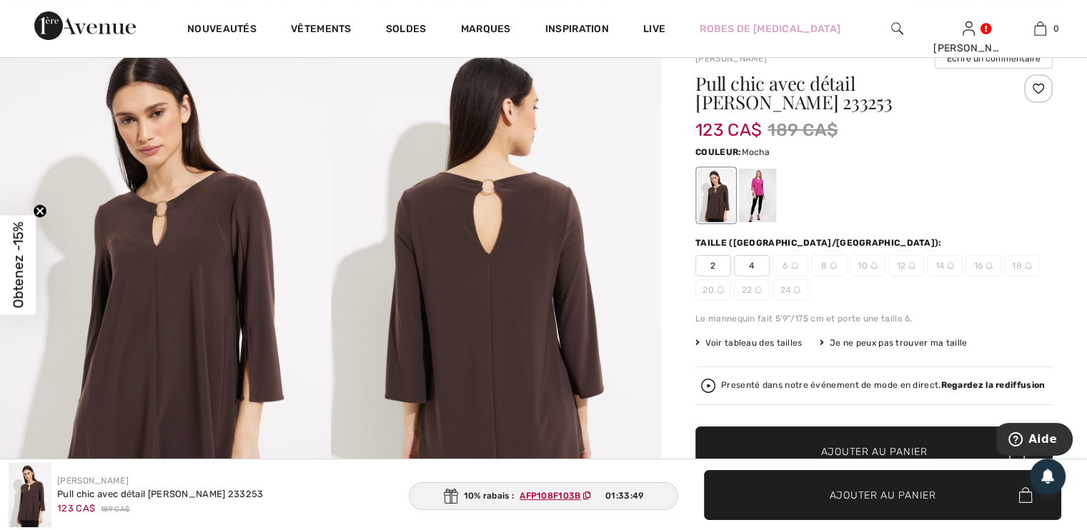
scroll to position [128, 0]
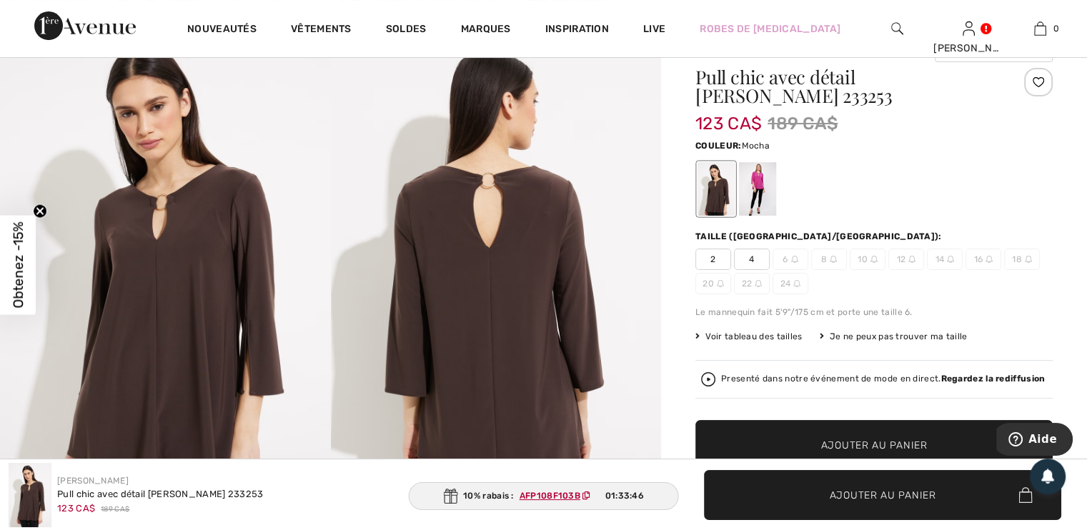
click at [753, 330] on span "Voir tableau des tailles" at bounding box center [748, 336] width 107 height 13
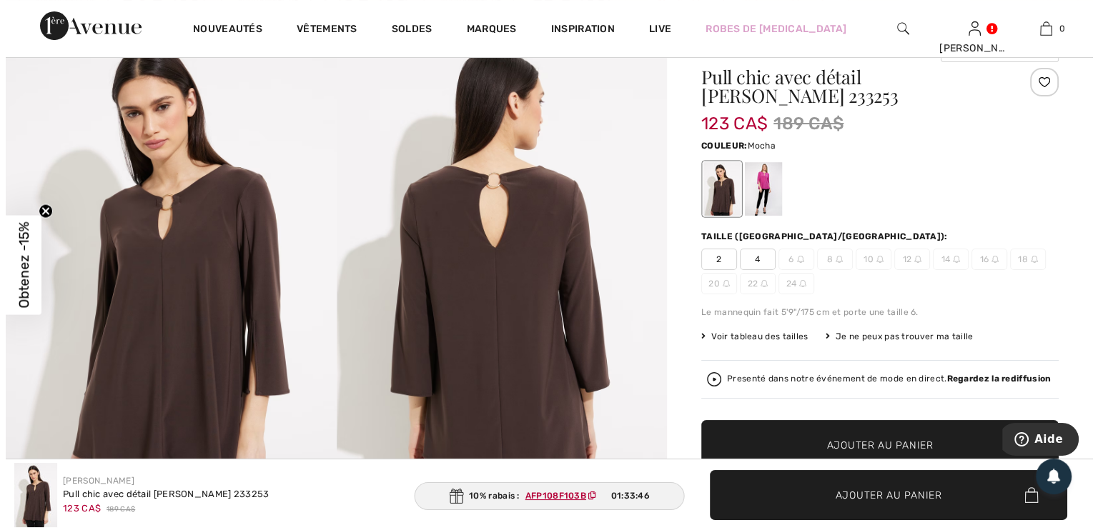
scroll to position [129, 0]
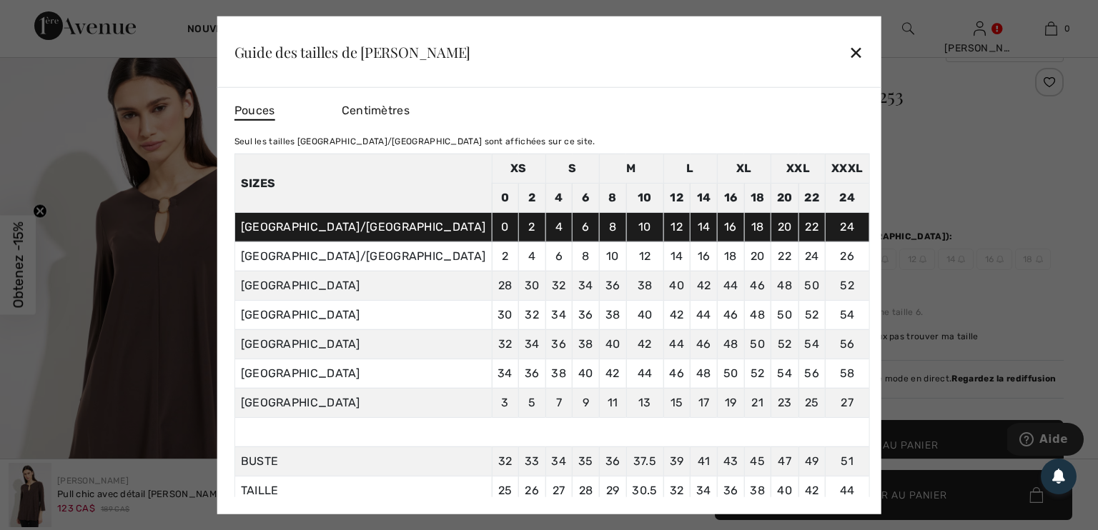
click at [848, 56] on div "✕" at bounding box center [855, 52] width 15 height 30
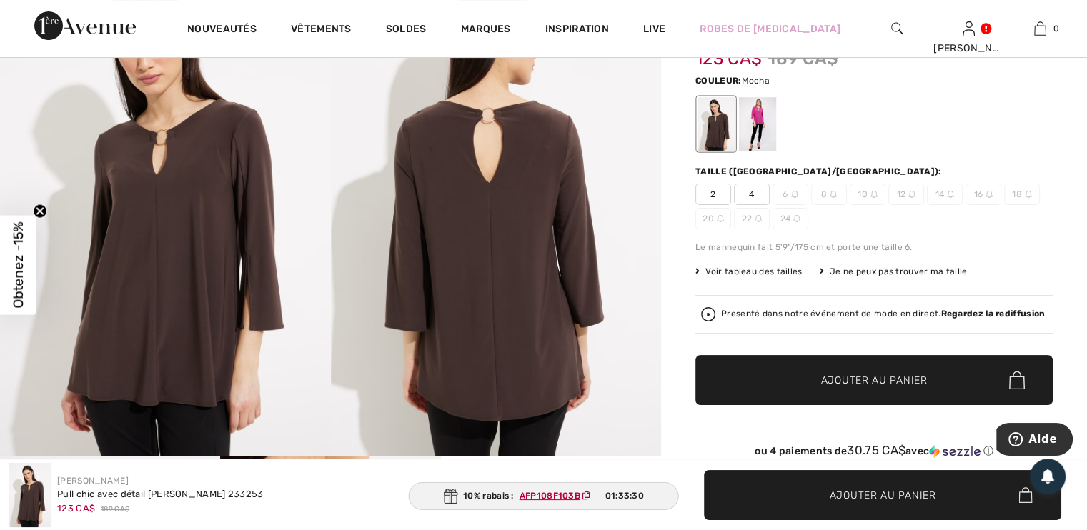
scroll to position [189, 0]
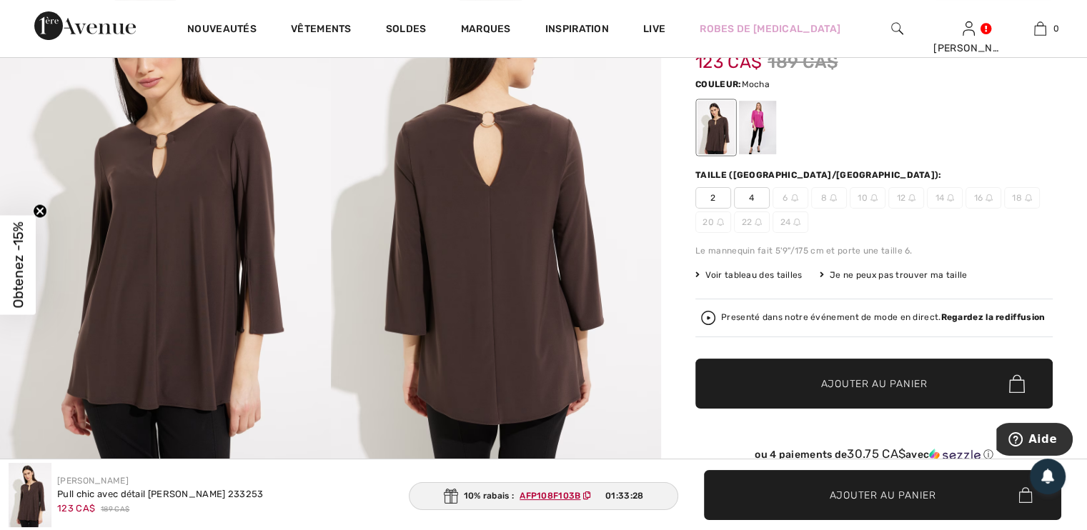
click at [912, 269] on div "Je ne peux pas trouver ma taille" at bounding box center [894, 275] width 148 height 13
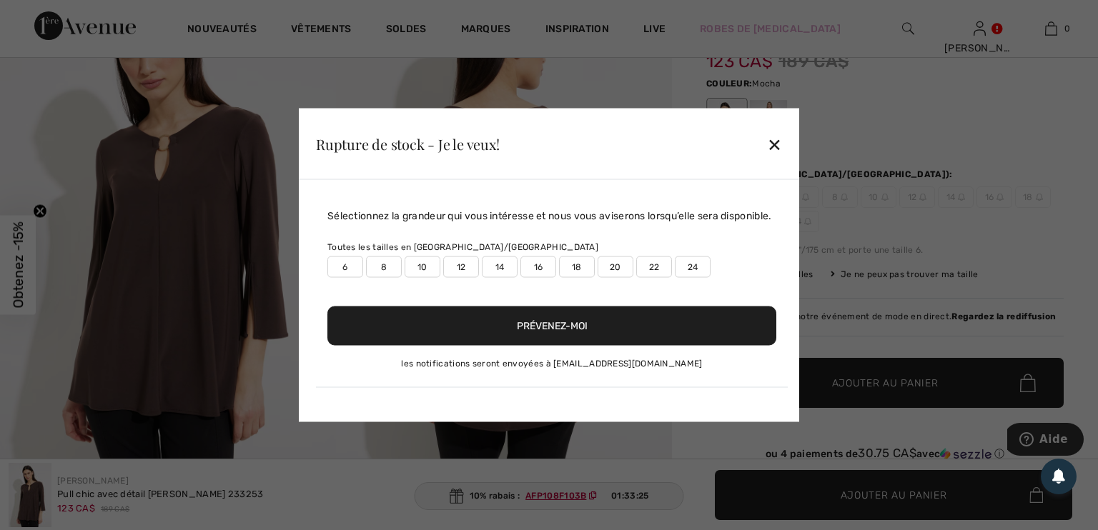
click at [860, 256] on div at bounding box center [549, 265] width 1098 height 530
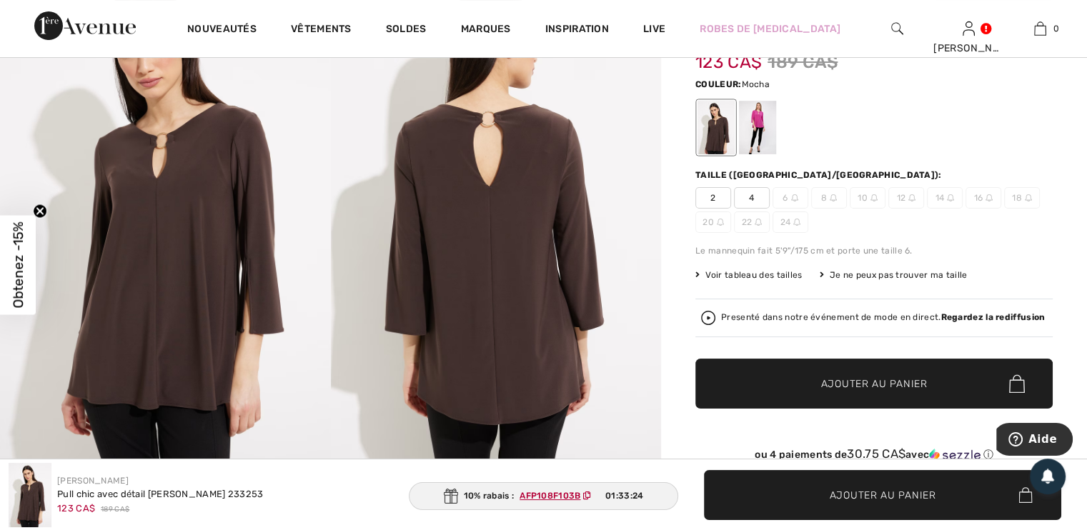
drag, startPoint x: 866, startPoint y: 254, endPoint x: 873, endPoint y: 259, distance: 8.3
click at [866, 269] on div "Je ne peux pas trouver ma taille" at bounding box center [894, 275] width 148 height 13
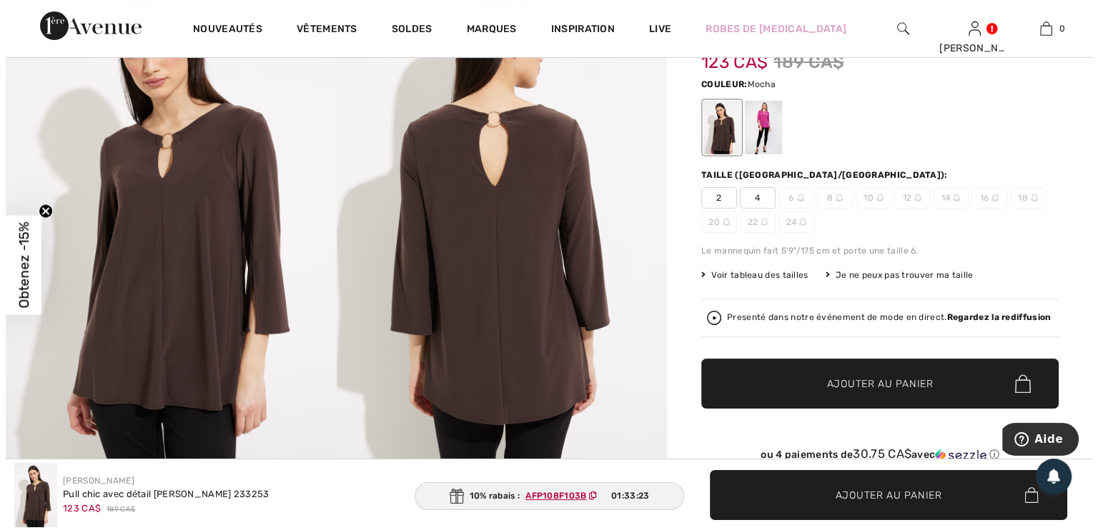
scroll to position [191, 0]
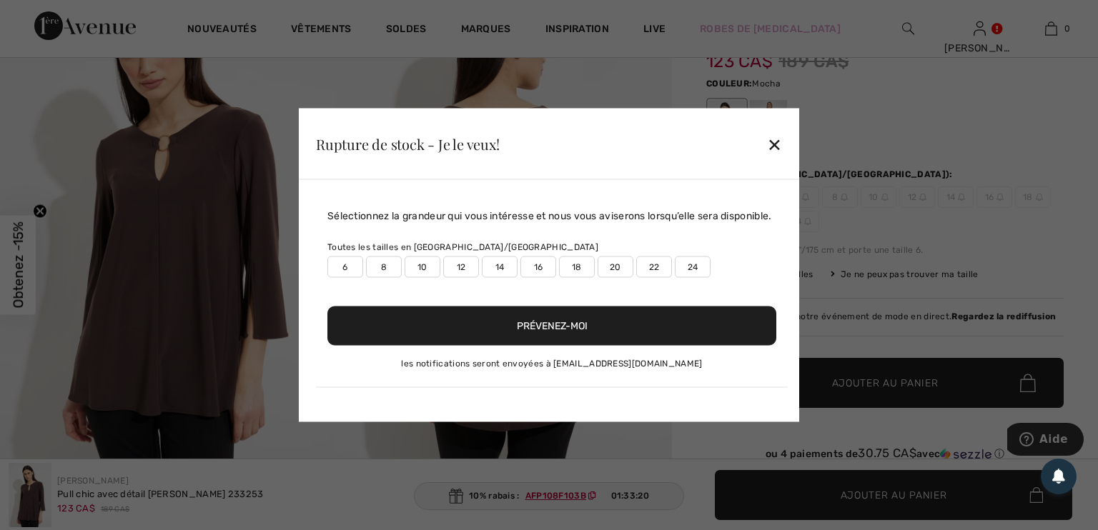
click at [451, 265] on label "12" at bounding box center [461, 267] width 36 height 21
click at [572, 329] on button "Prévenez-moi" at bounding box center [551, 326] width 449 height 39
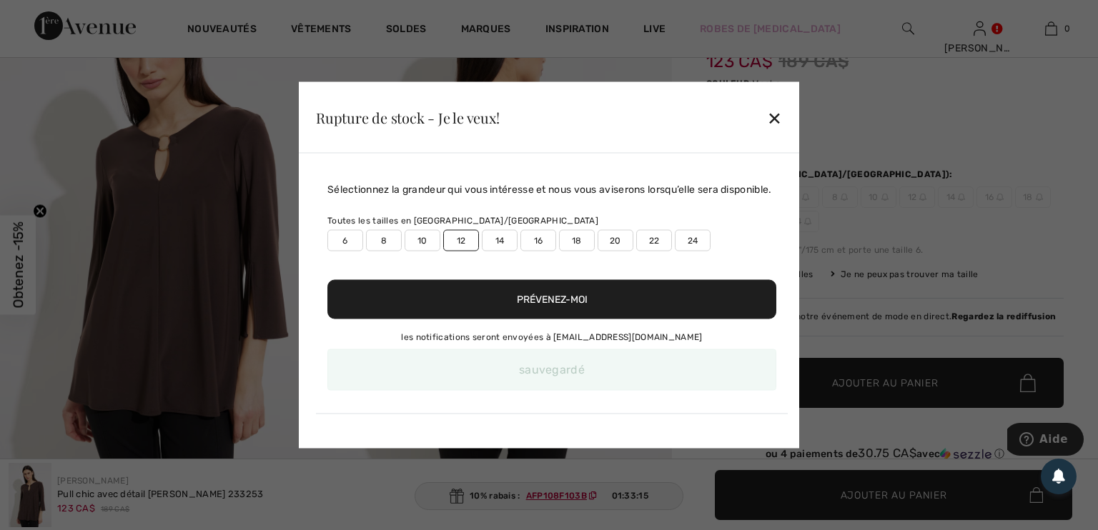
click at [574, 302] on button "Prévenez-moi" at bounding box center [551, 299] width 449 height 39
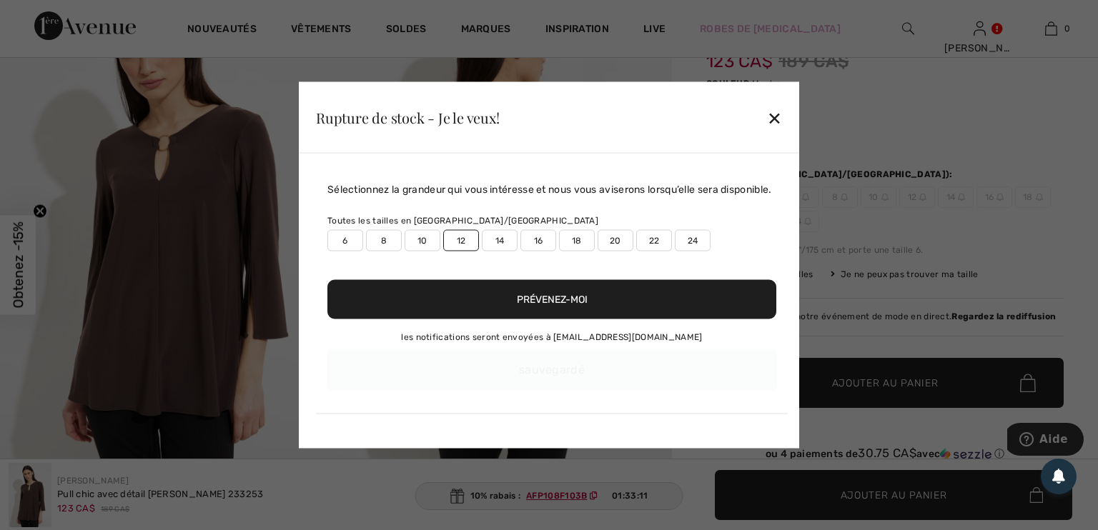
click at [557, 374] on div "sauvegardé" at bounding box center [551, 369] width 449 height 41
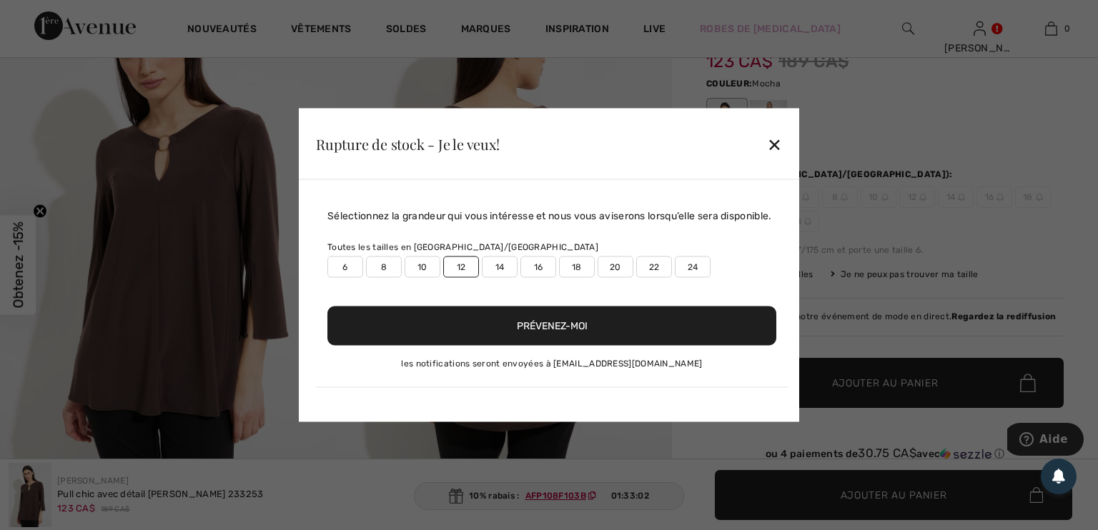
click at [781, 144] on div "✕" at bounding box center [774, 144] width 15 height 30
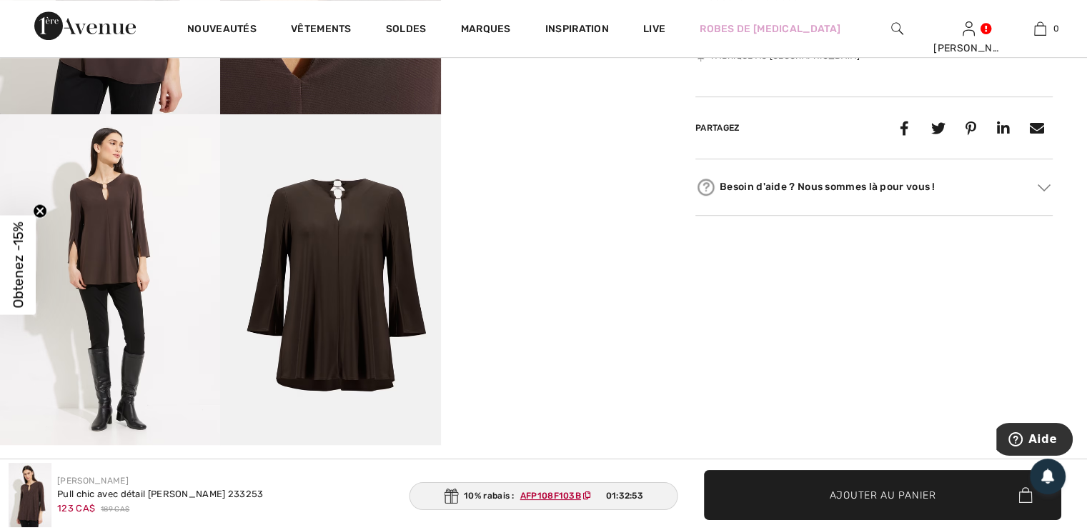
scroll to position [861, 0]
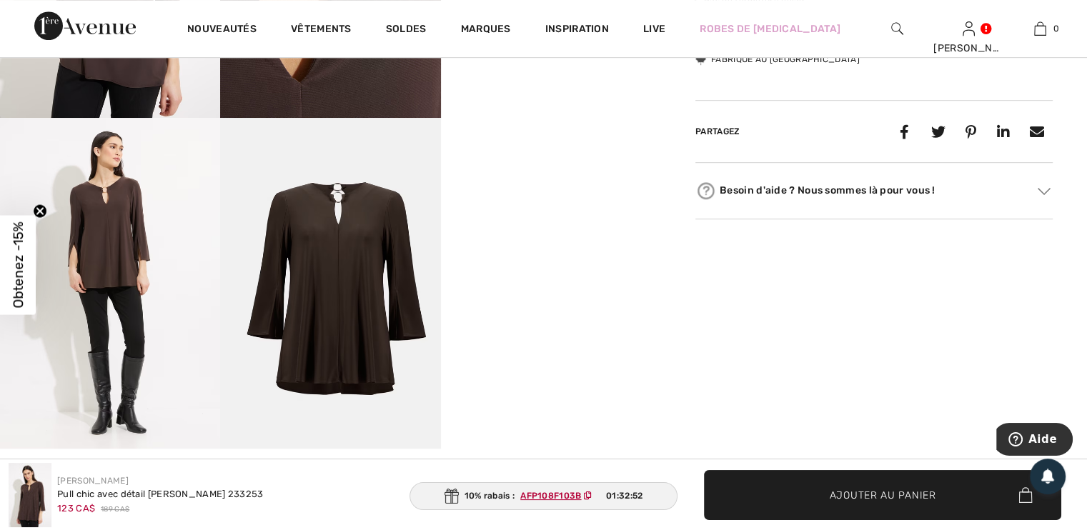
click at [572, 228] on video "Your browser does not support the video tag." at bounding box center [551, 173] width 220 height 110
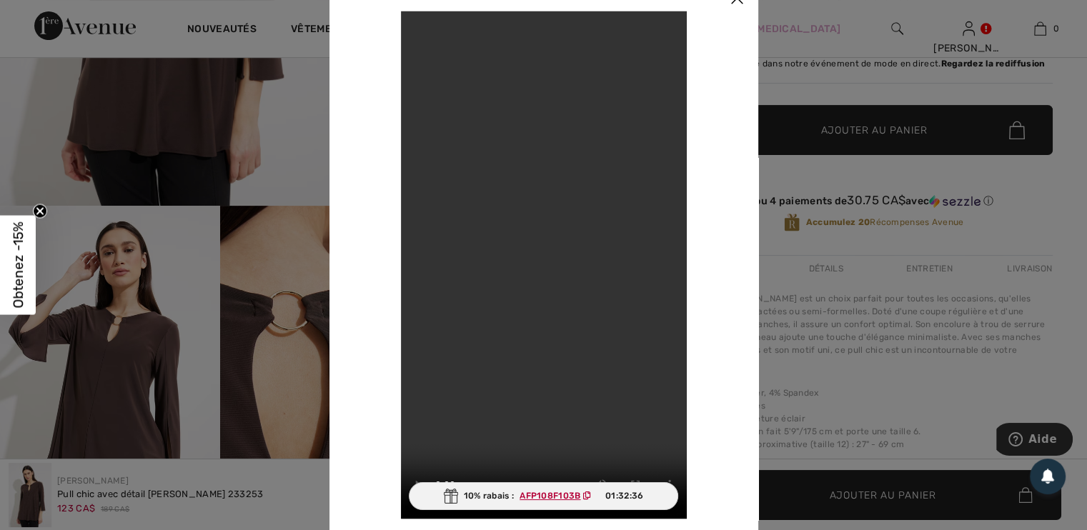
scroll to position [430, 0]
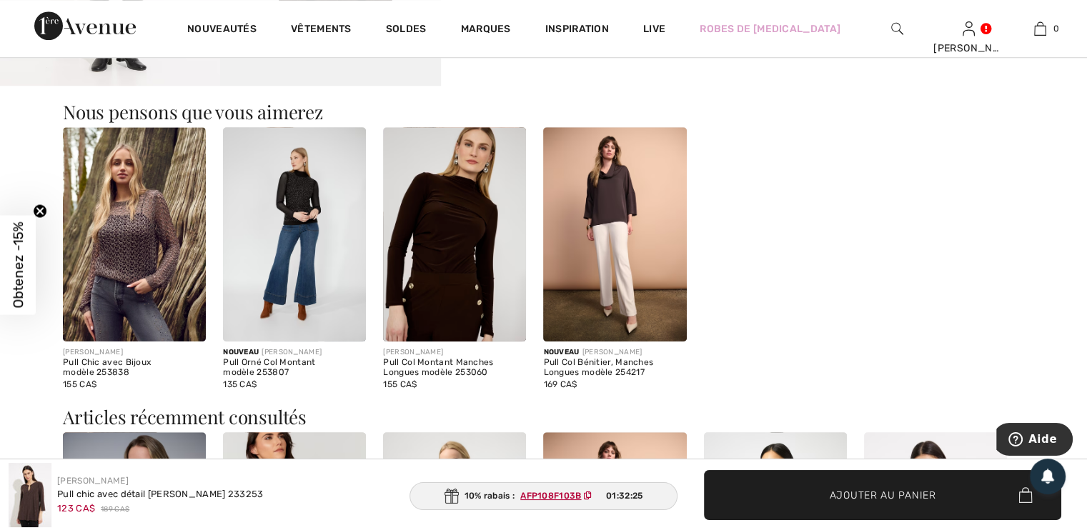
scroll to position [1266, 0]
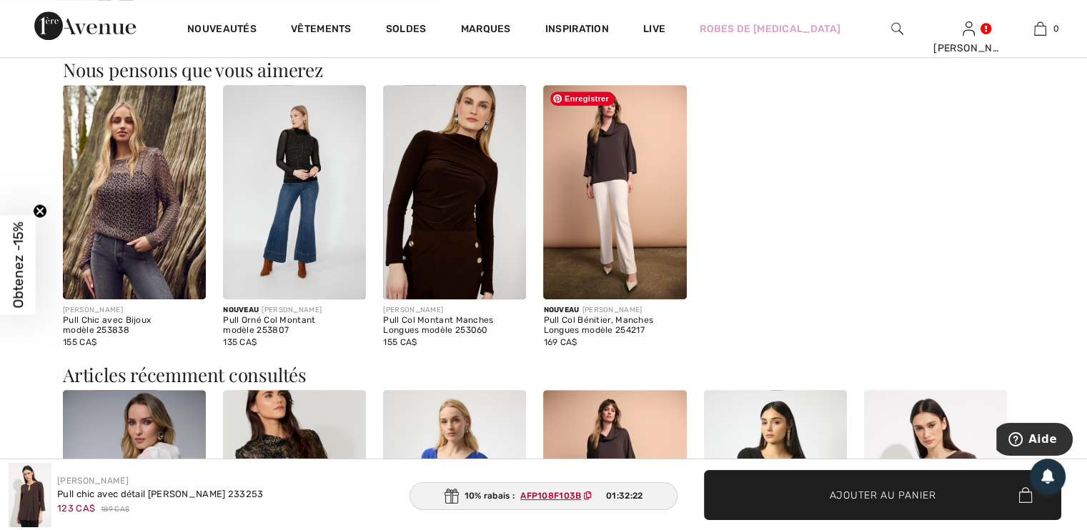
click at [597, 246] on img at bounding box center [614, 192] width 143 height 214
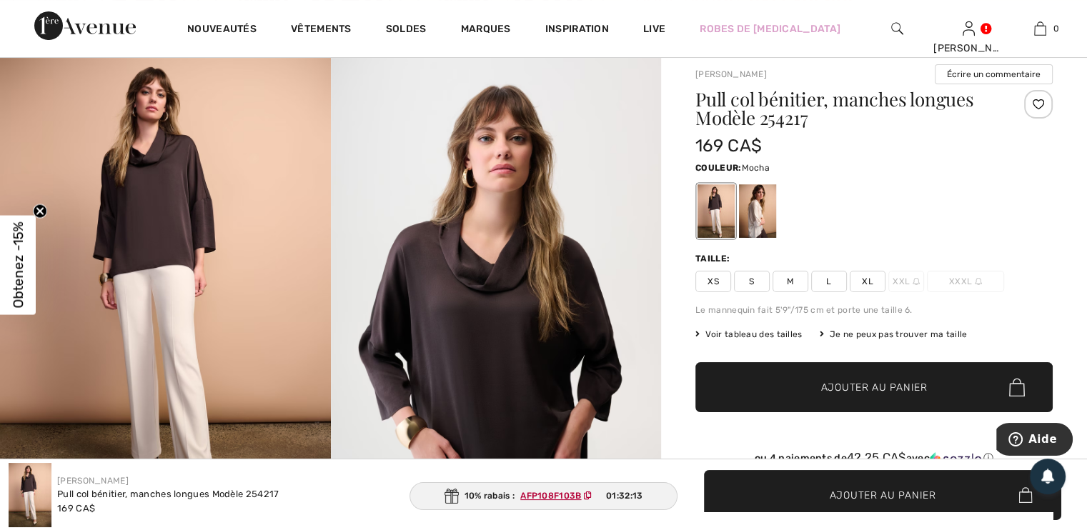
scroll to position [91, 0]
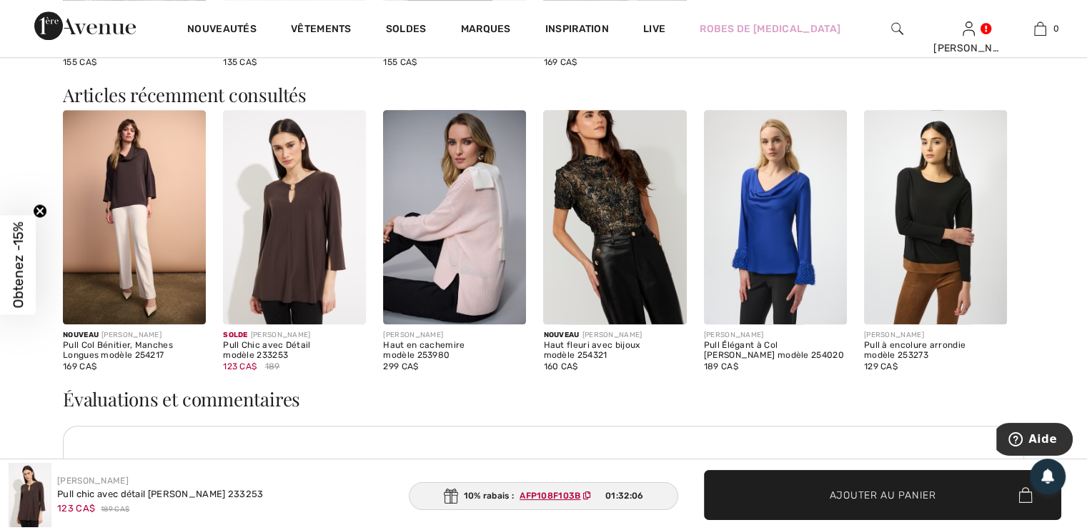
scroll to position [1537, 0]
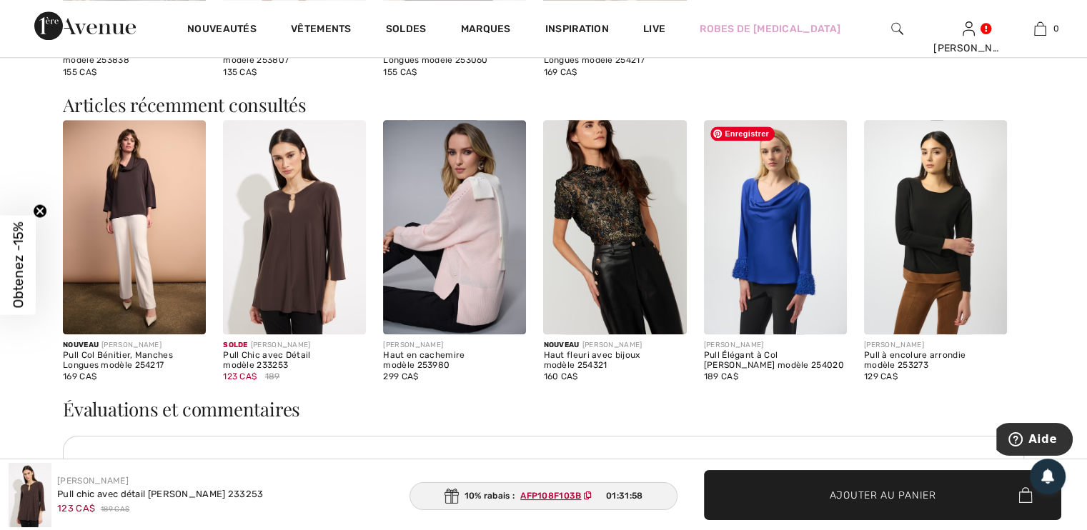
click at [763, 244] on img at bounding box center [775, 227] width 143 height 214
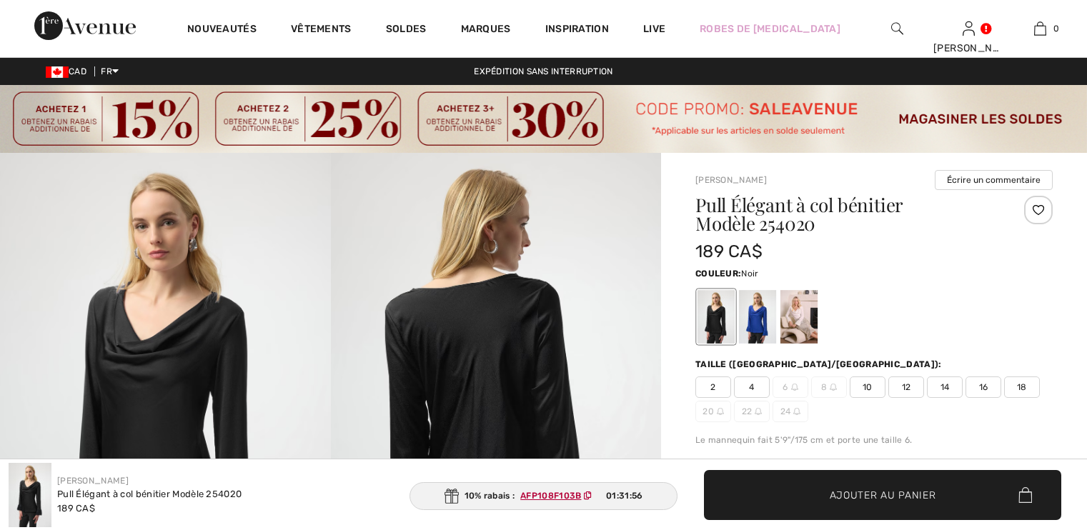
checkbox input "true"
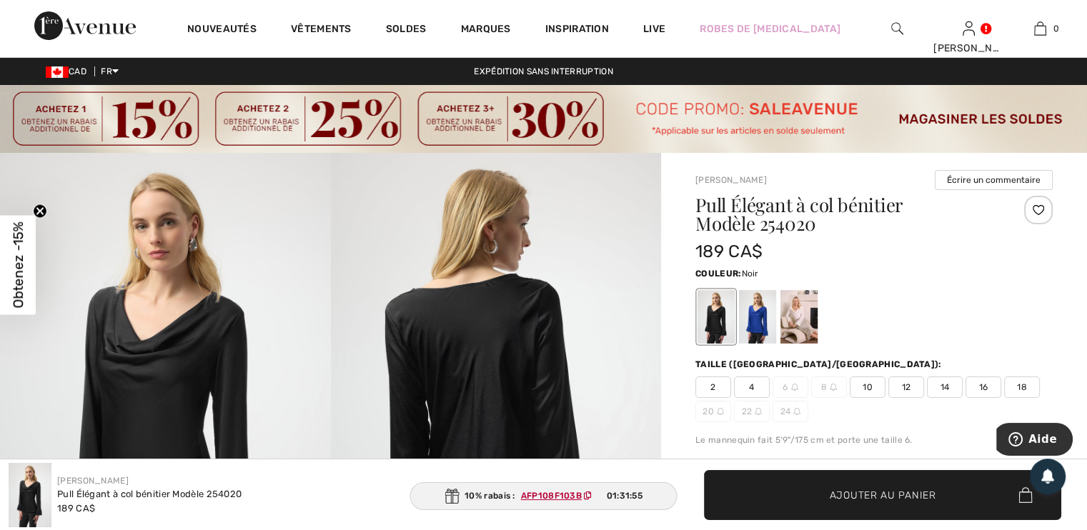
click at [715, 320] on div at bounding box center [716, 317] width 37 height 54
click at [754, 329] on div at bounding box center [757, 317] width 37 height 54
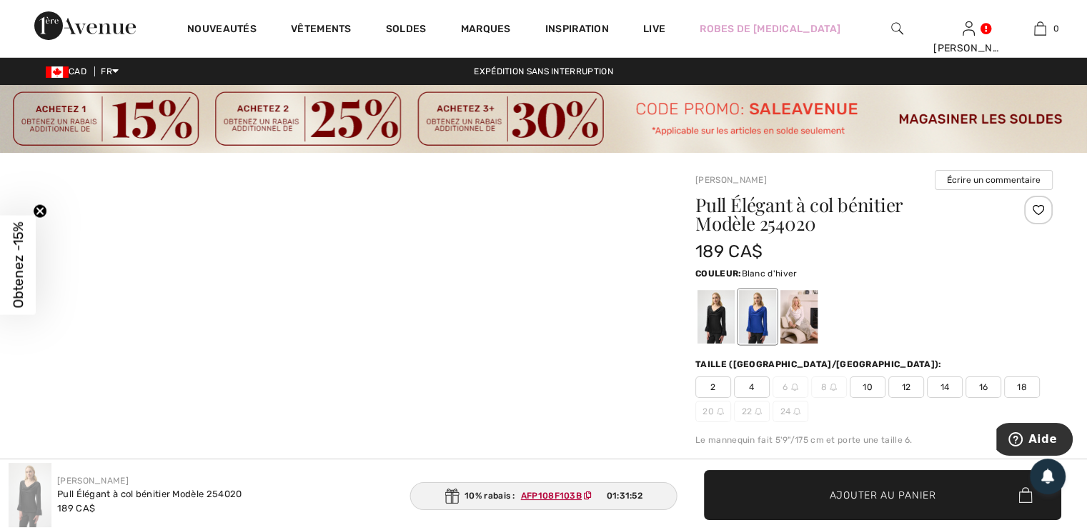
click at [785, 327] on div at bounding box center [798, 317] width 37 height 54
